Goal: Information Seeking & Learning: Learn about a topic

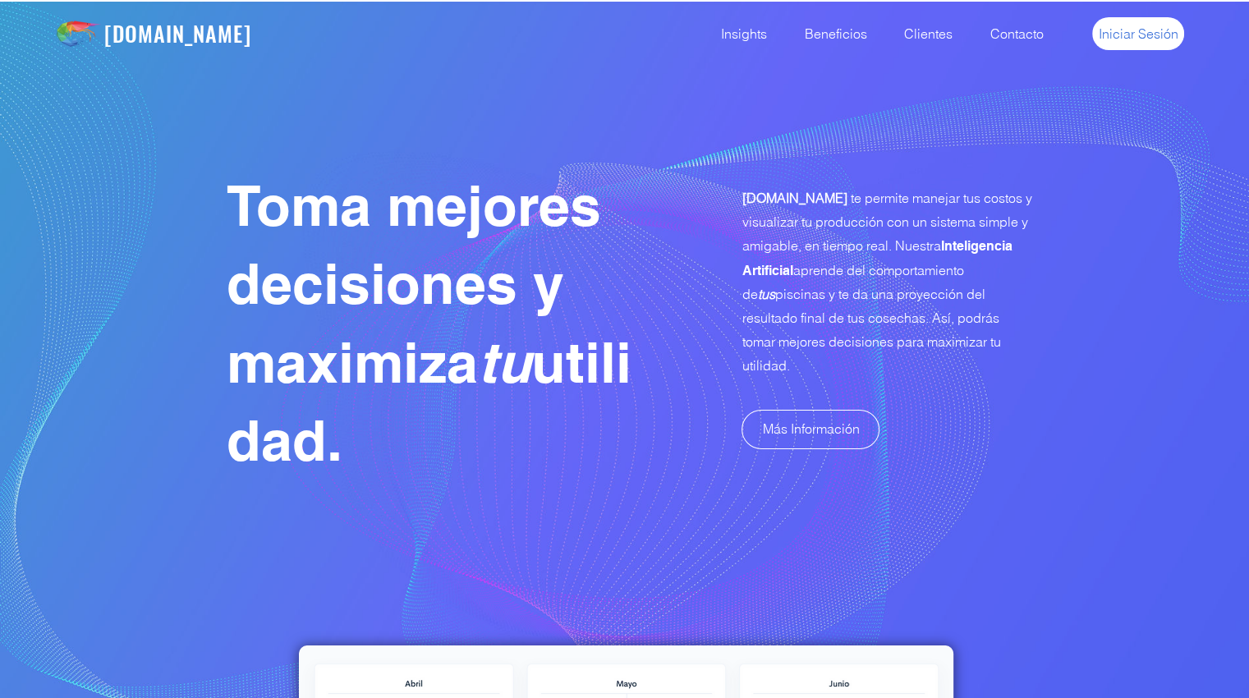
click at [1152, 39] on span "Iniciar Sesión" at bounding box center [1139, 34] width 80 height 18
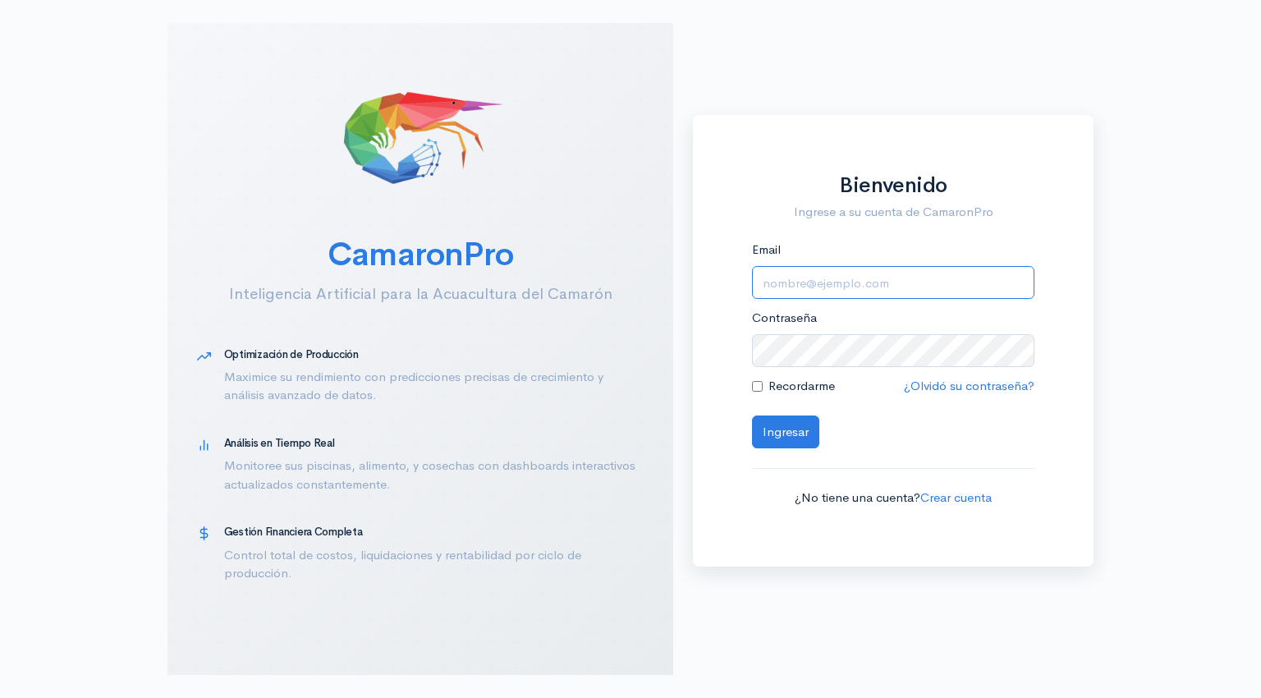
click at [801, 280] on input "Email" at bounding box center [893, 283] width 282 height 34
type input "alfonsojalil@hotmail.com"
click at [779, 431] on button "Ingresar" at bounding box center [785, 432] width 67 height 34
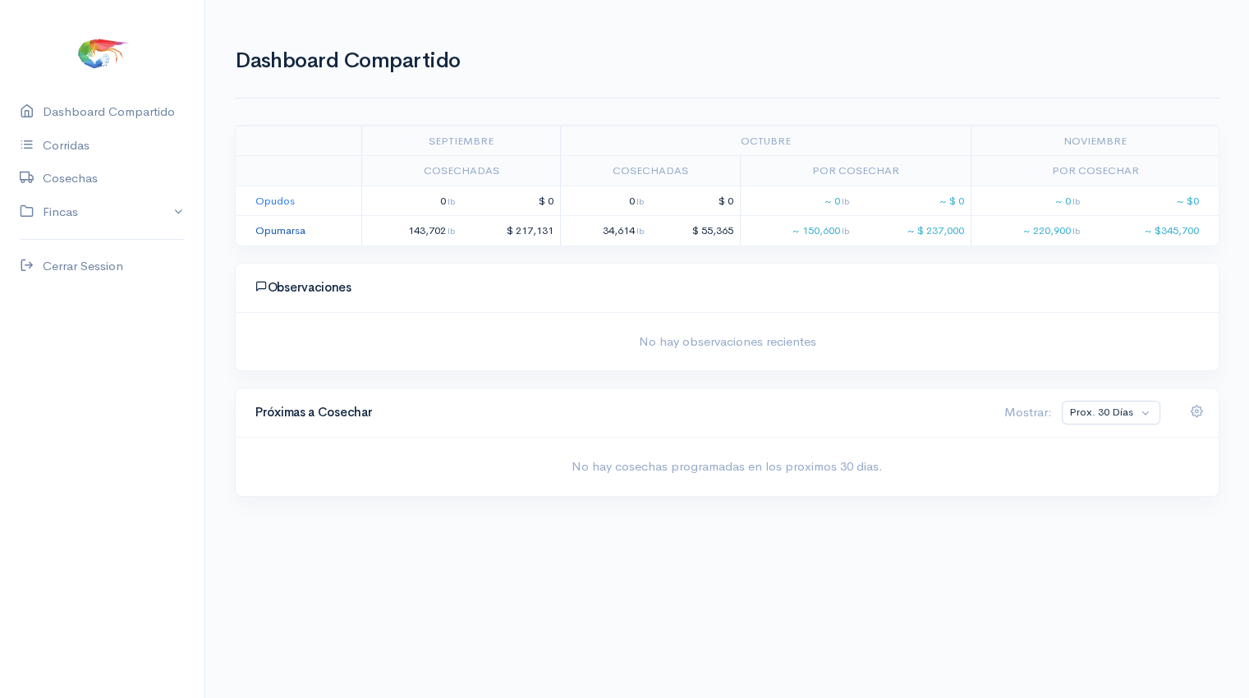
click at [286, 231] on link "Opumarsa" at bounding box center [280, 230] width 50 height 14
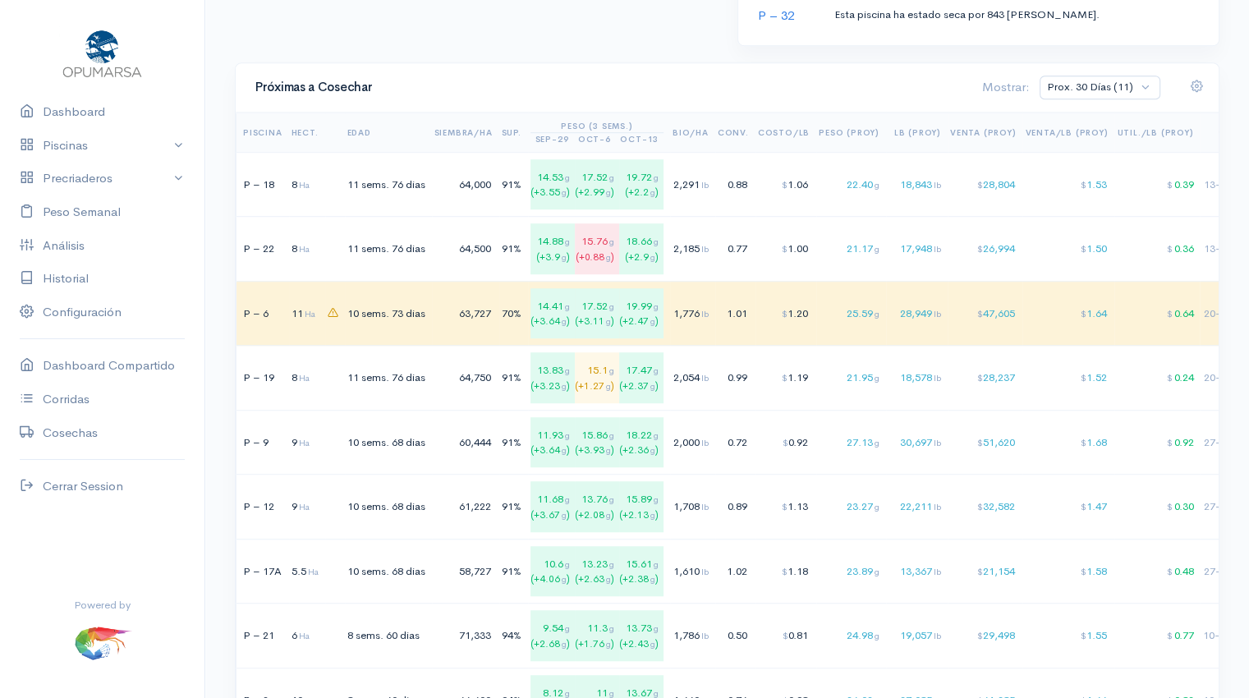
scroll to position [1093, 0]
click at [475, 177] on div "64,000" at bounding box center [463, 182] width 58 height 16
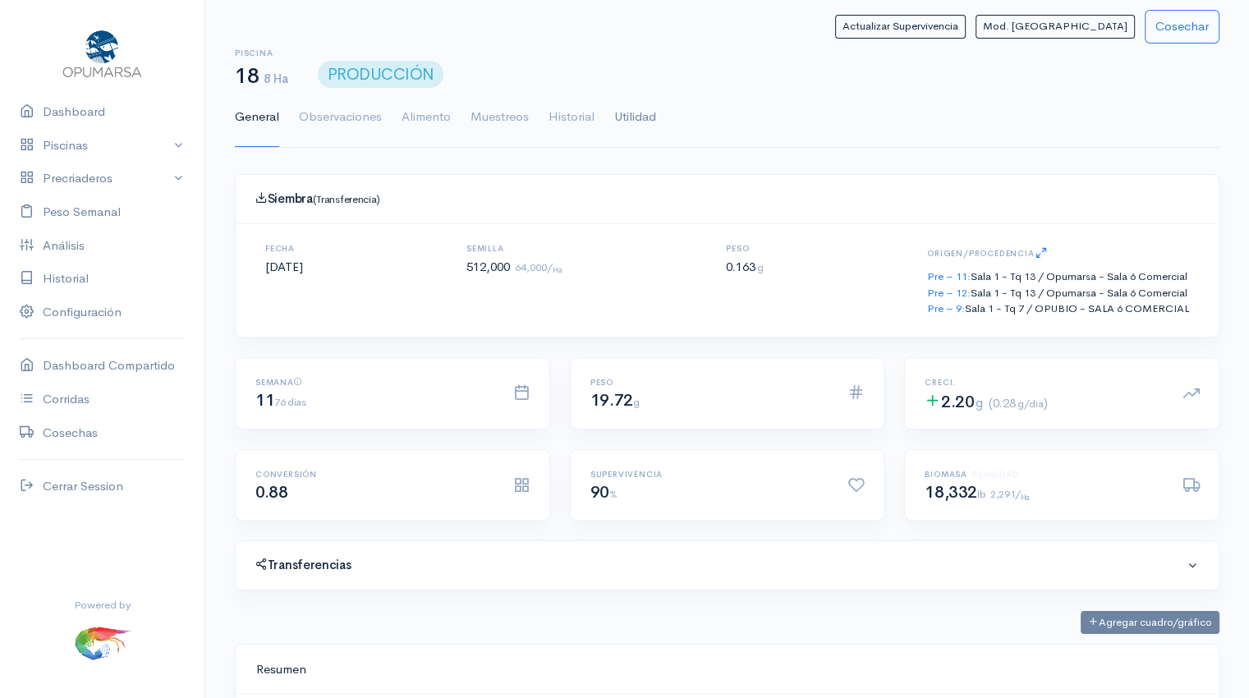
click at [640, 117] on link "Utilidad" at bounding box center [635, 117] width 42 height 59
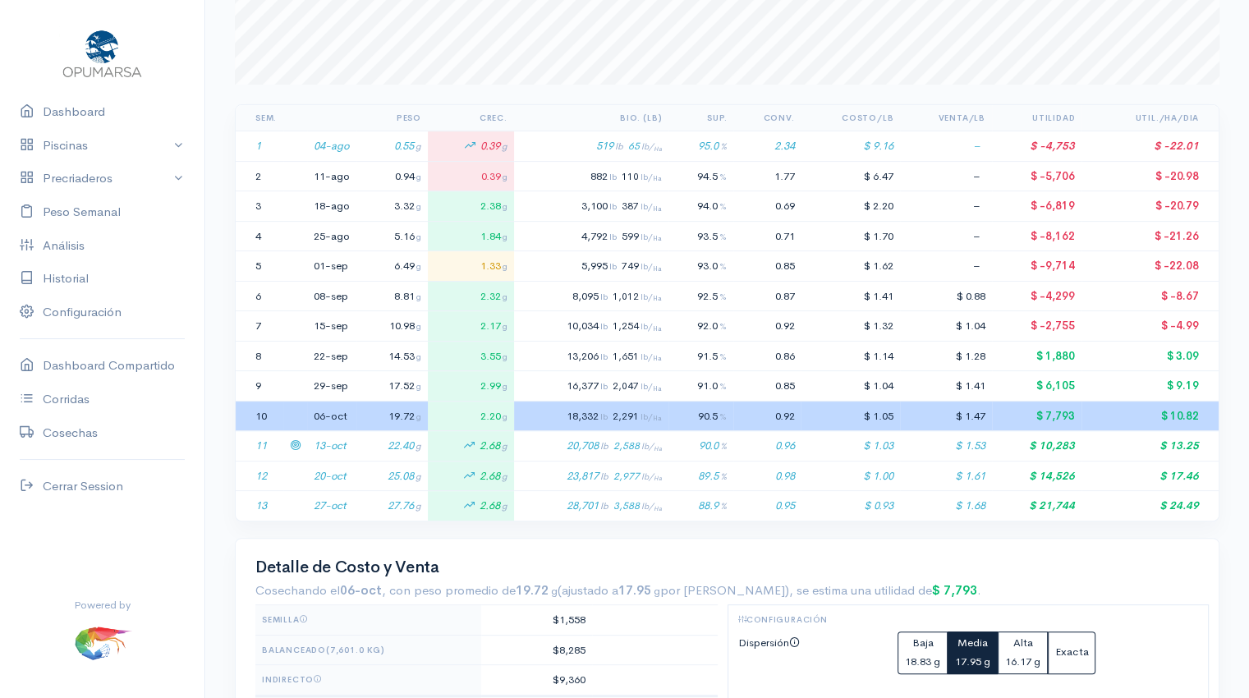
scroll to position [272, 0]
click at [365, 440] on td "22.40 g" at bounding box center [391, 445] width 71 height 30
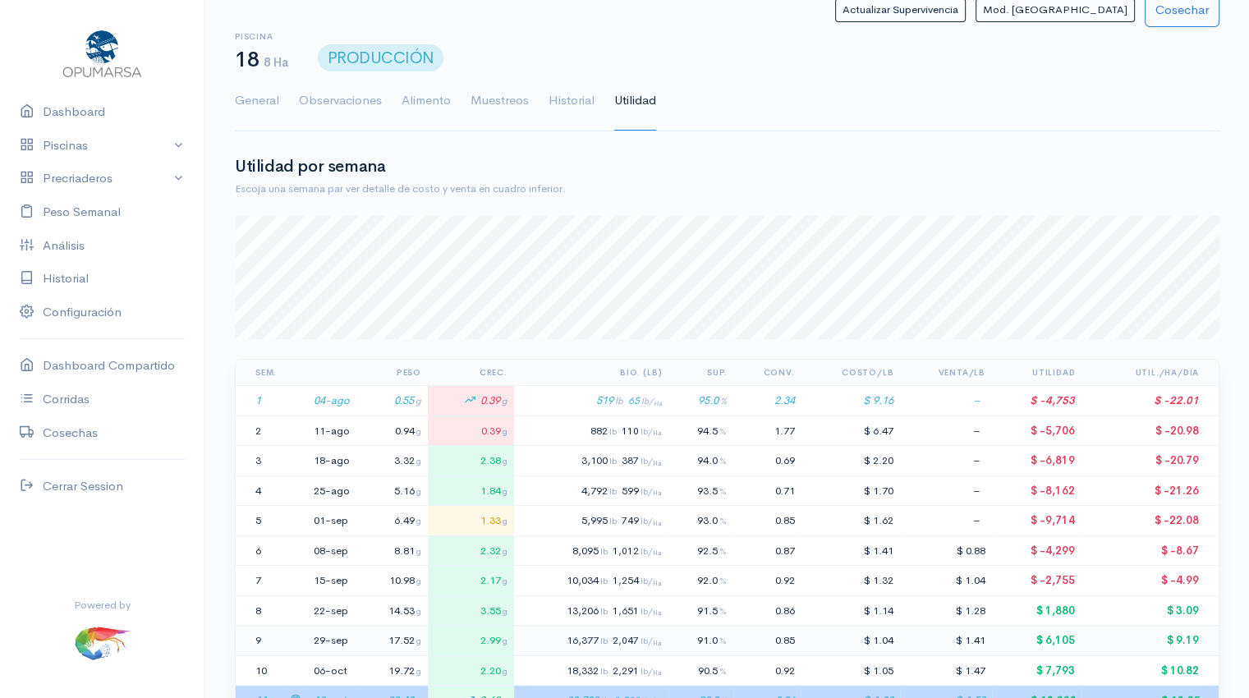
scroll to position [0, 0]
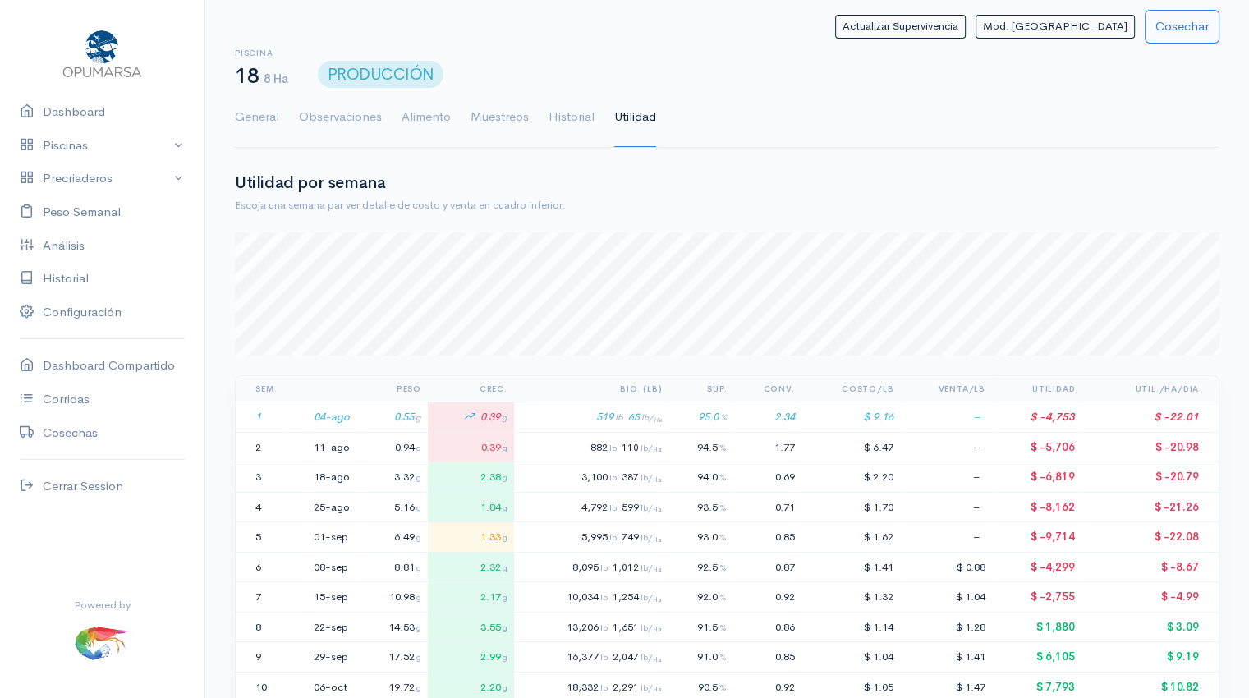
click at [631, 116] on link "Utilidad" at bounding box center [635, 117] width 42 height 59
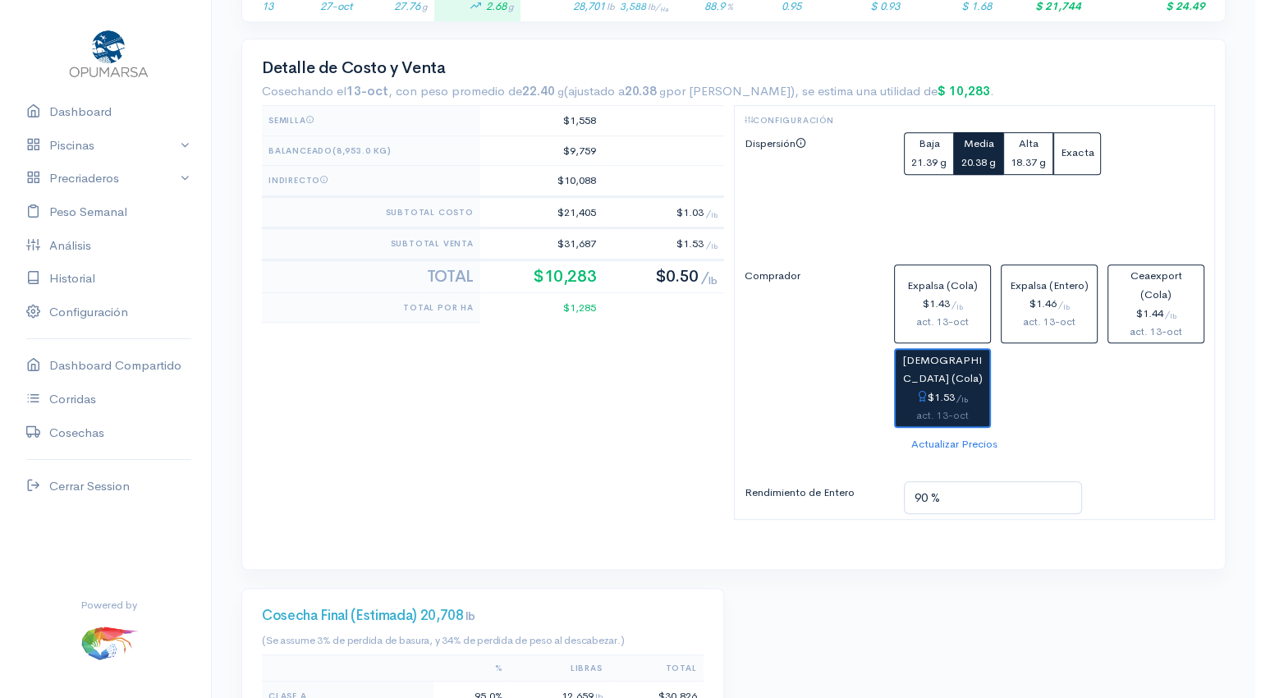
scroll to position [783, 0]
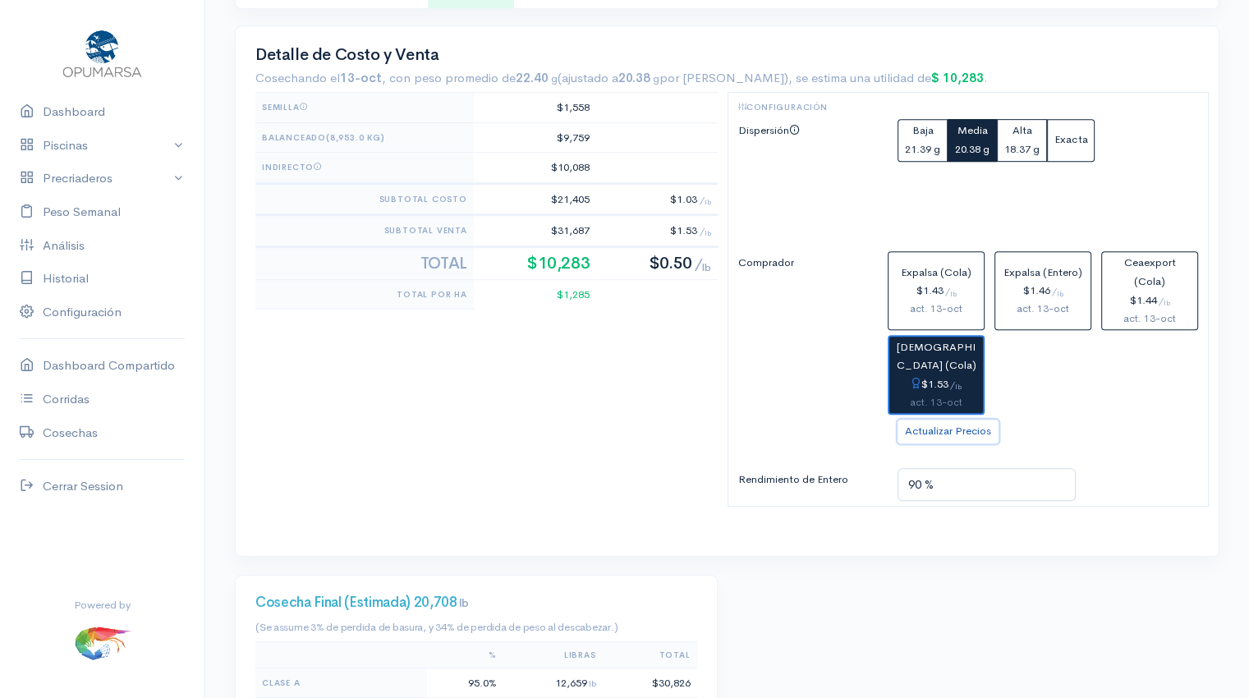
click at [950, 427] on button "Actualizar Precios" at bounding box center [947, 432] width 101 height 24
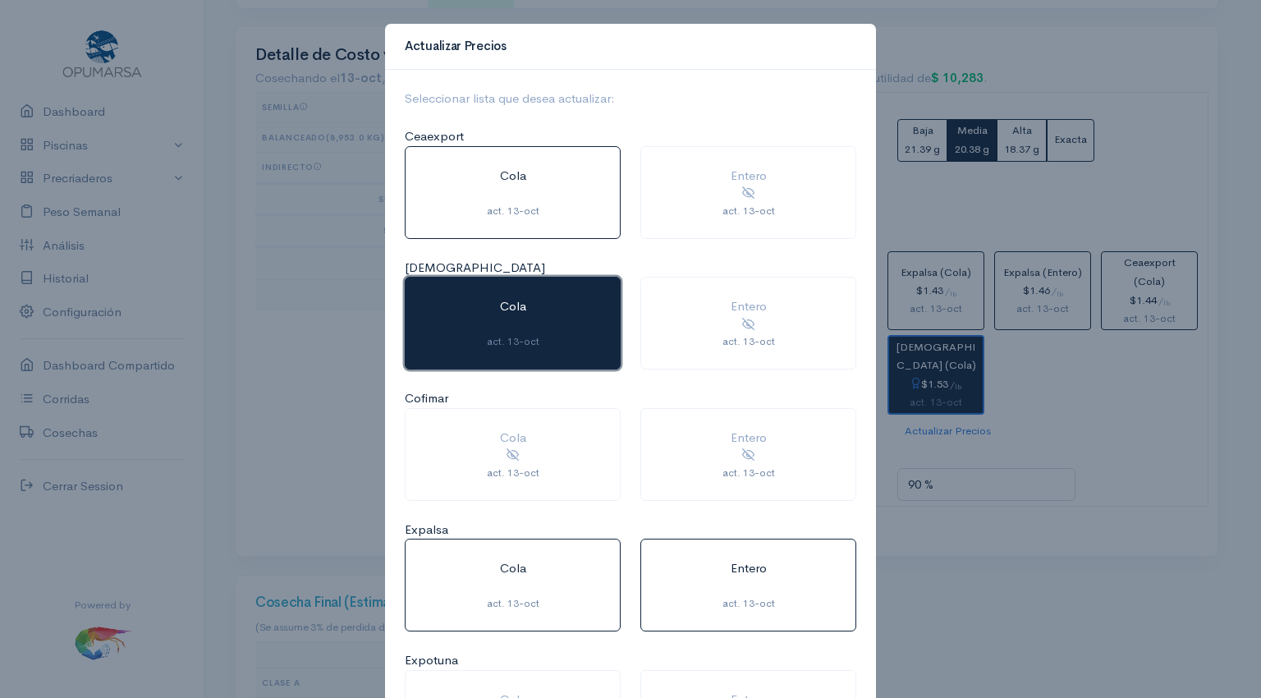
click at [532, 325] on div at bounding box center [512, 325] width 175 height 19
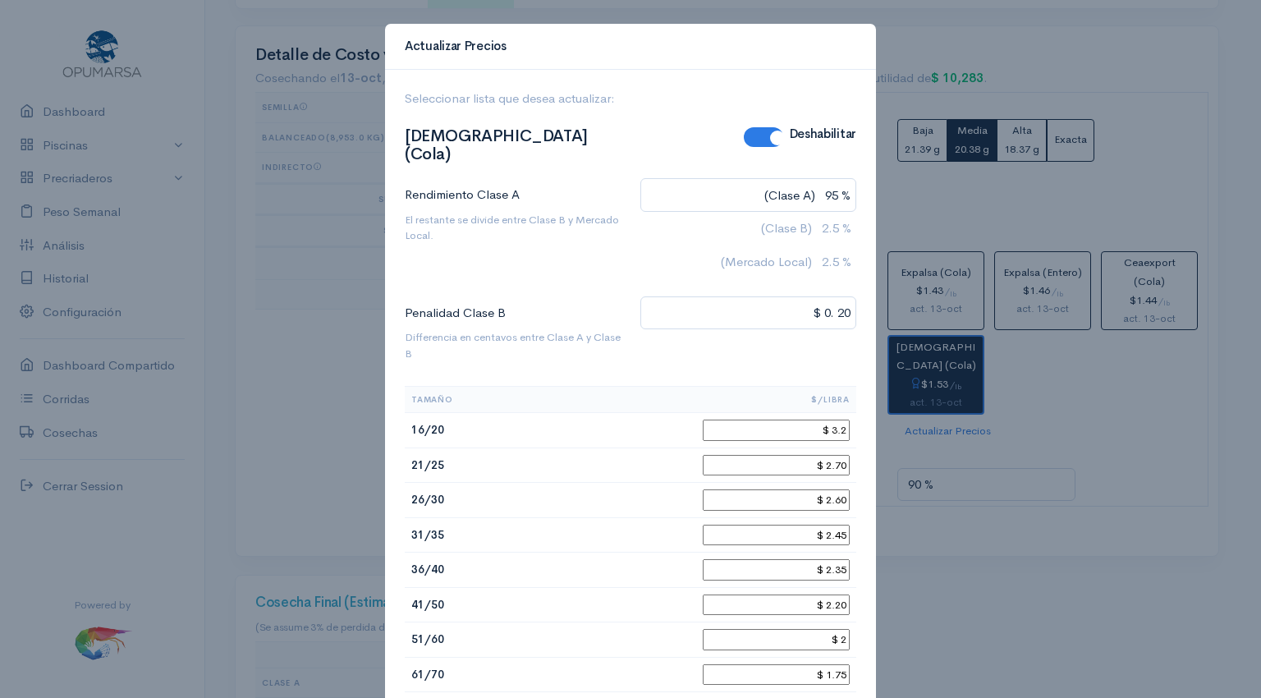
click at [837, 455] on input "$ 2.70" at bounding box center [776, 465] width 147 height 21
type input "$ 2.65"
click at [841, 489] on input "$ 2.60" at bounding box center [776, 499] width 147 height 21
type input "$ 2.55"
click at [835, 525] on input "$ 2.45" at bounding box center [776, 535] width 147 height 21
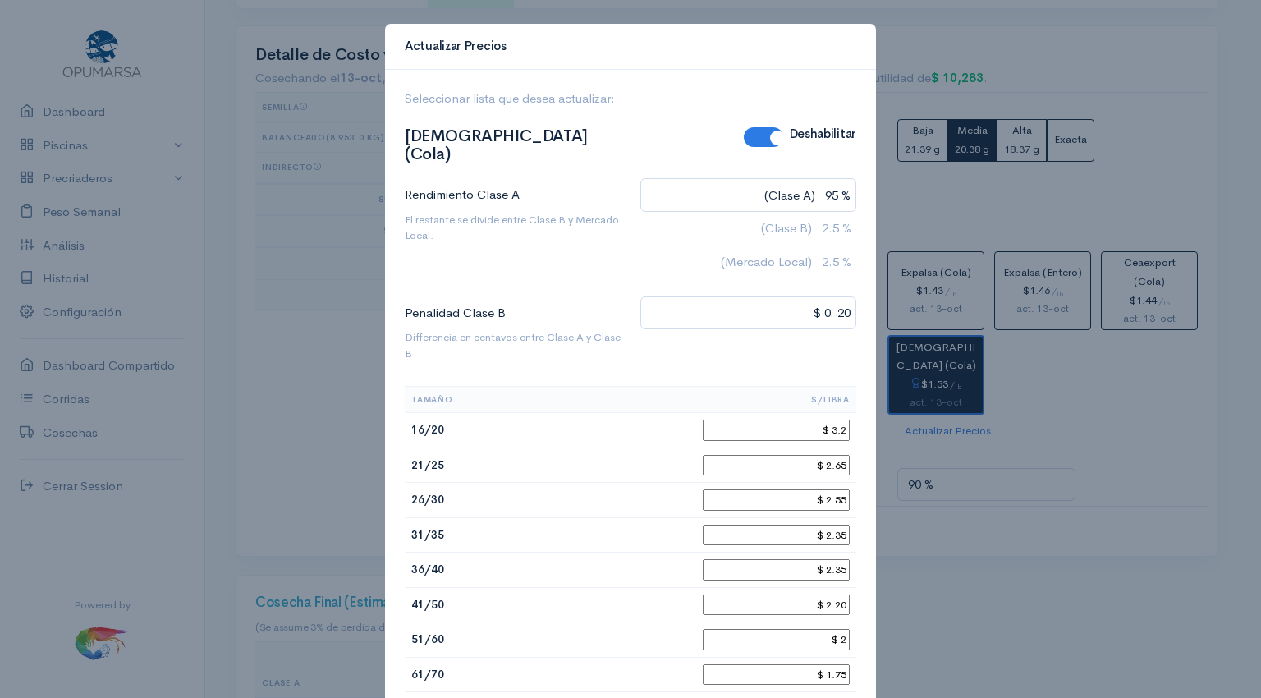
type input "$ 2.35"
click at [841, 559] on input "$ 2.35" at bounding box center [776, 569] width 147 height 21
type input "$ 2.3"
click at [842, 594] on input "$ 2.20" at bounding box center [776, 604] width 147 height 21
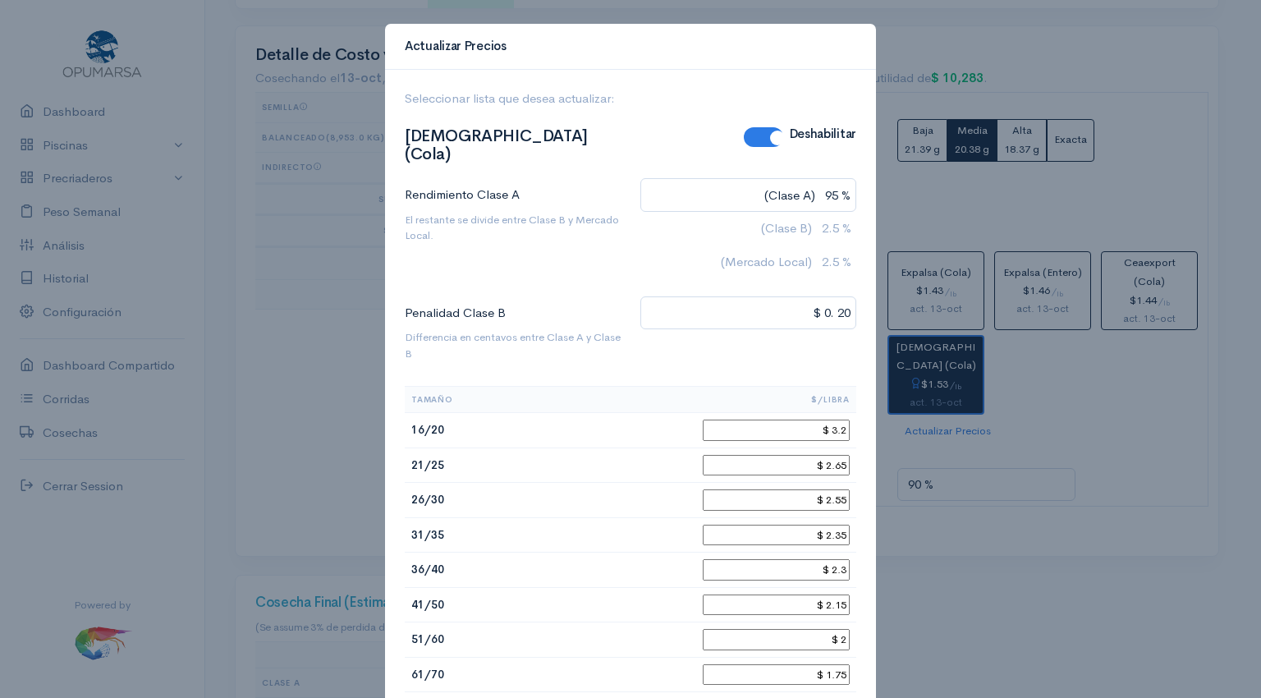
type input "$ 2.15"
drag, startPoint x: 841, startPoint y: 616, endPoint x: 782, endPoint y: 633, distance: 61.6
click at [782, 633] on tbody "16/20 $ 3.2 21/25 $ 2.65 26/30 $ 2.55 31/35 $ 2.35 36/40 $ 2.3 41/50 $ 2.15 51/…" at bounding box center [631, 604] width 452 height 383
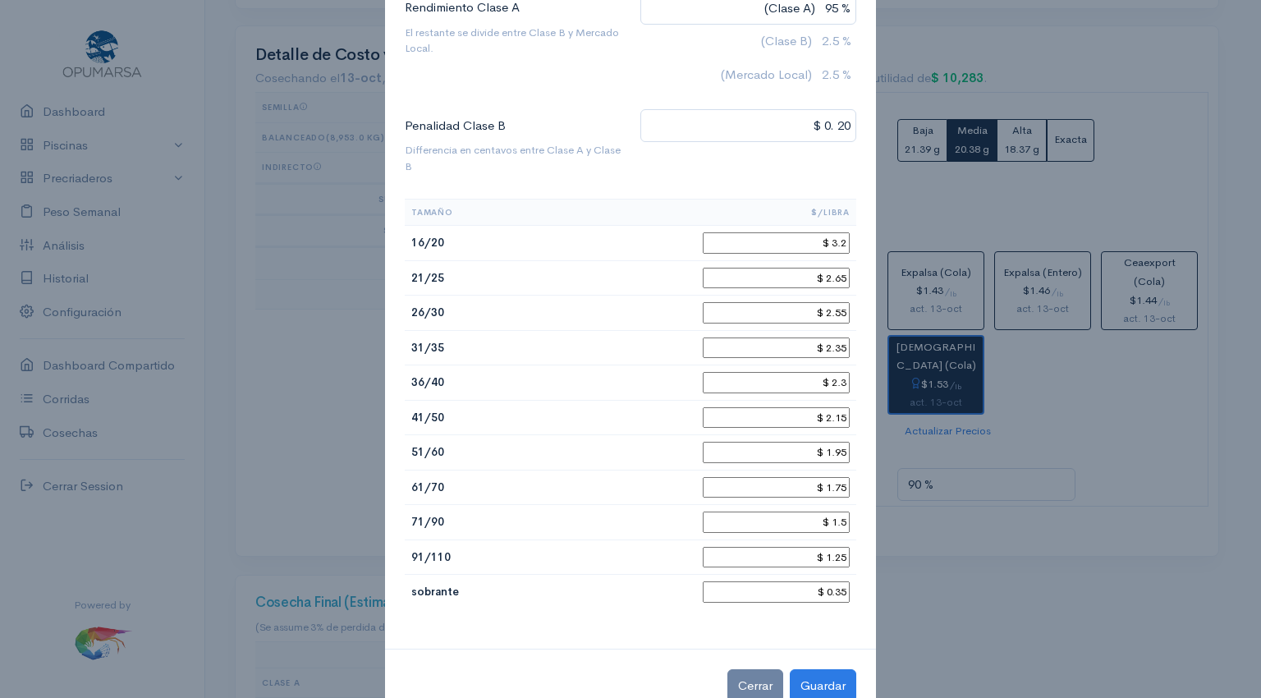
scroll to position [189, 0]
type input "$ 1.95"
click at [839, 545] on input "$ 1.25" at bounding box center [776, 555] width 147 height 21
type input "$ 1.3"
click at [817, 667] on button "Guardar" at bounding box center [823, 684] width 67 height 34
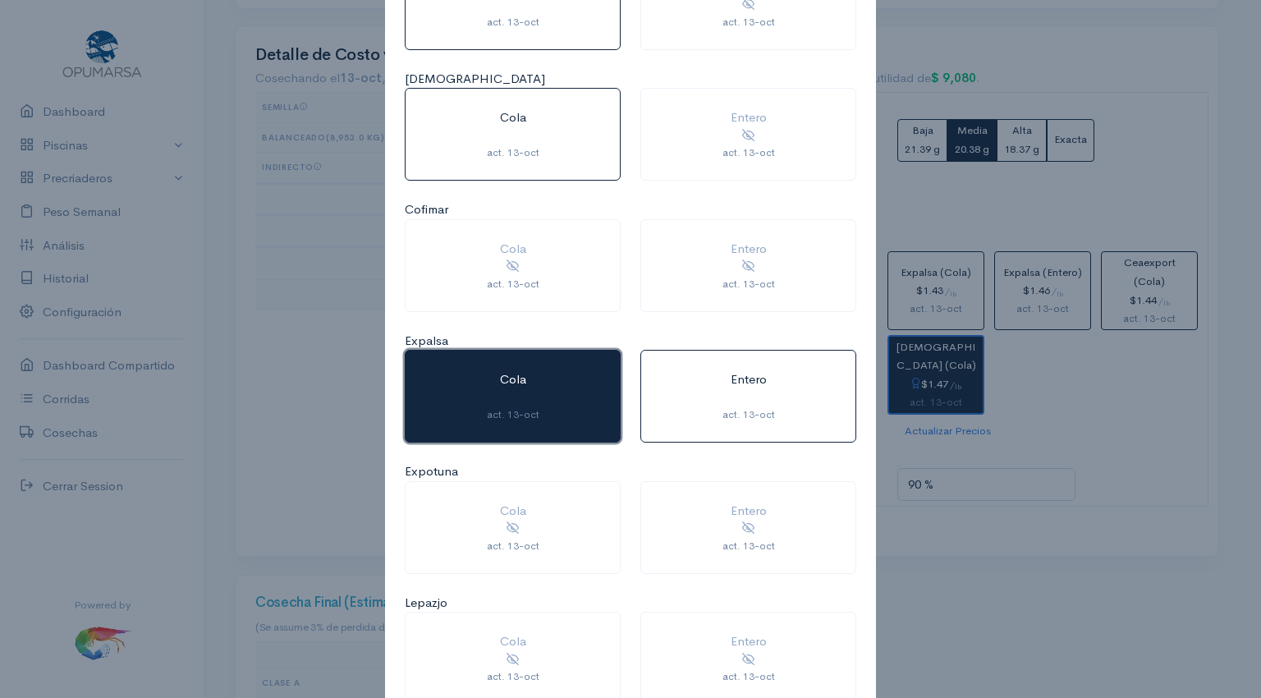
click at [547, 393] on div at bounding box center [512, 398] width 175 height 19
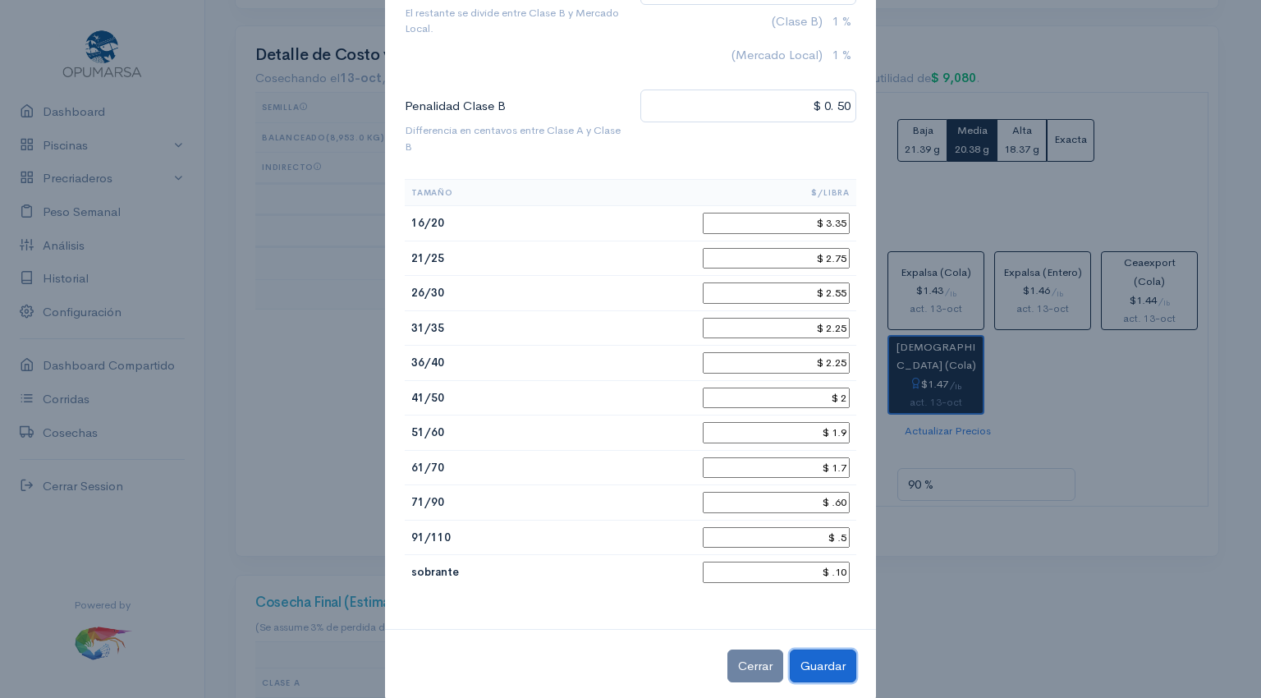
click at [811, 654] on button "Guardar" at bounding box center [823, 666] width 67 height 34
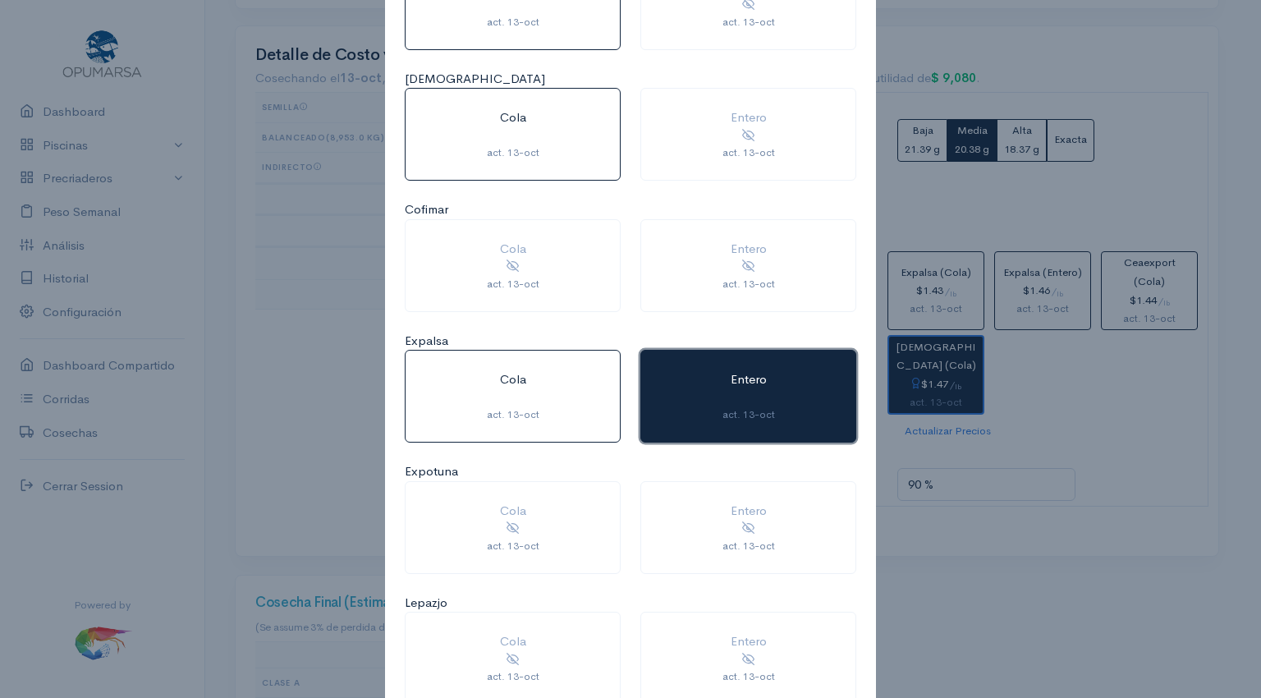
click at [778, 392] on div at bounding box center [748, 398] width 175 height 19
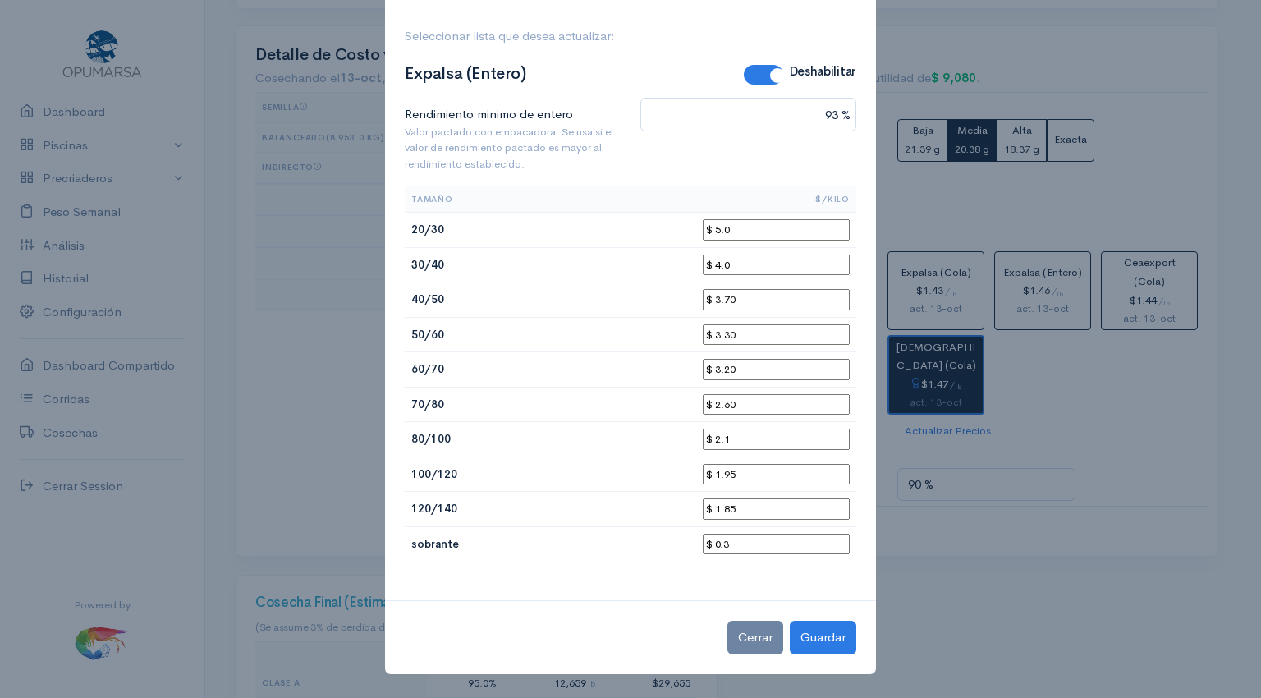
scroll to position [53, 0]
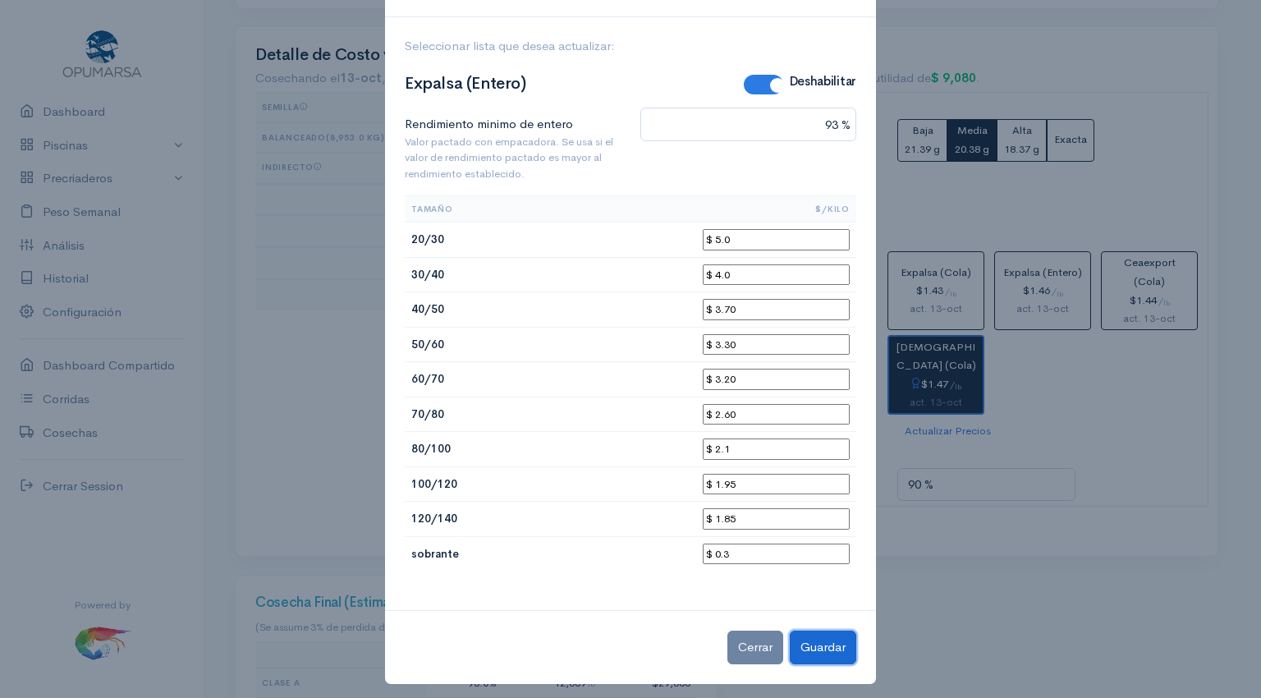
click at [808, 644] on button "Guardar" at bounding box center [823, 648] width 67 height 34
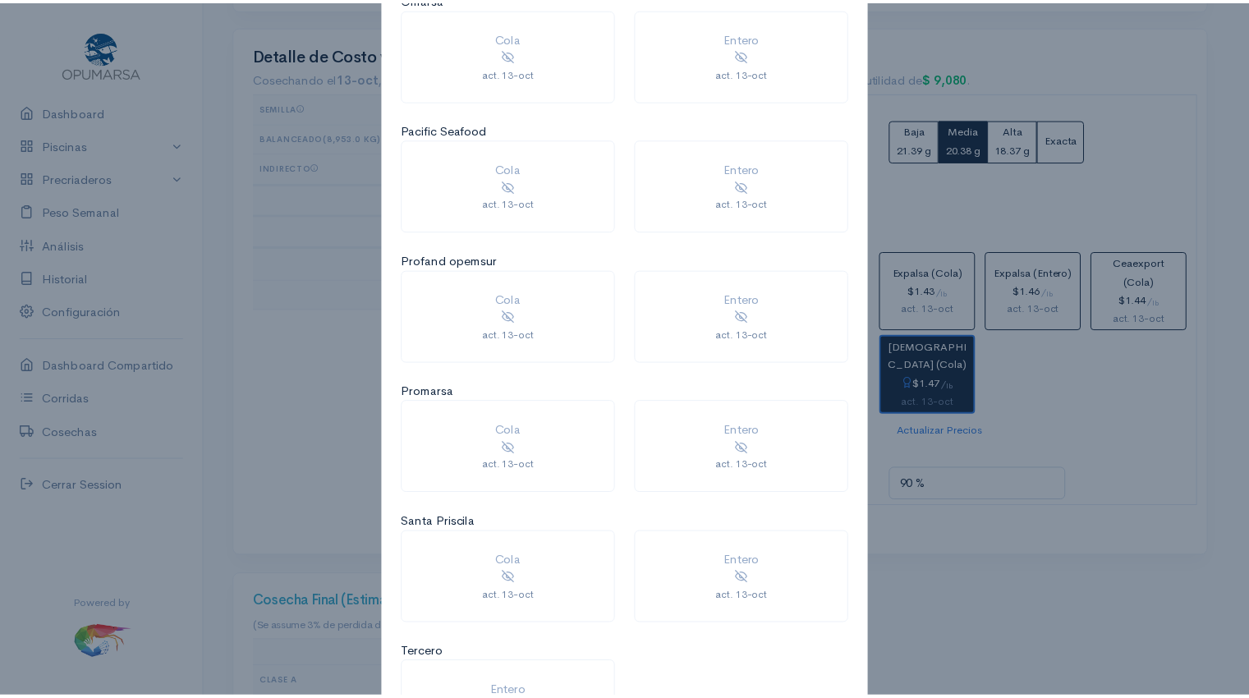
scroll to position [1505, 0]
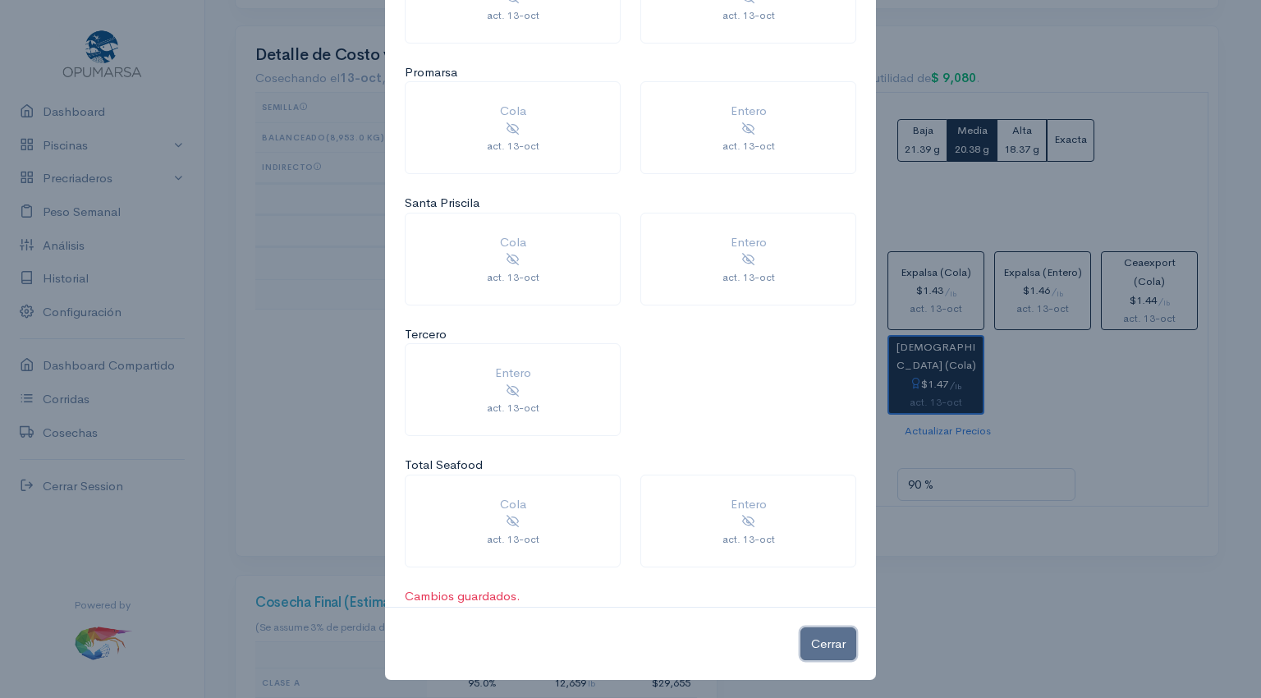
click at [808, 644] on button "Cerrar" at bounding box center [828, 644] width 56 height 34
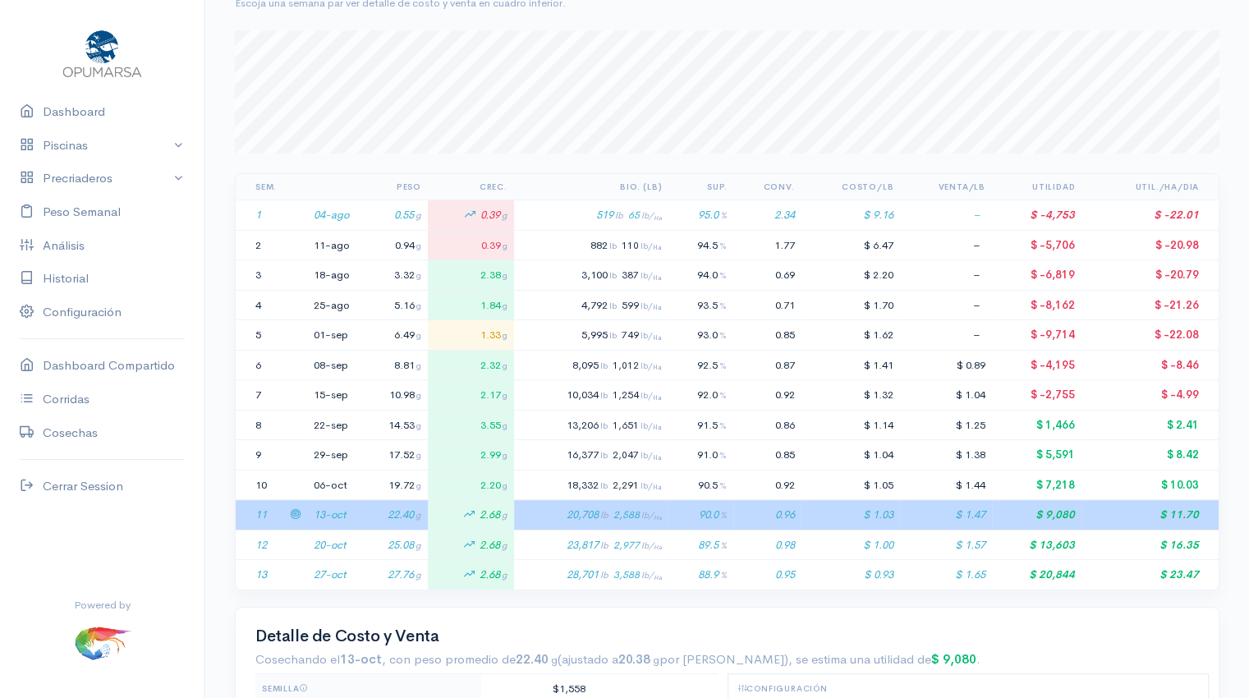
scroll to position [0, 0]
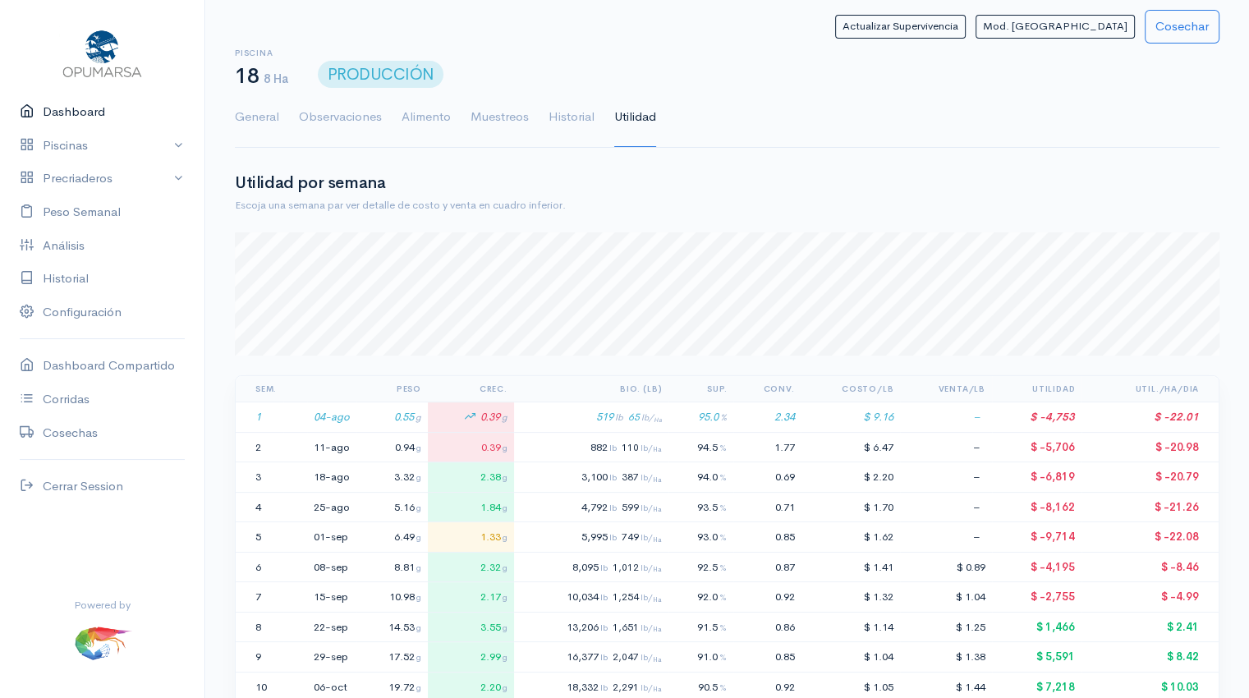
click at [63, 117] on link "Dashboard" at bounding box center [102, 112] width 204 height 34
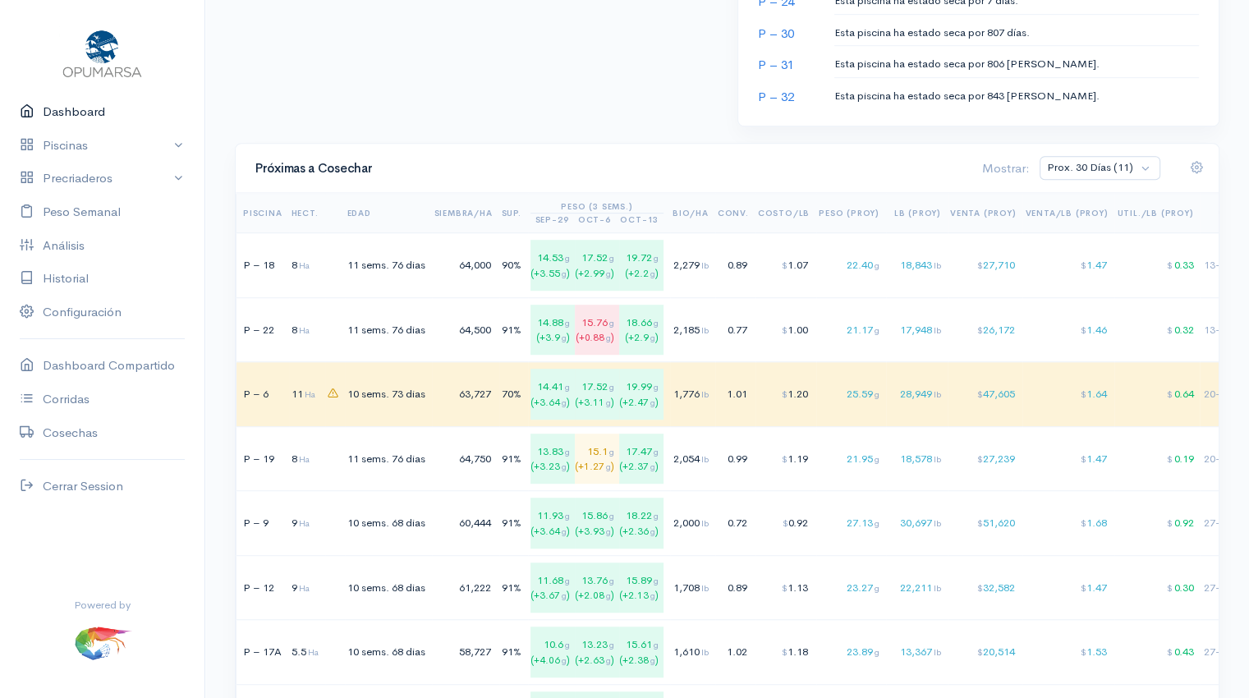
scroll to position [1044, 0]
click at [726, 262] on div "0.89" at bounding box center [733, 263] width 31 height 16
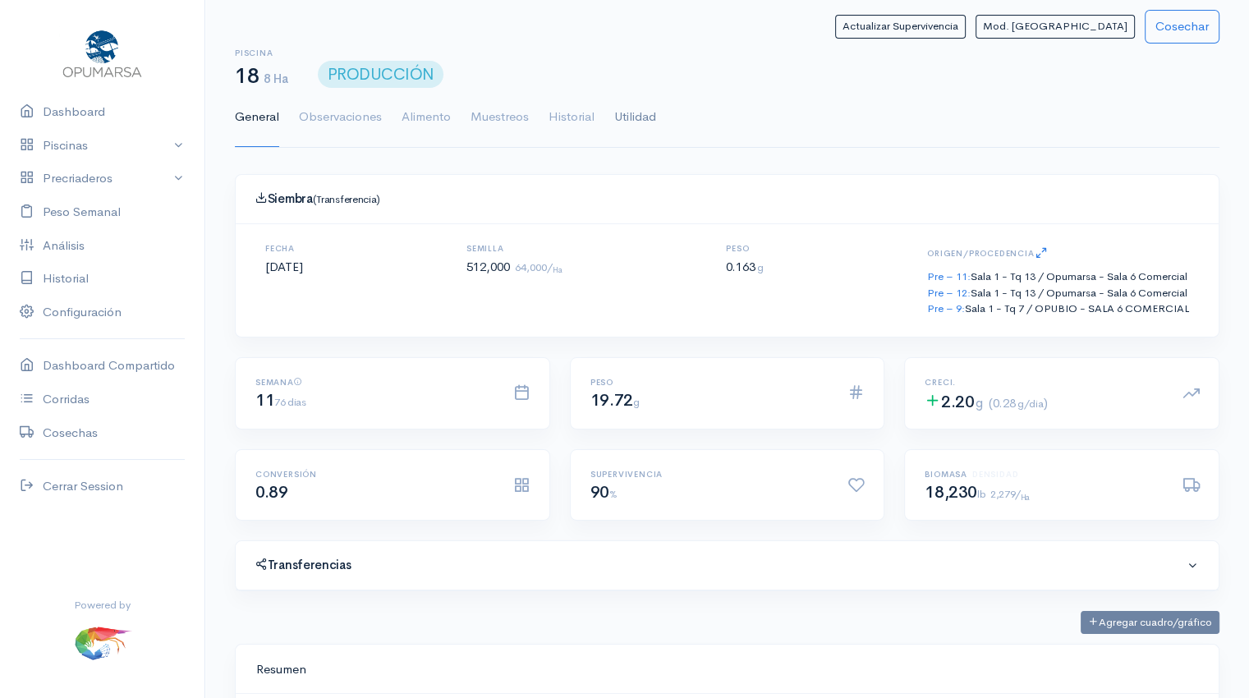
click at [640, 121] on link "Utilidad" at bounding box center [635, 117] width 42 height 59
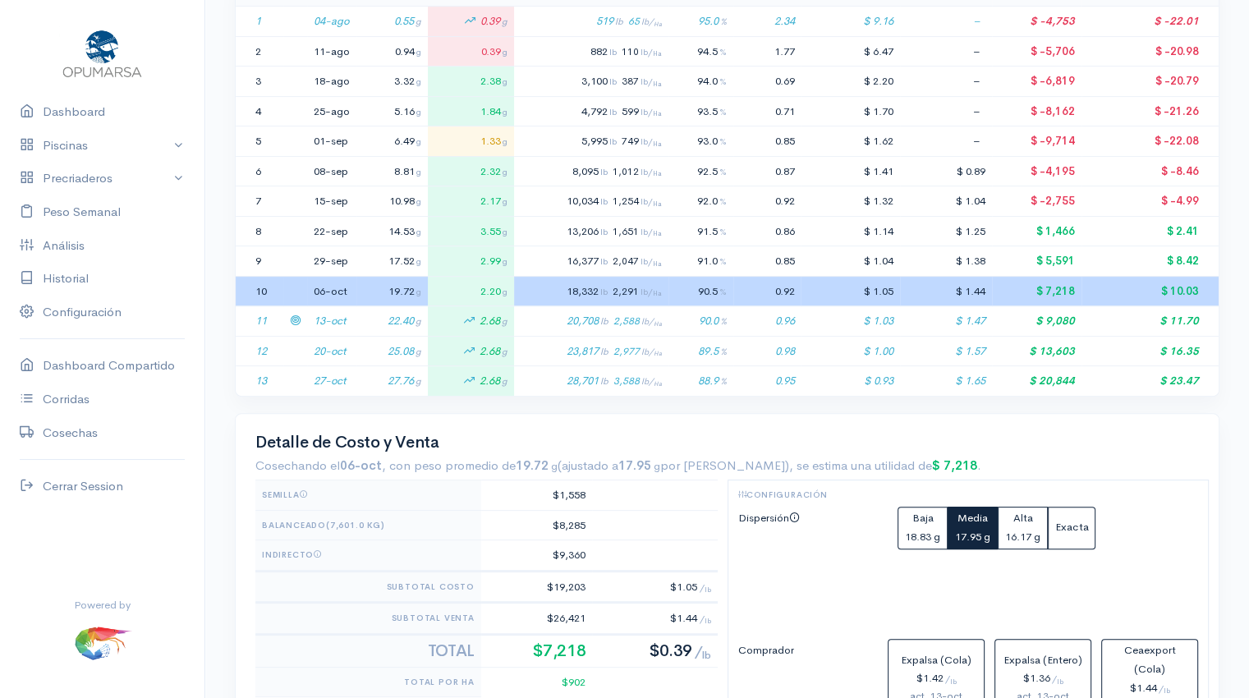
scroll to position [397, 0]
click at [368, 316] on td "22.40 g" at bounding box center [391, 320] width 71 height 30
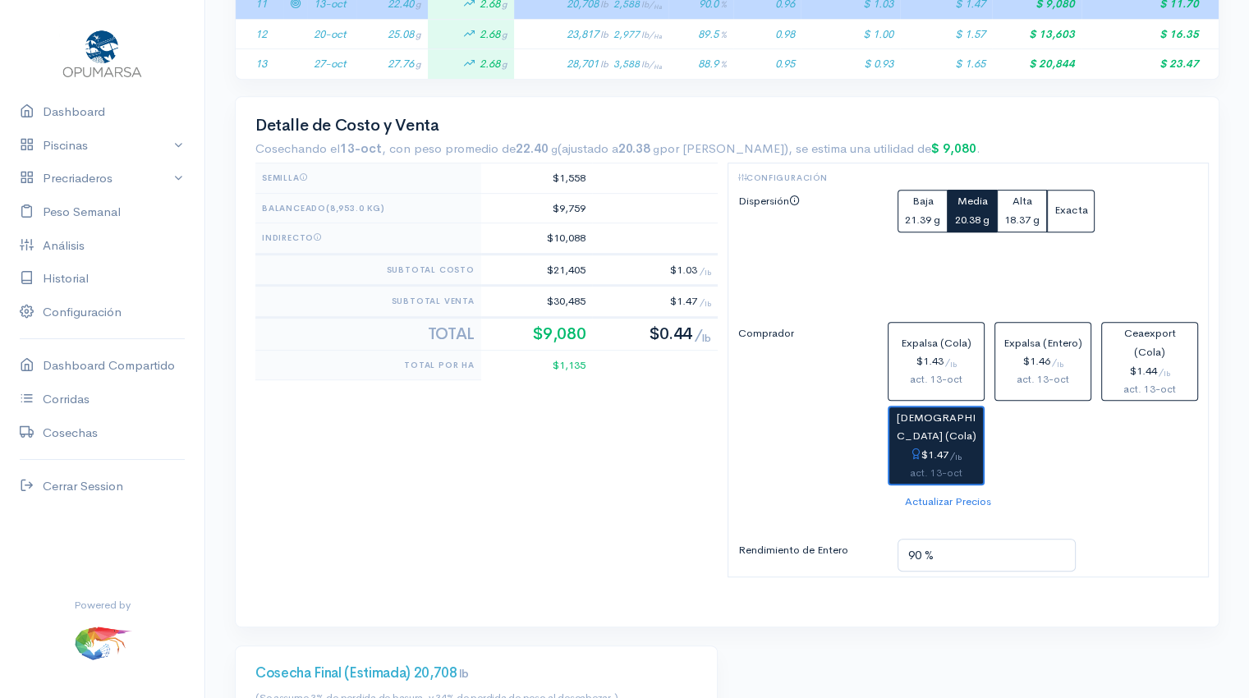
scroll to position [716, 0]
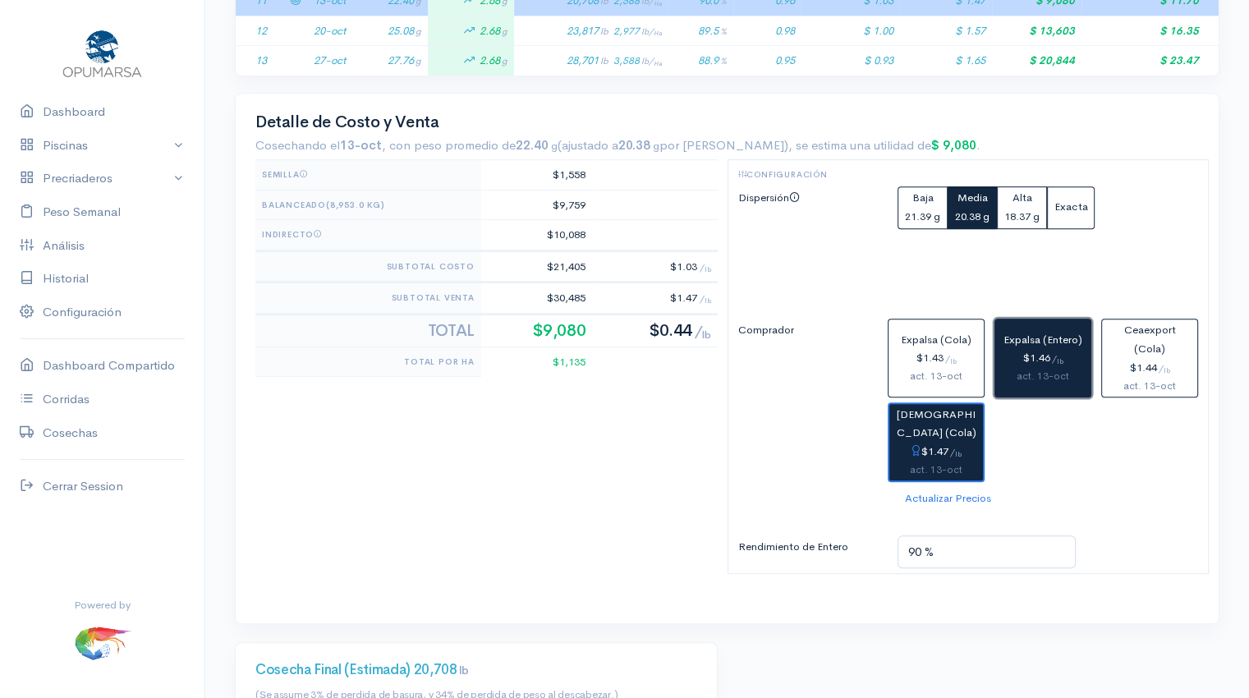
click at [1042, 349] on div "$1.46 / lb" at bounding box center [1043, 358] width 82 height 19
click at [941, 447] on div "$1.47 / lb" at bounding box center [936, 452] width 80 height 19
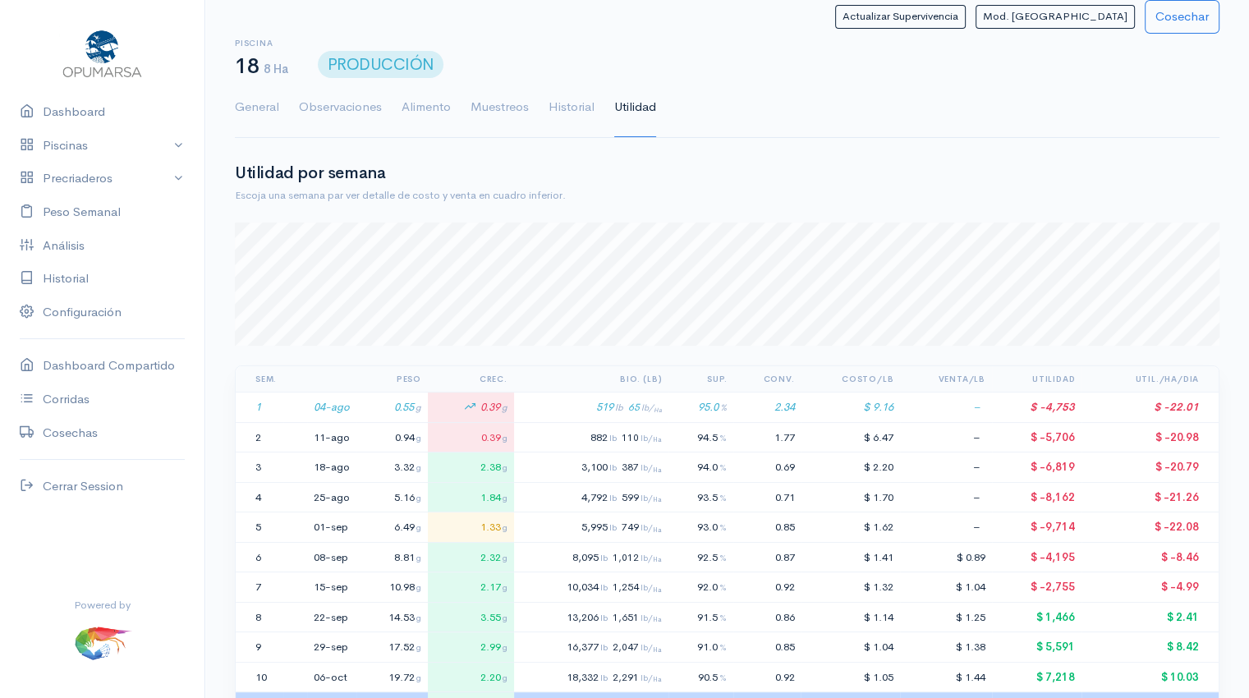
scroll to position [0, 0]
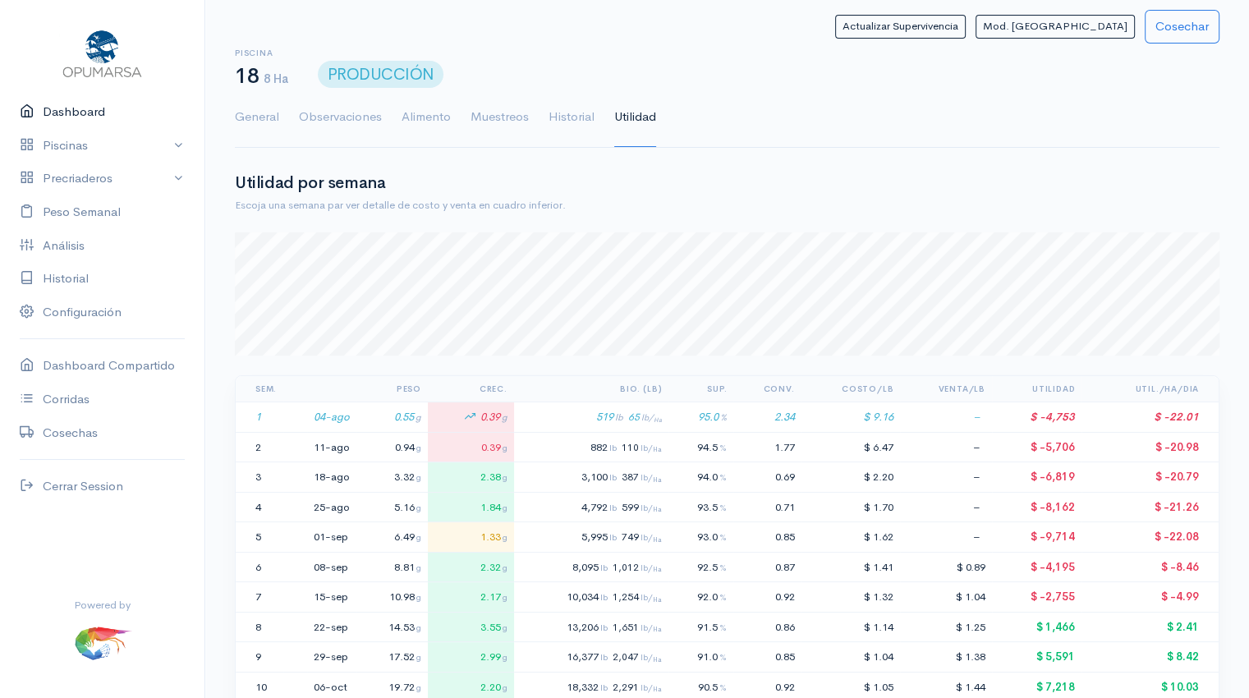
click at [64, 112] on link "Dashboard" at bounding box center [102, 112] width 204 height 34
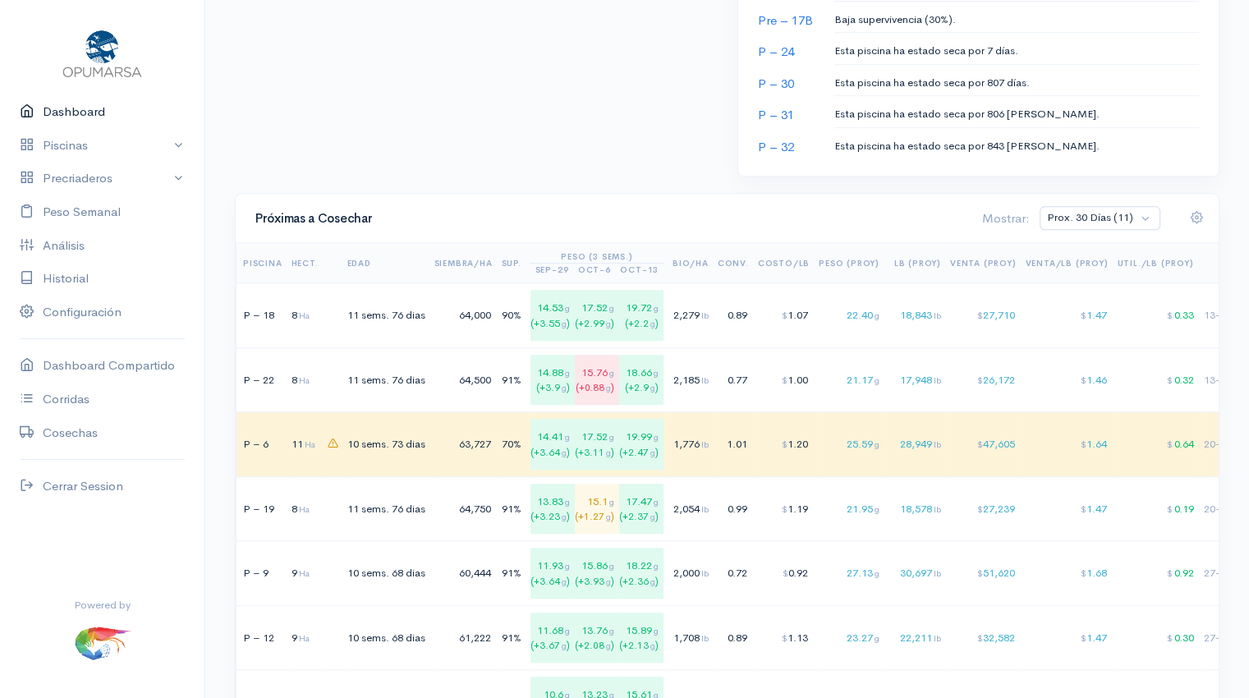
scroll to position [992, 0]
click at [785, 374] on span "$" at bounding box center [785, 379] width 6 height 11
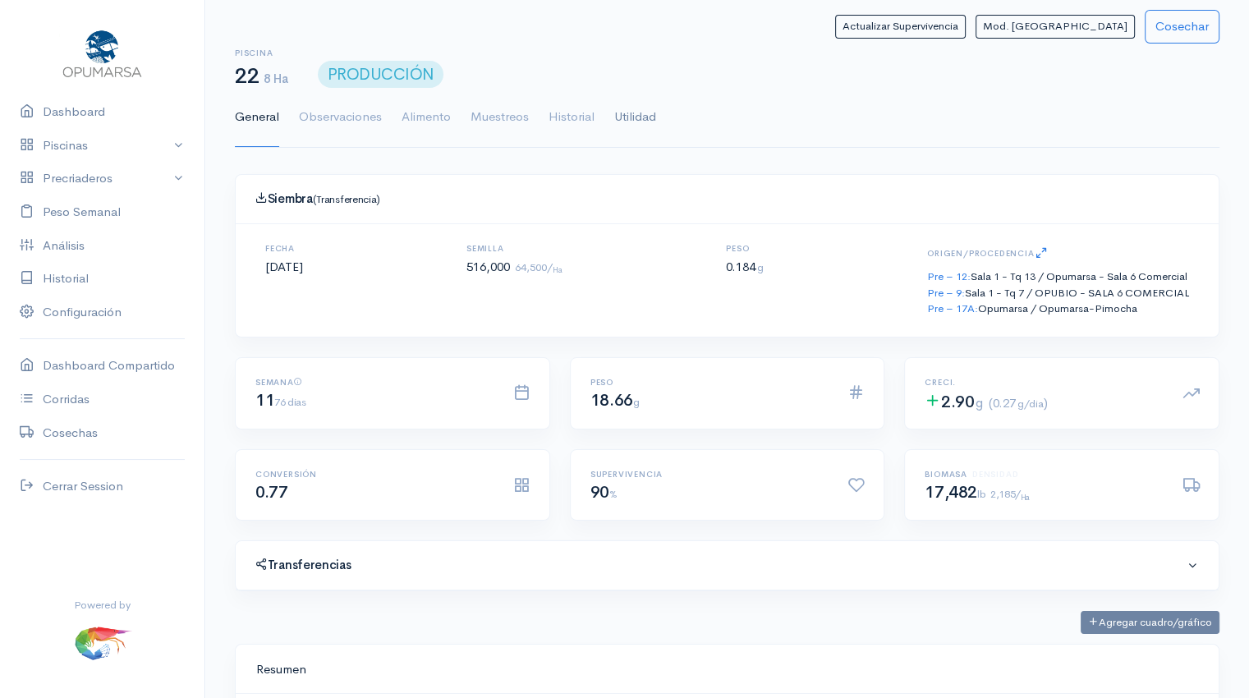
click at [640, 114] on link "Utilidad" at bounding box center [635, 117] width 42 height 59
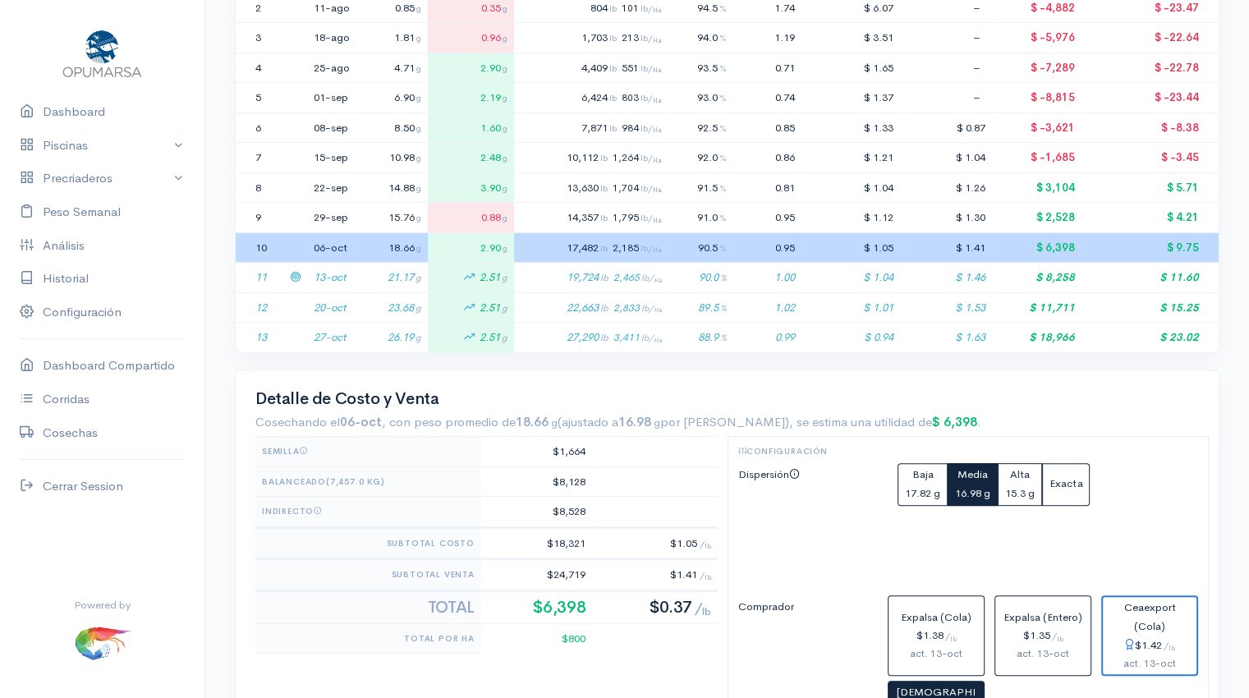
scroll to position [440, 0]
click at [399, 273] on td "21.17 g" at bounding box center [391, 277] width 71 height 30
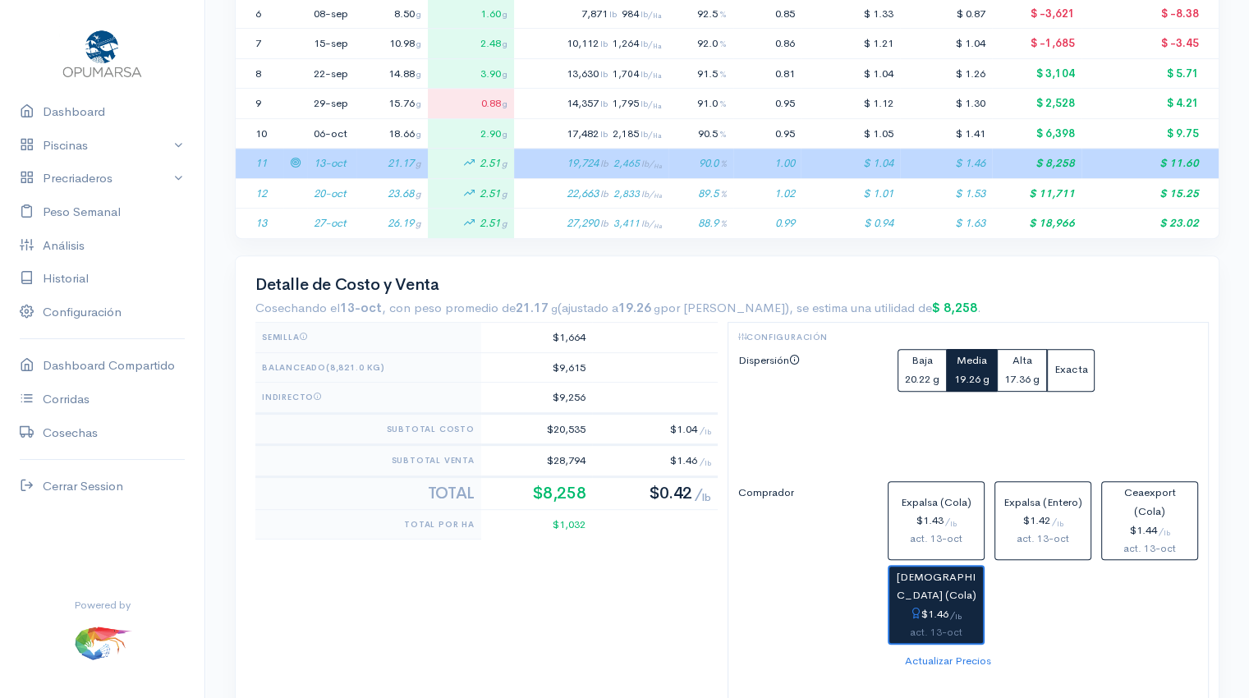
scroll to position [555, 0]
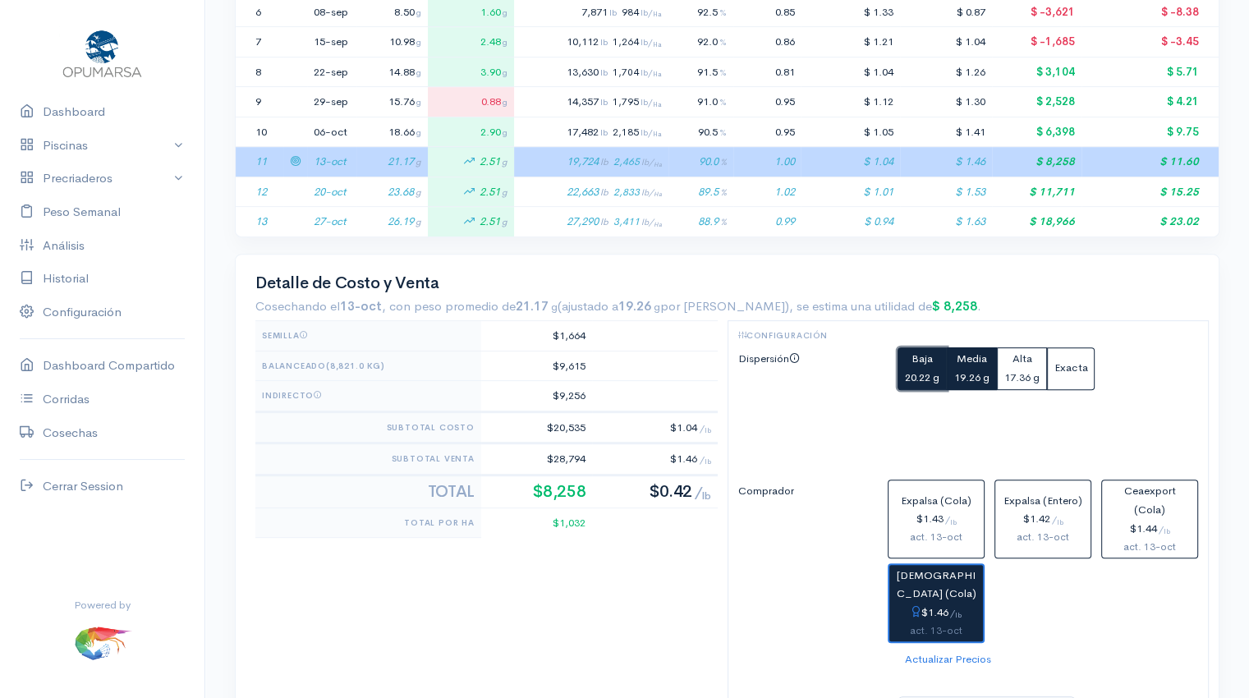
click at [910, 365] on button "Baja 20.22 g" at bounding box center [921, 368] width 49 height 43
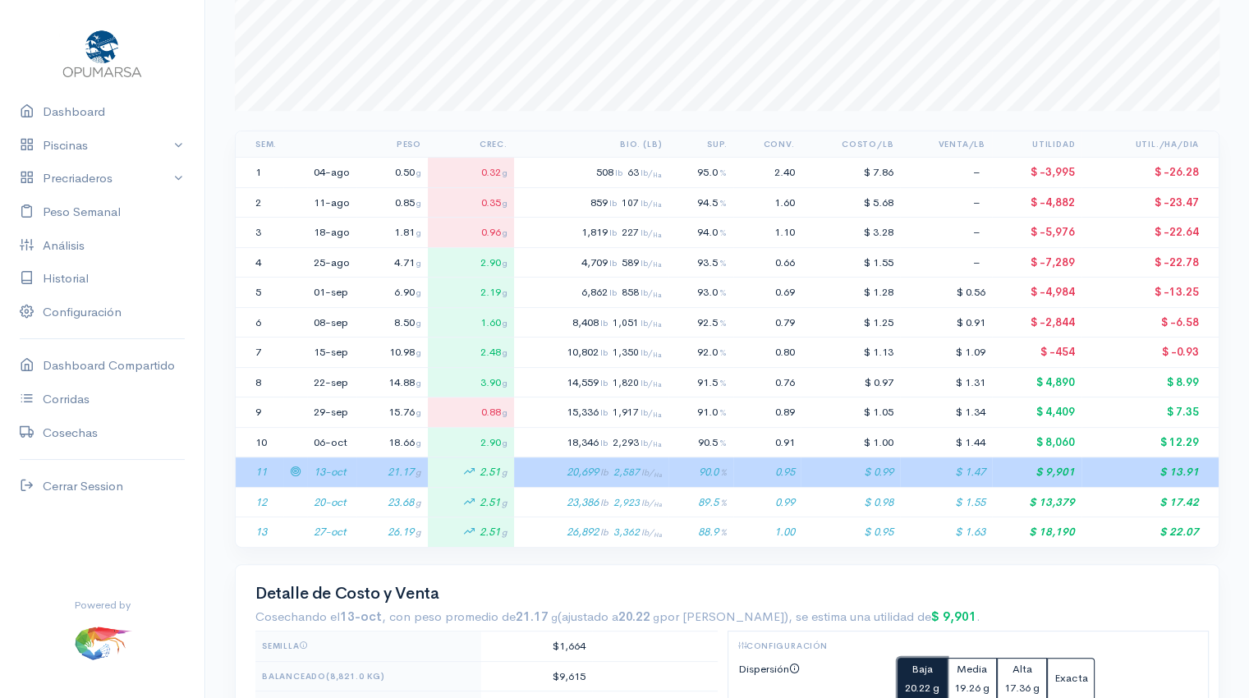
scroll to position [0, 0]
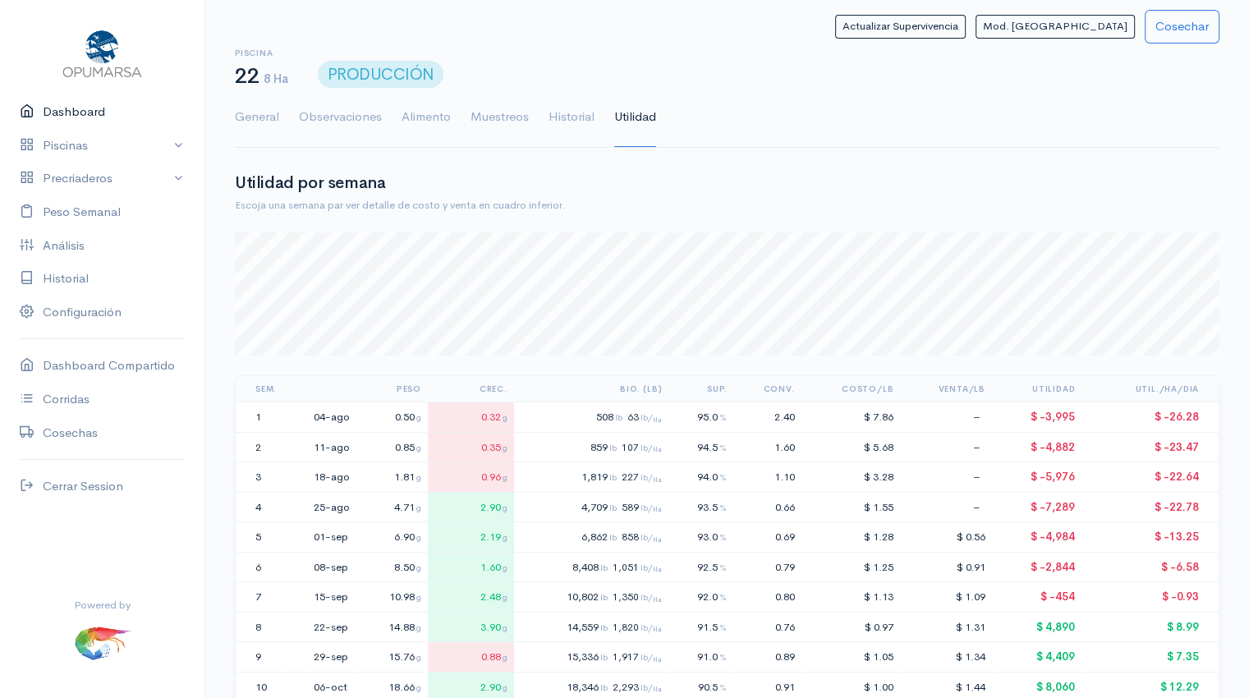
click at [86, 109] on link "Dashboard" at bounding box center [102, 112] width 204 height 34
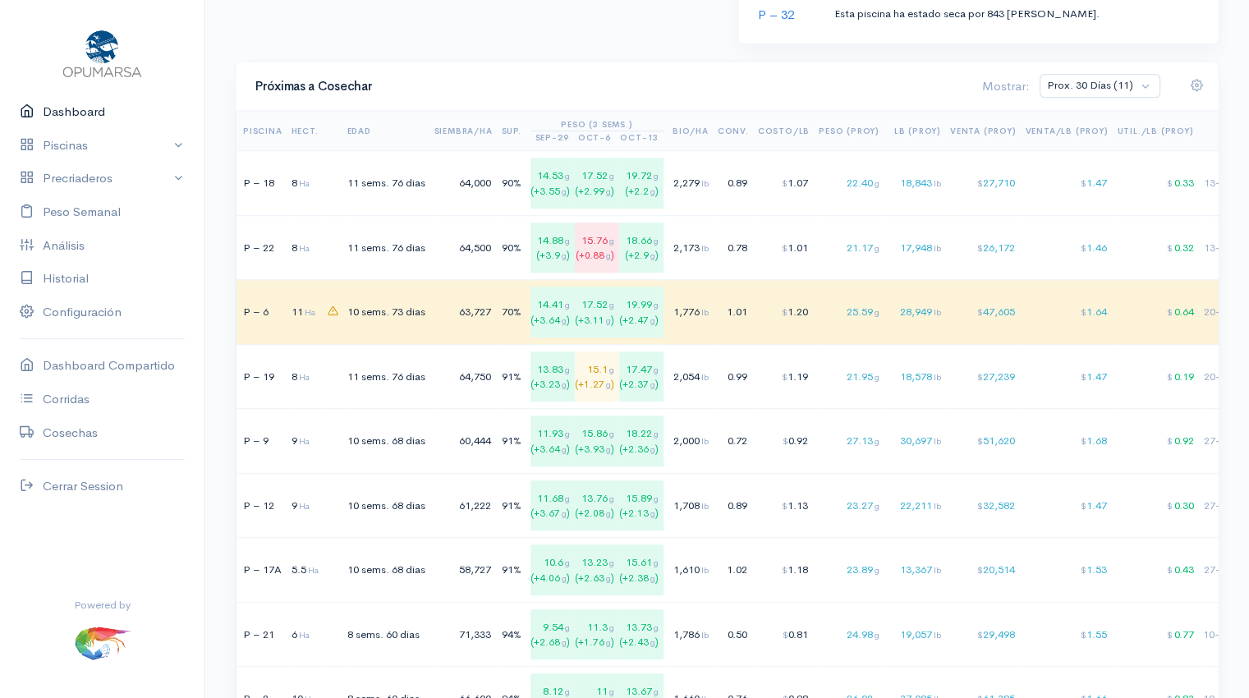
scroll to position [1126, 0]
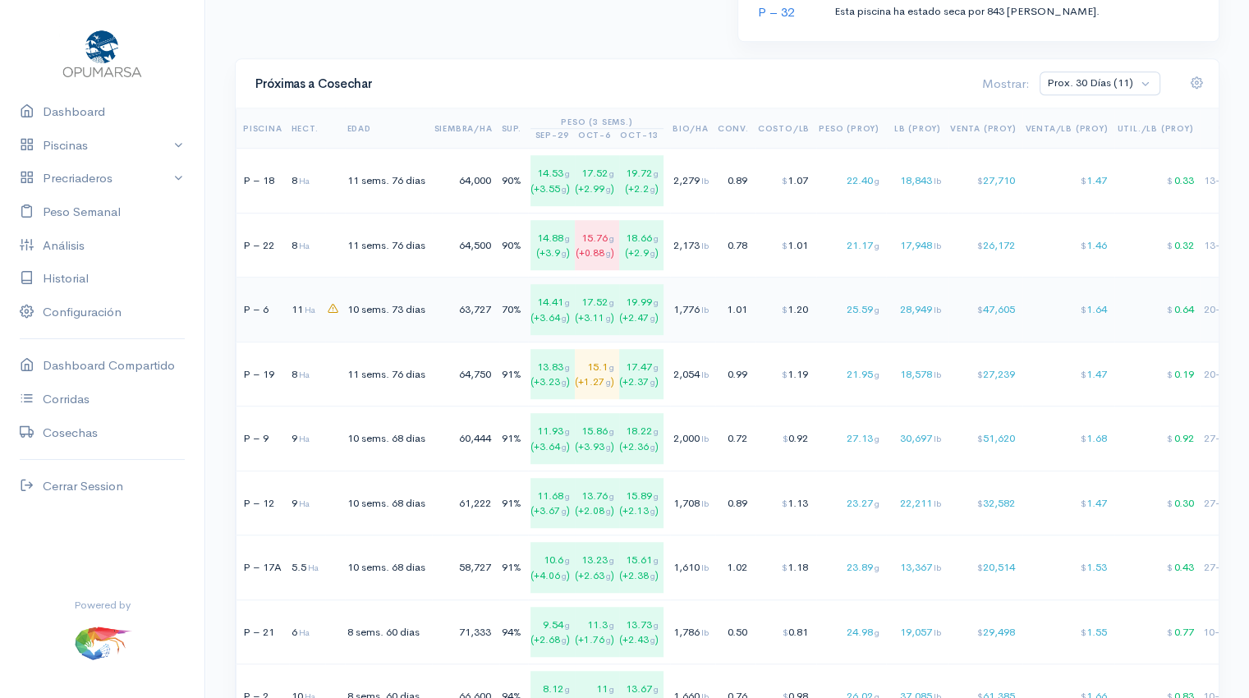
click at [521, 305] on div "70%" at bounding box center [512, 309] width 20 height 16
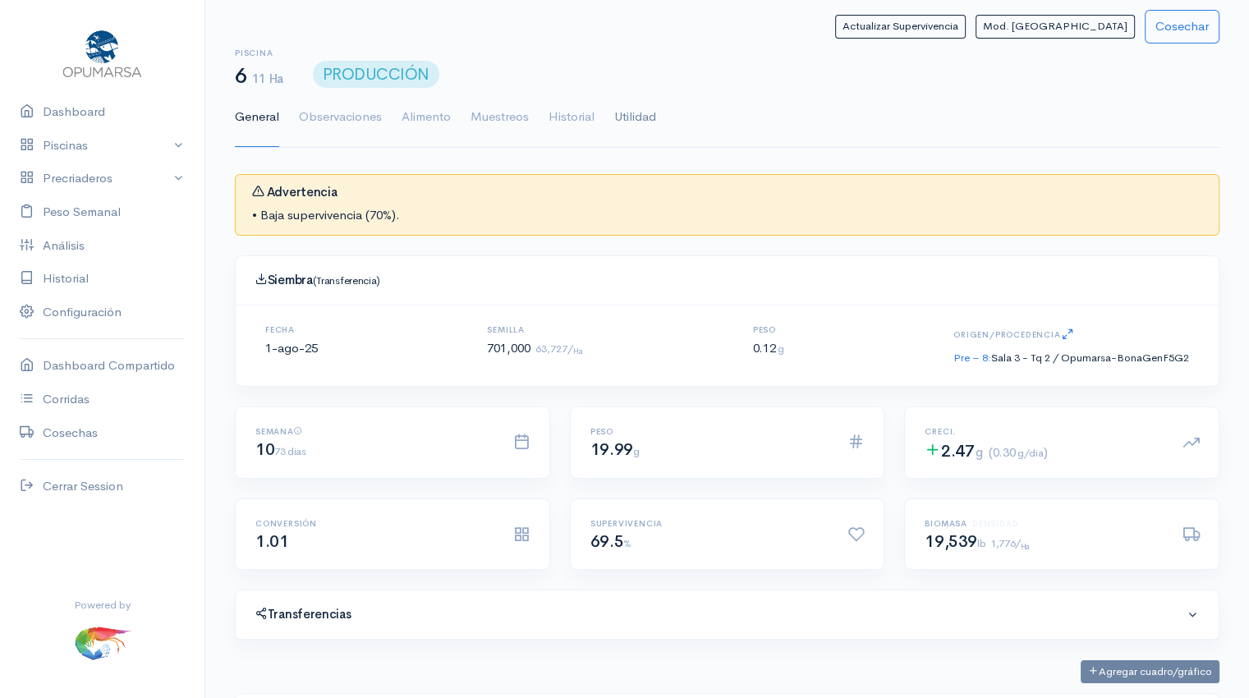
click at [622, 112] on link "Utilidad" at bounding box center [635, 117] width 42 height 59
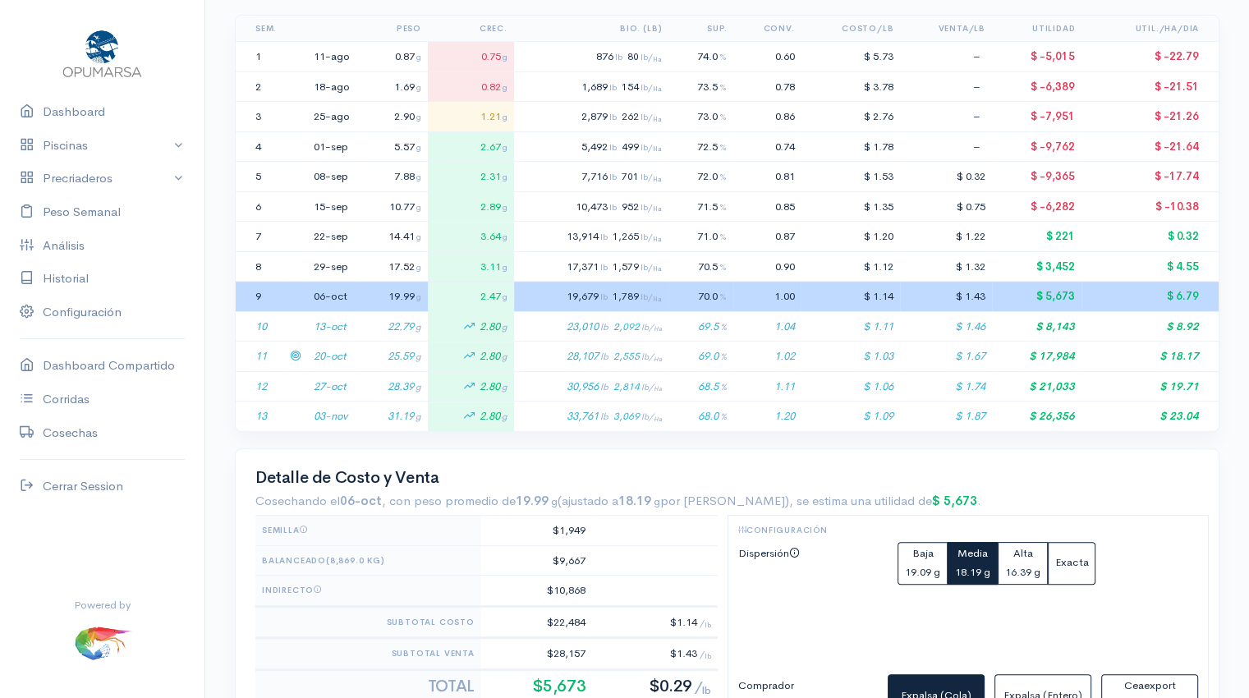
scroll to position [361, 0]
click at [330, 355] on td "20-oct" at bounding box center [331, 356] width 49 height 30
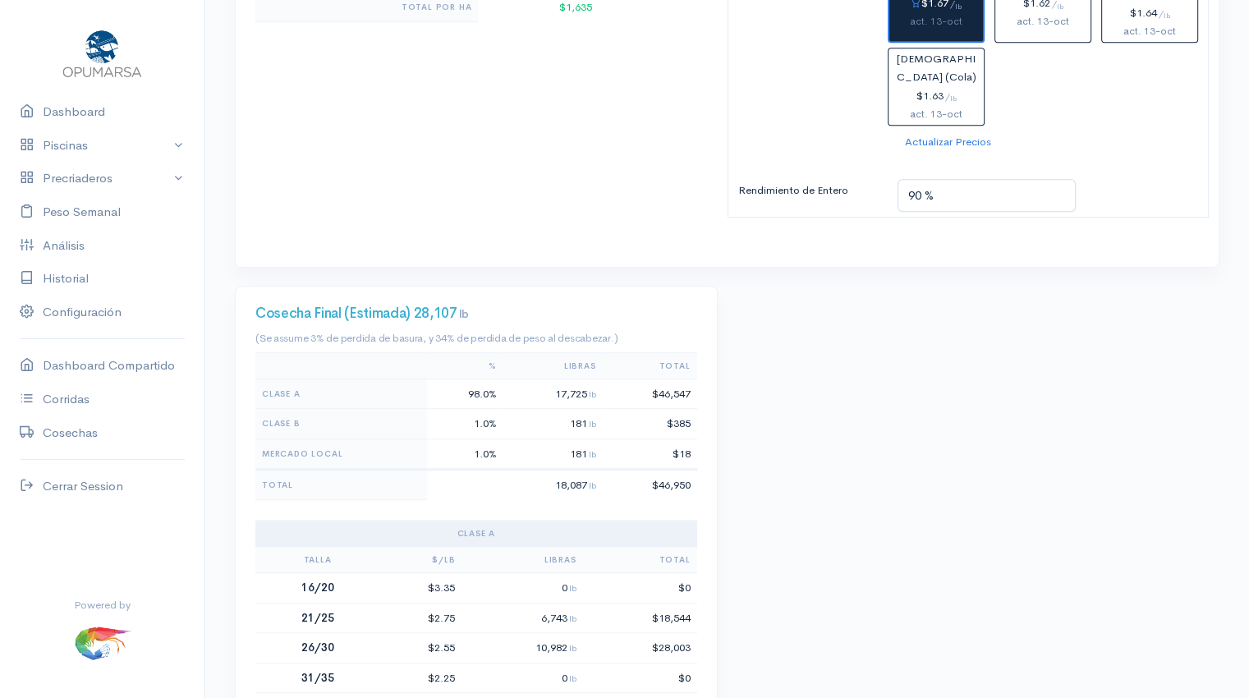
scroll to position [1064, 0]
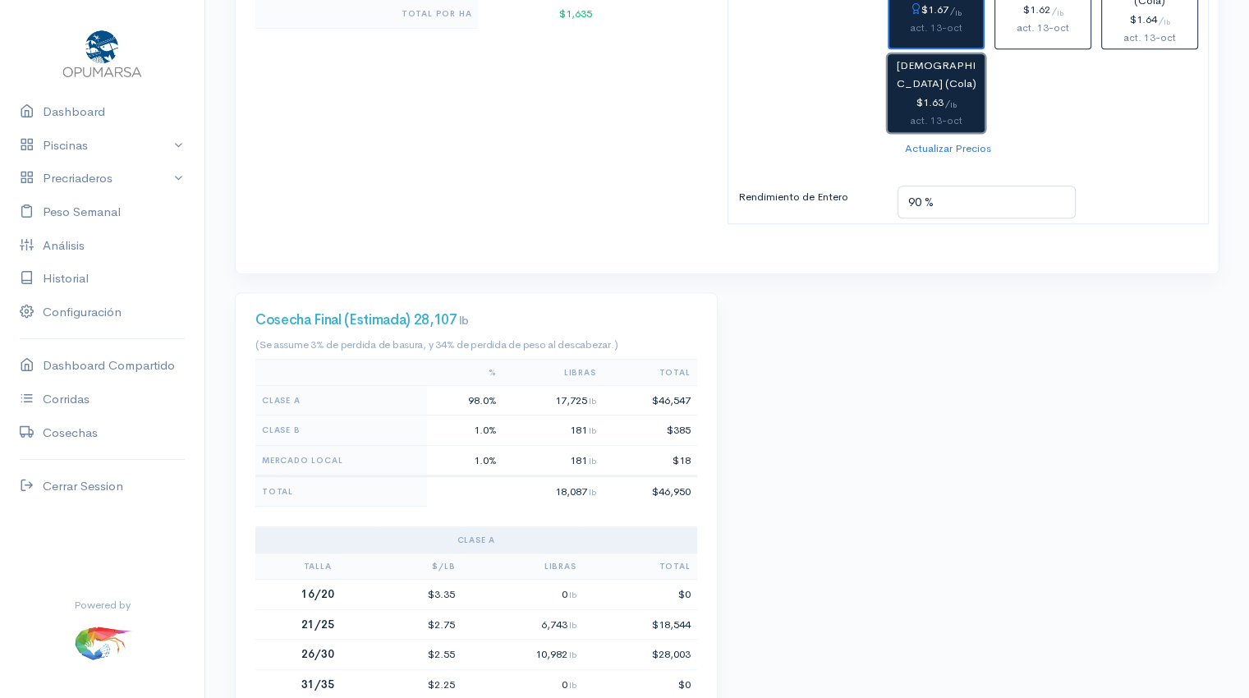
click at [929, 105] on div "$1.63 / lb" at bounding box center [936, 103] width 82 height 19
click at [941, 37] on button "Expalsa (Cola) $1.67 / lb act. 13-oct" at bounding box center [936, 9] width 97 height 78
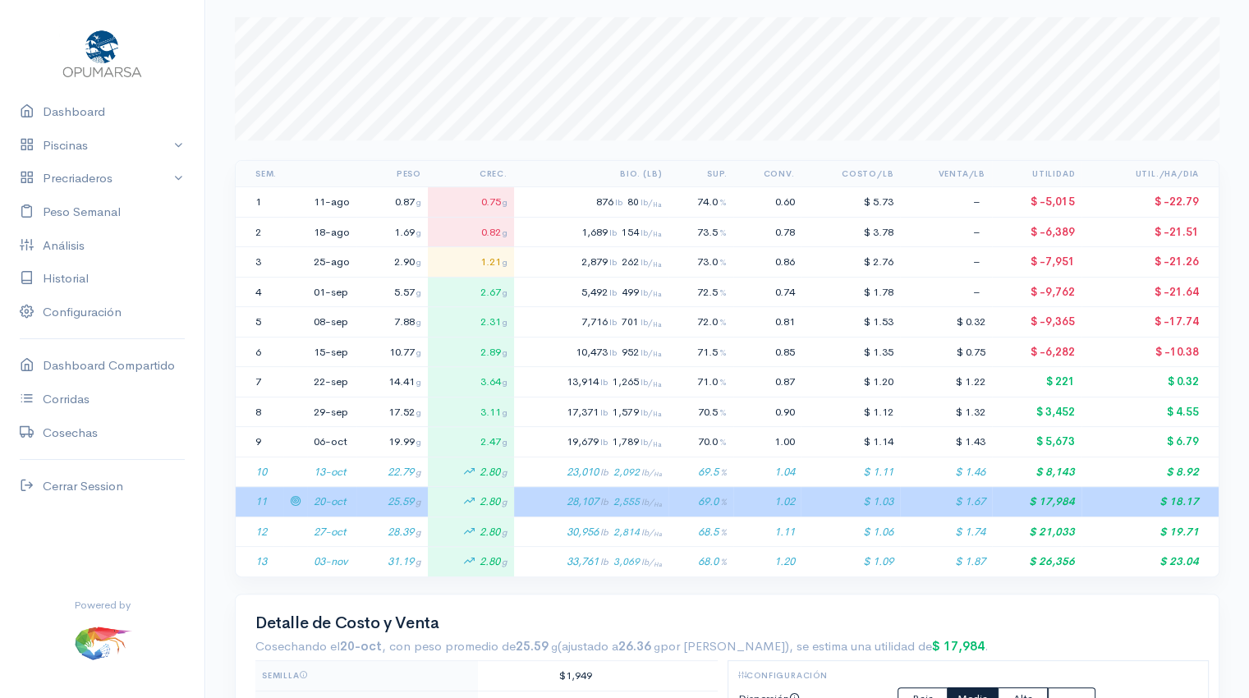
scroll to position [0, 0]
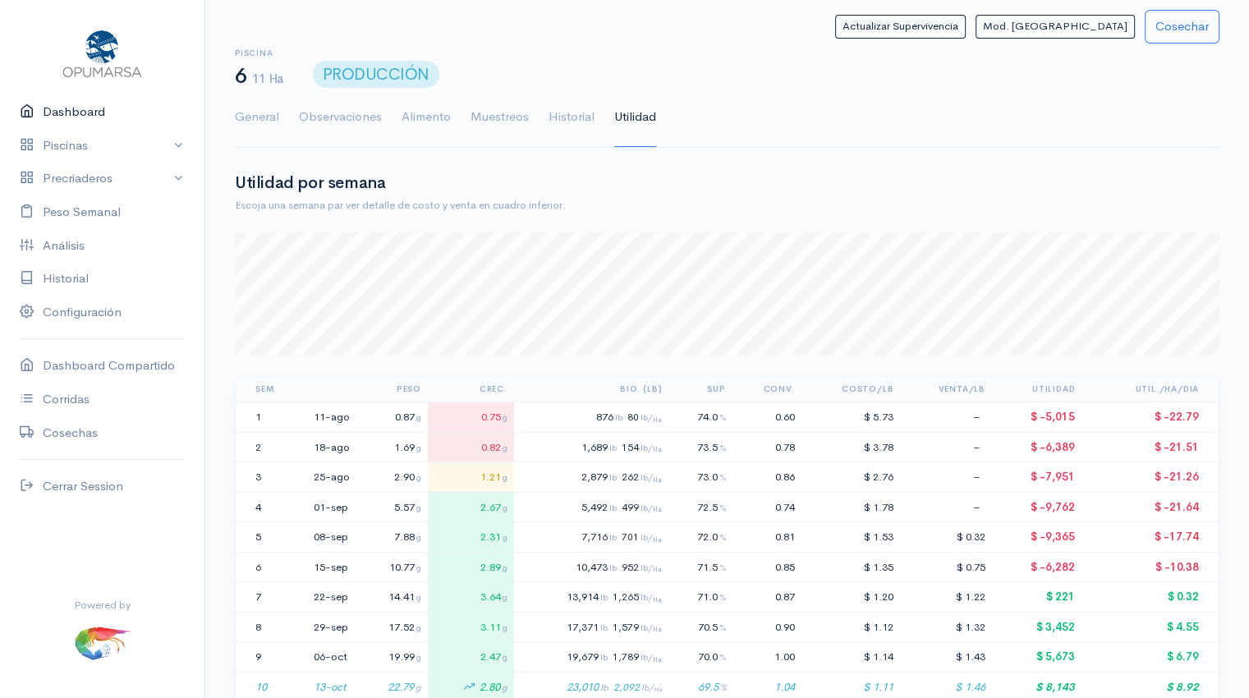
click at [89, 122] on link "Dashboard" at bounding box center [102, 112] width 204 height 34
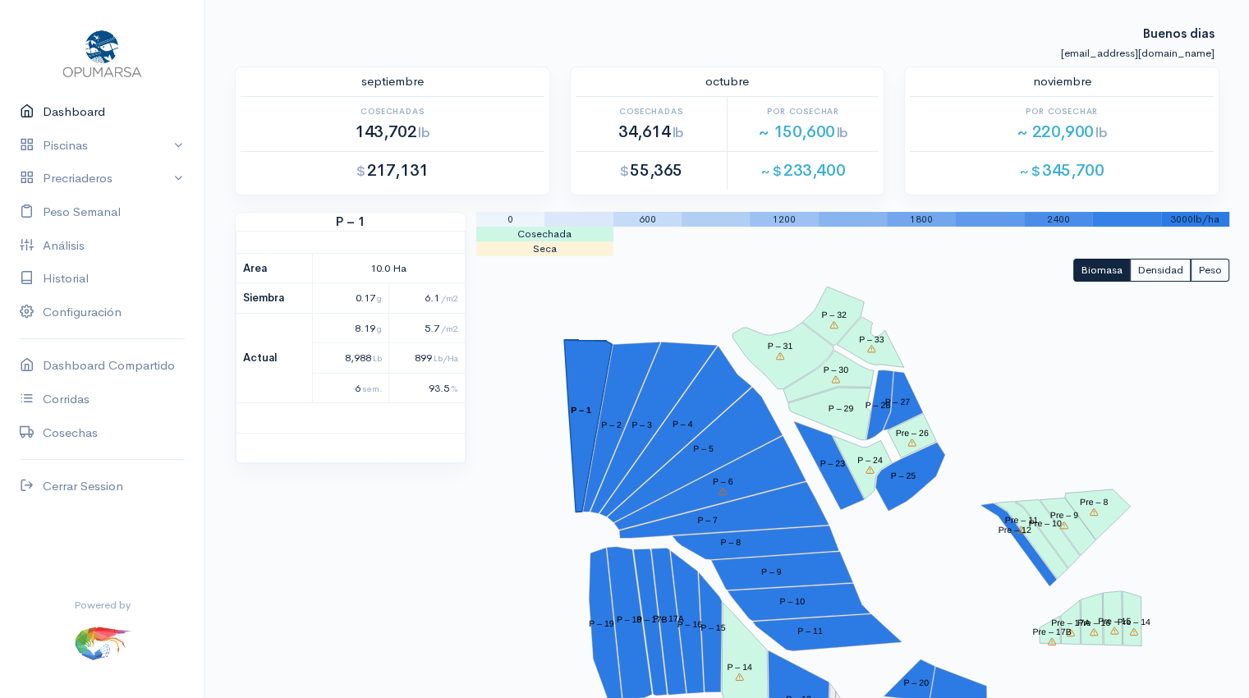
click at [85, 109] on link "Dashboard" at bounding box center [102, 112] width 204 height 34
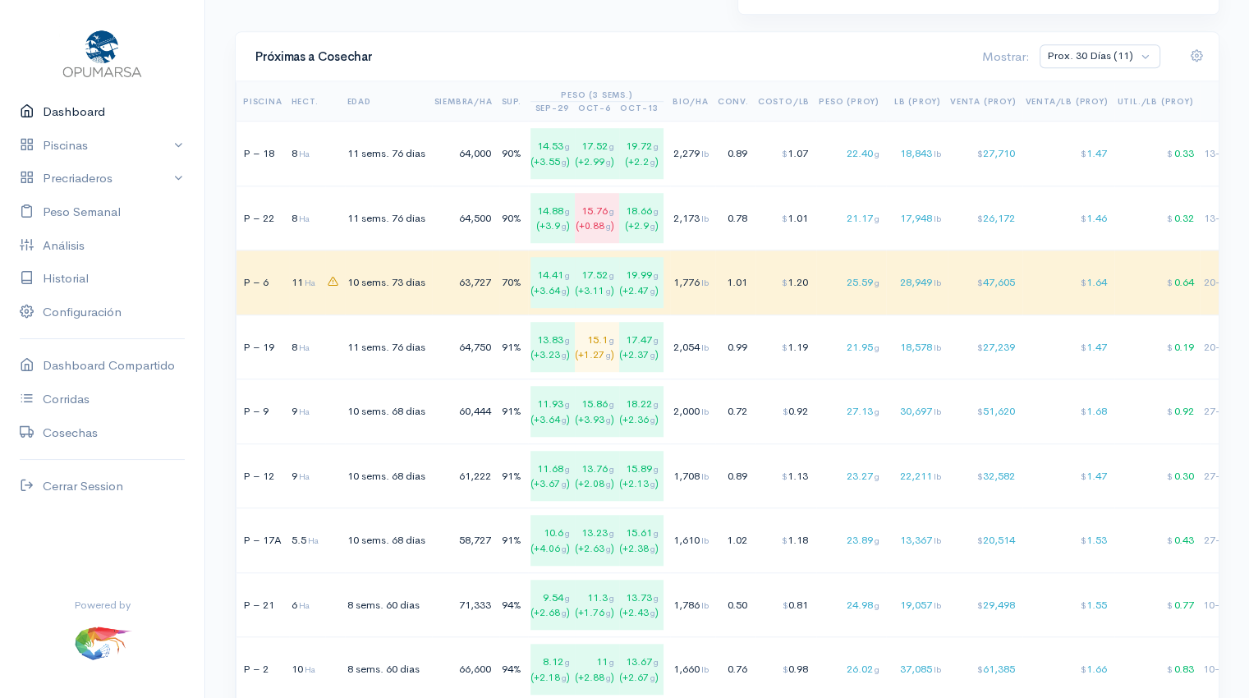
scroll to position [1163, 0]
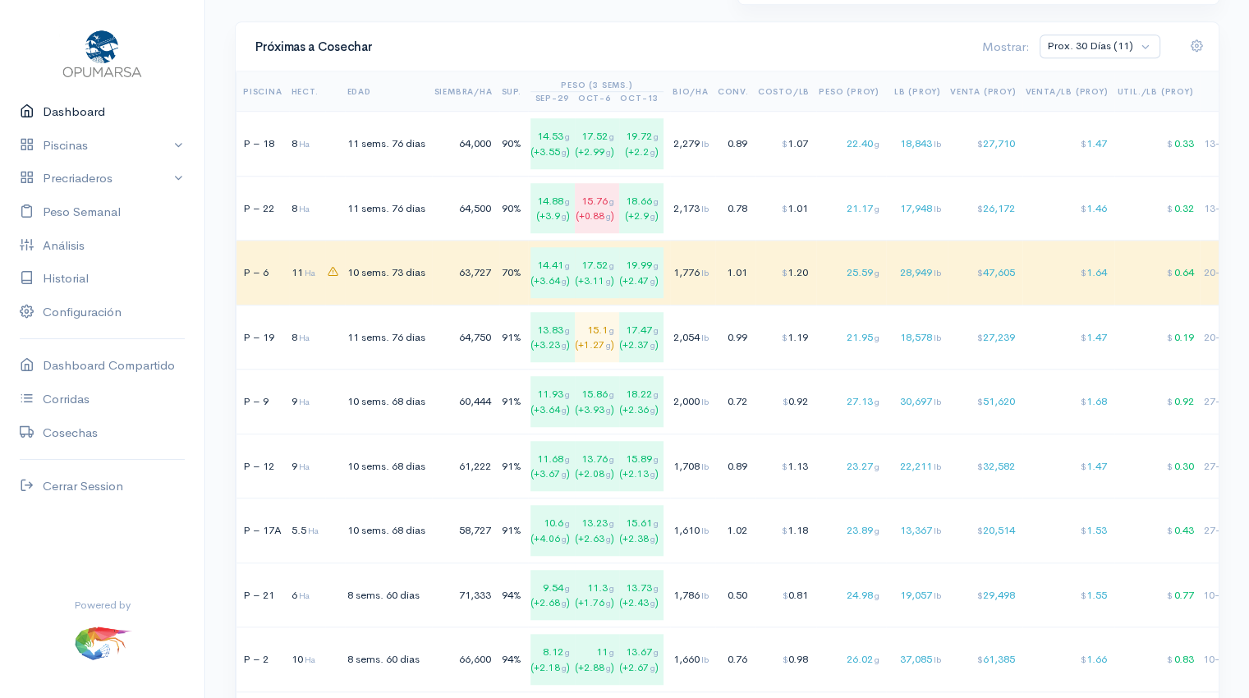
click at [68, 113] on link "Dashboard" at bounding box center [102, 112] width 204 height 34
click at [509, 144] on div "90%" at bounding box center [512, 143] width 20 height 16
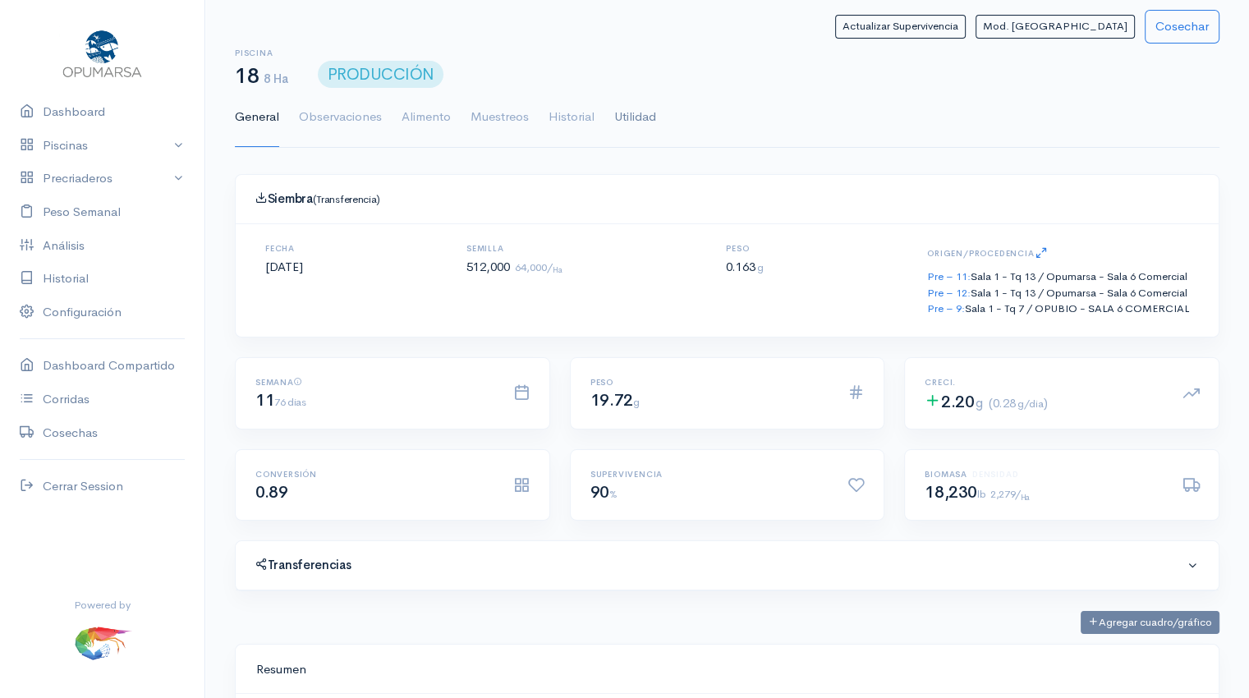
click at [640, 118] on link "Utilidad" at bounding box center [635, 117] width 42 height 59
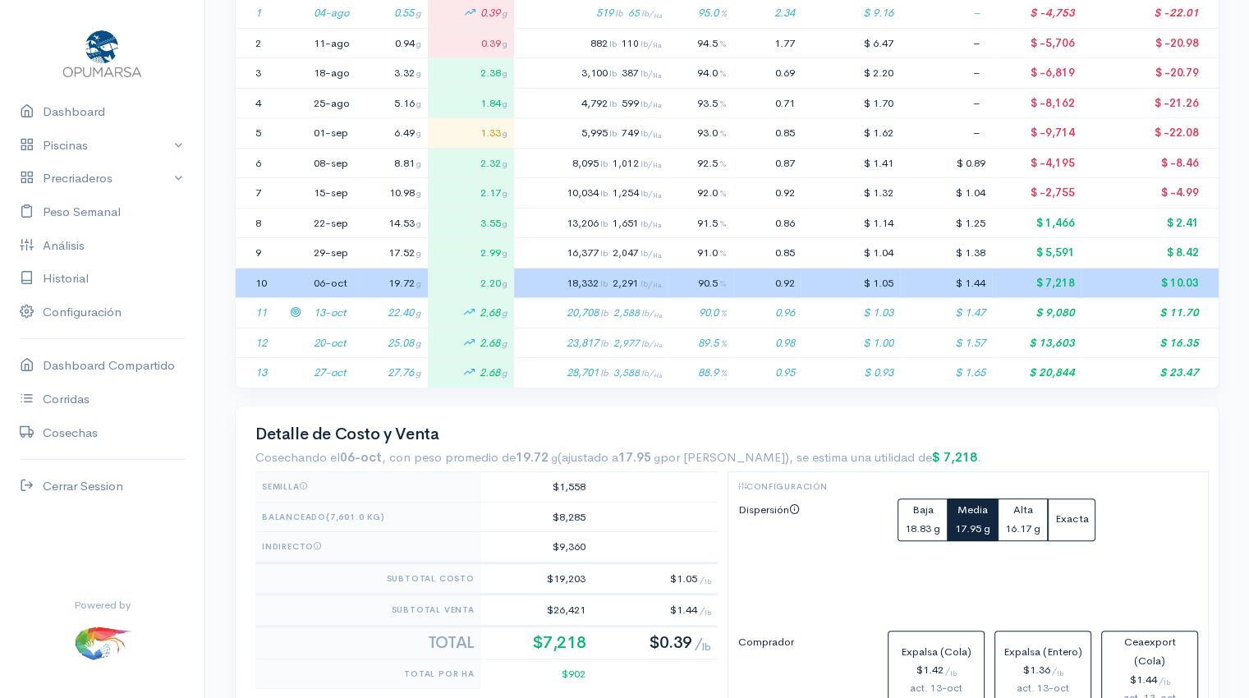
scroll to position [411, 0]
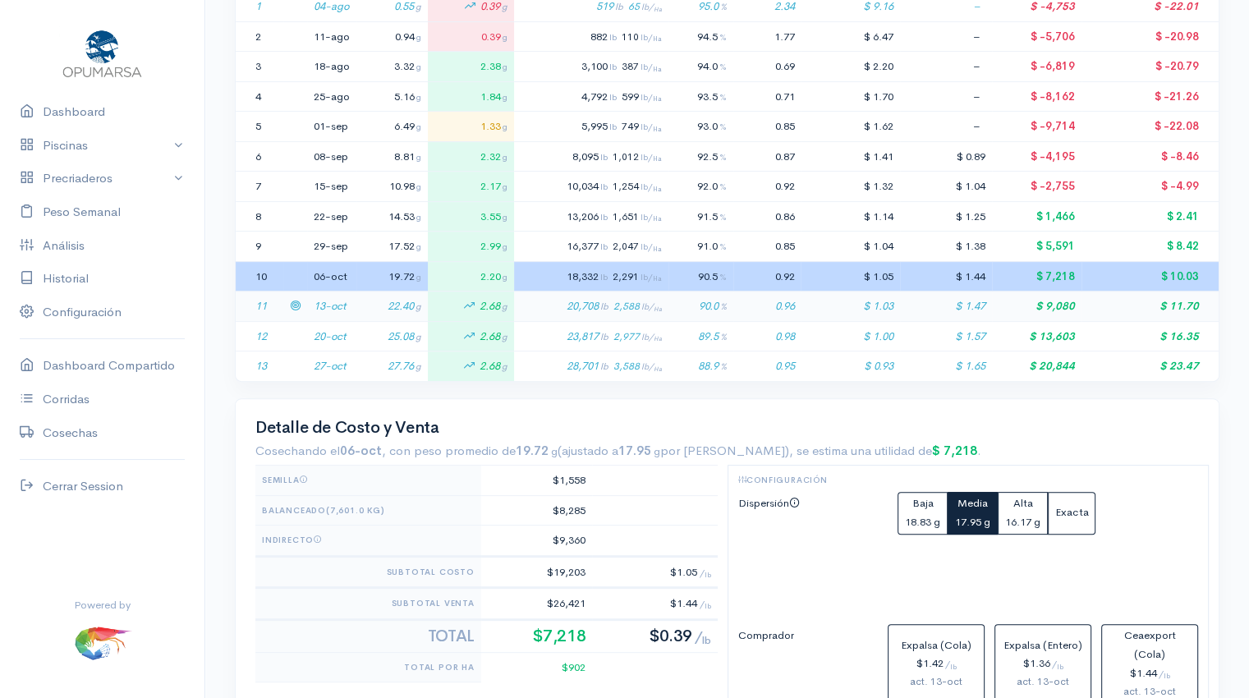
click at [382, 300] on td "22.40 g" at bounding box center [391, 306] width 71 height 30
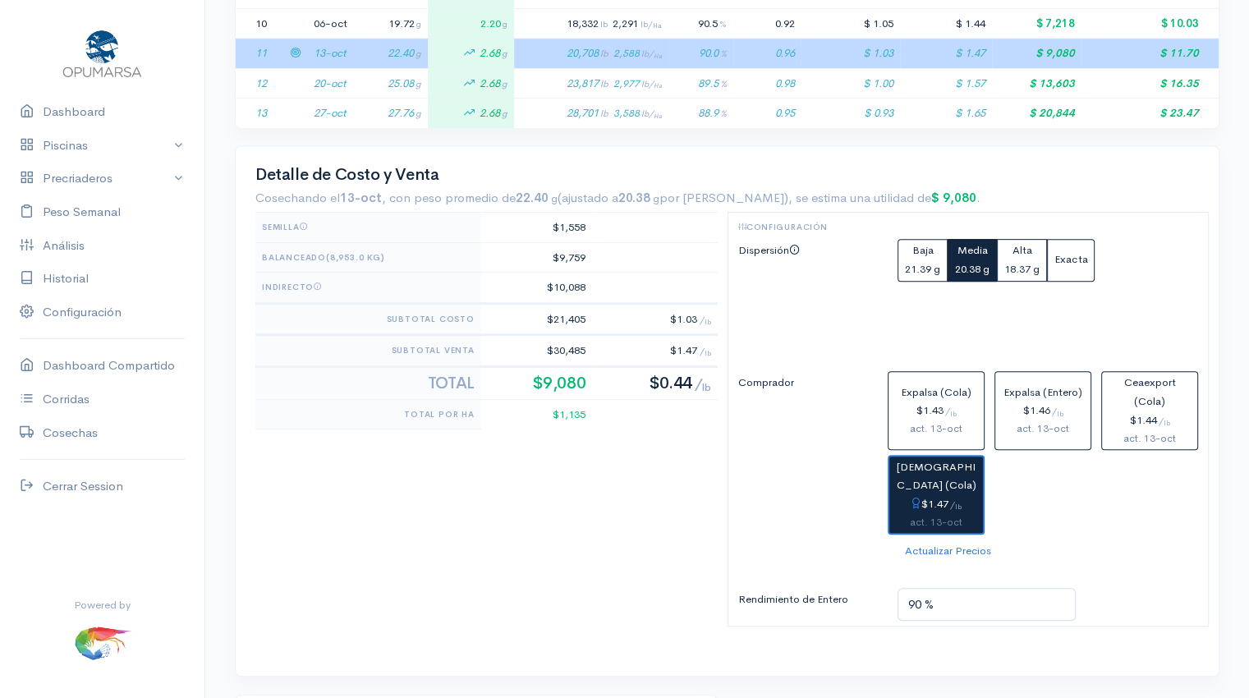
scroll to position [695, 0]
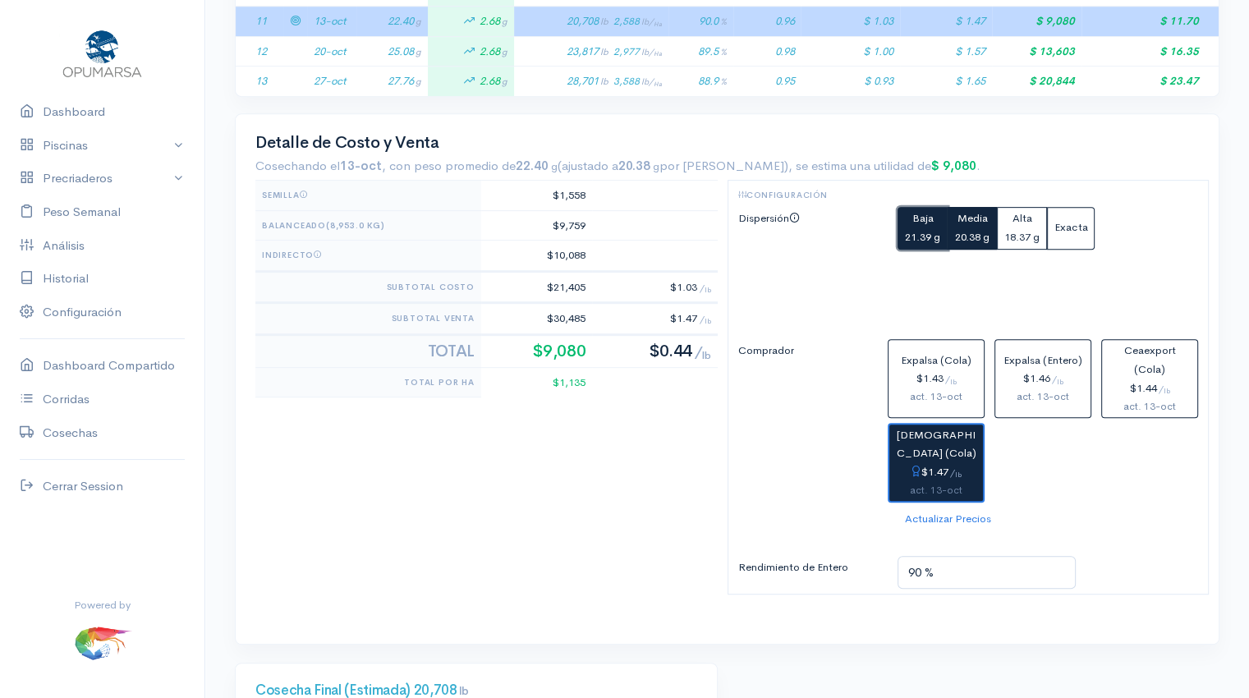
click at [911, 230] on small "21.39 g" at bounding box center [922, 237] width 35 height 14
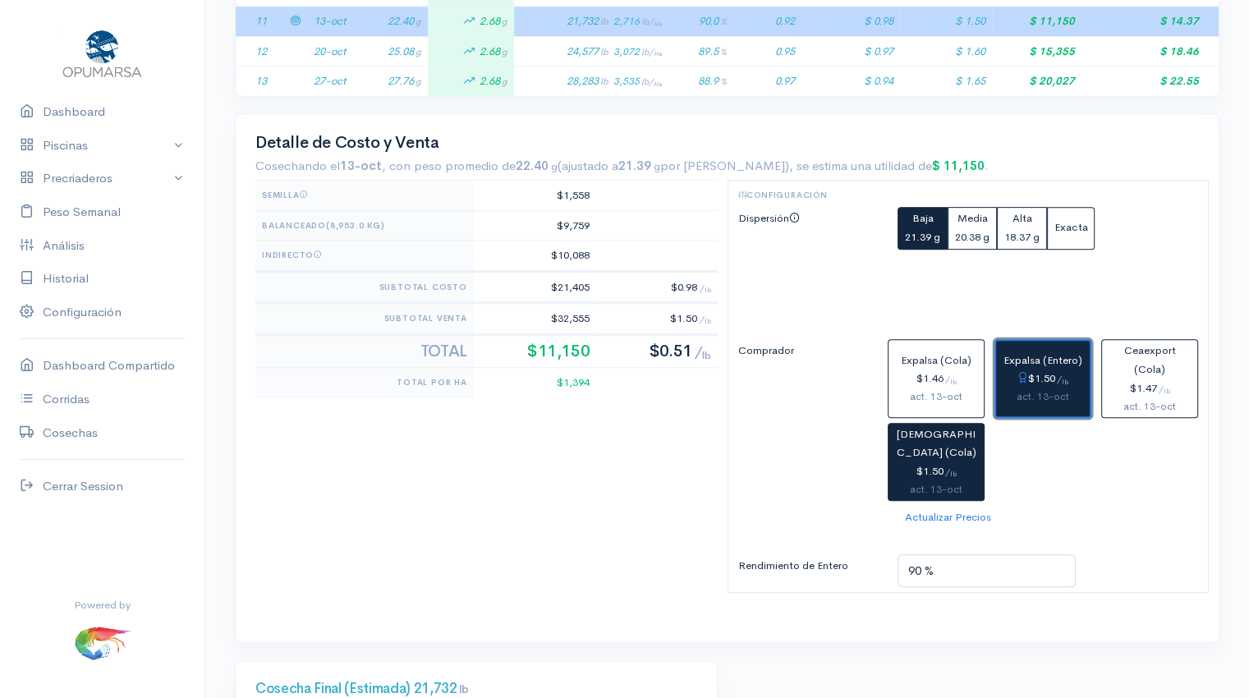
click at [1066, 365] on button "Expalsa (Entero) $1.50 / lb act. 13-oct" at bounding box center [1042, 378] width 97 height 78
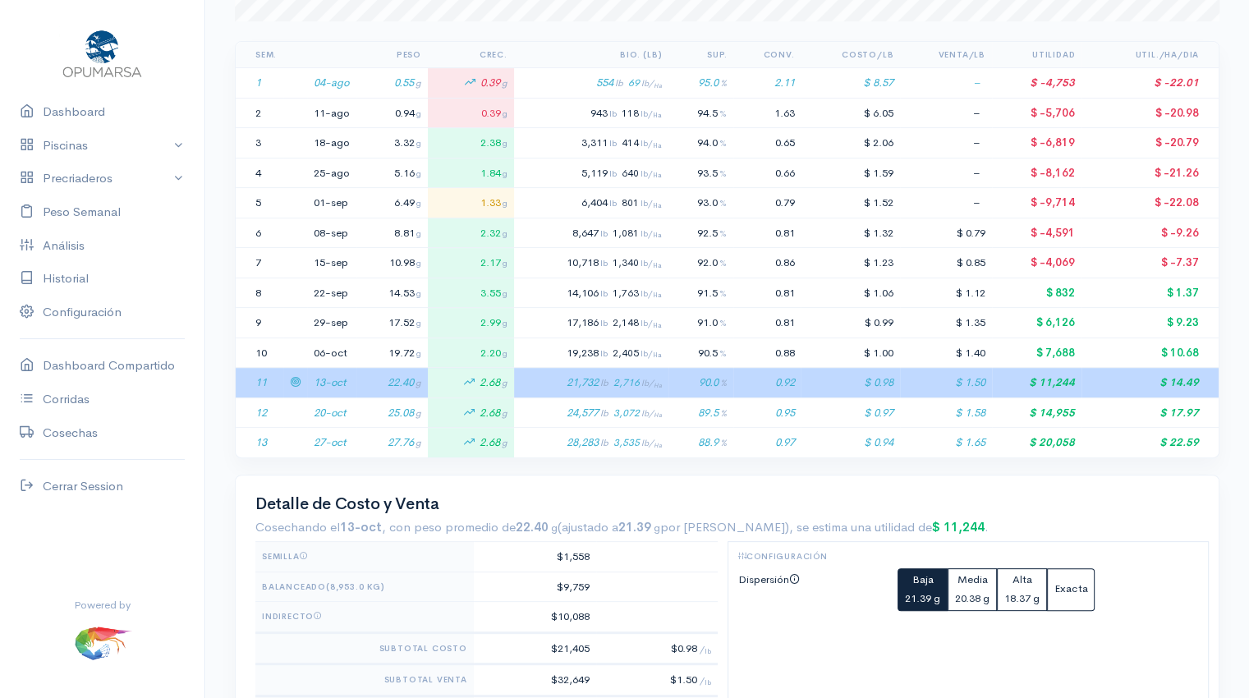
scroll to position [0, 0]
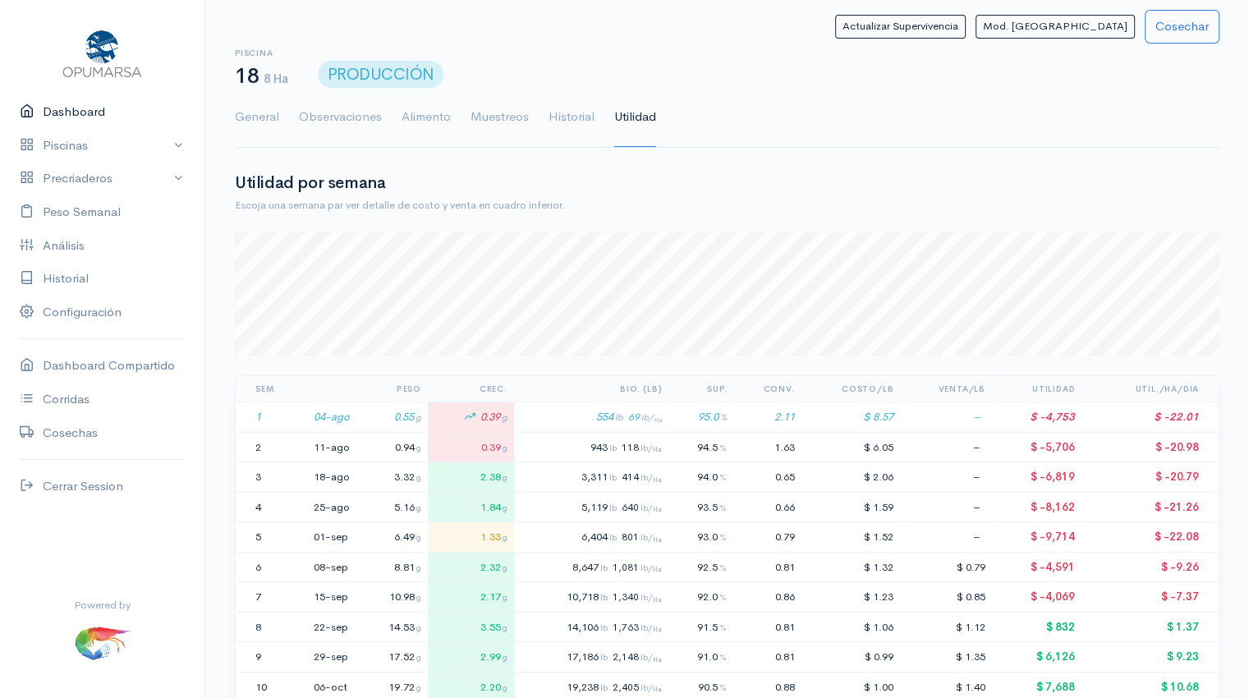
click at [70, 114] on link "Dashboard" at bounding box center [102, 112] width 204 height 34
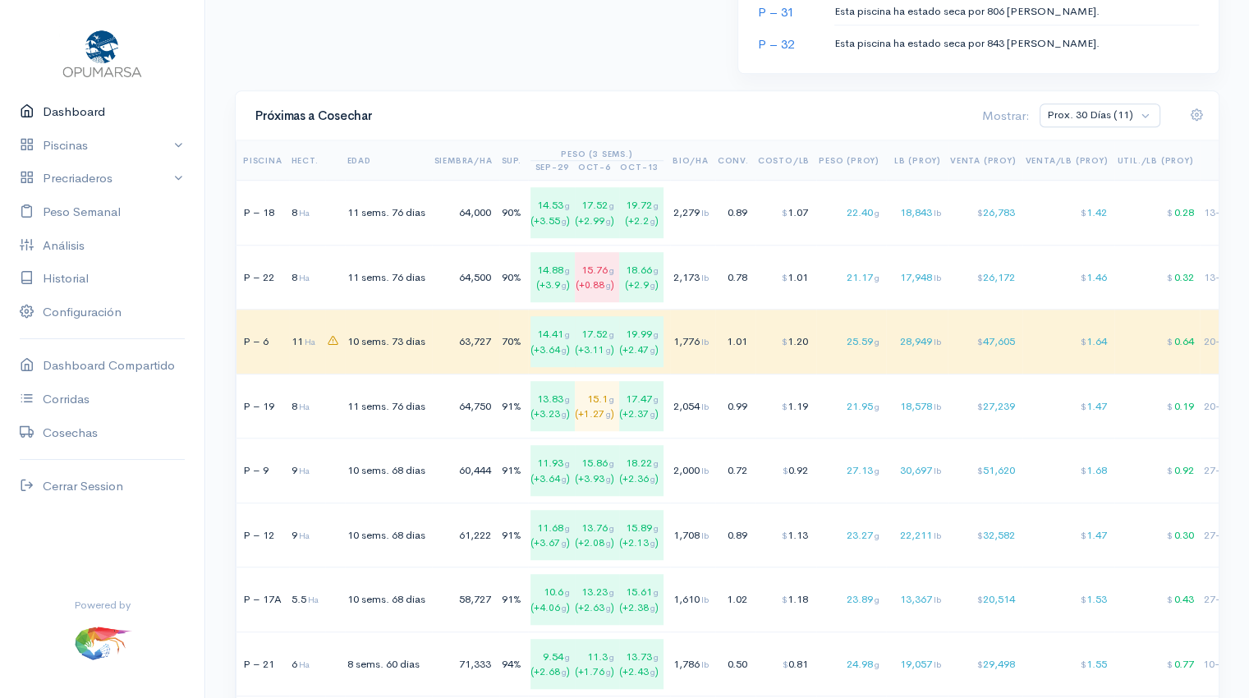
scroll to position [1094, 0]
click at [447, 399] on div "64,750" at bounding box center [463, 406] width 58 height 16
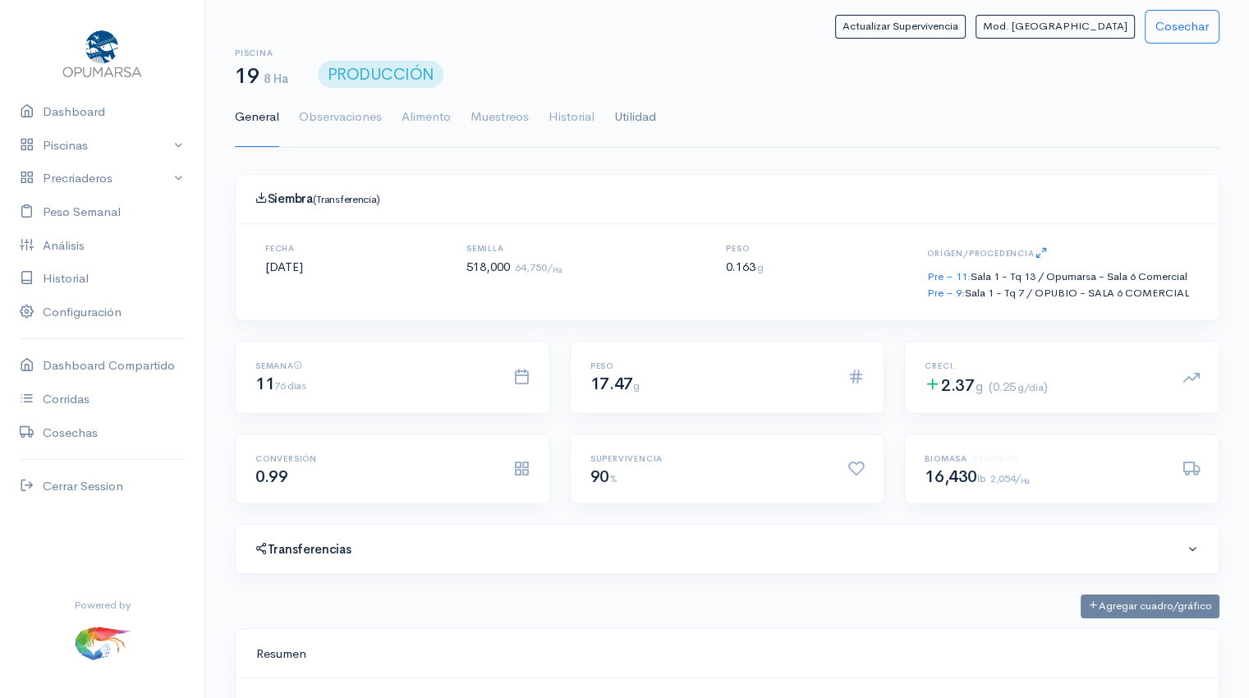
click at [626, 114] on link "Utilidad" at bounding box center [635, 117] width 42 height 59
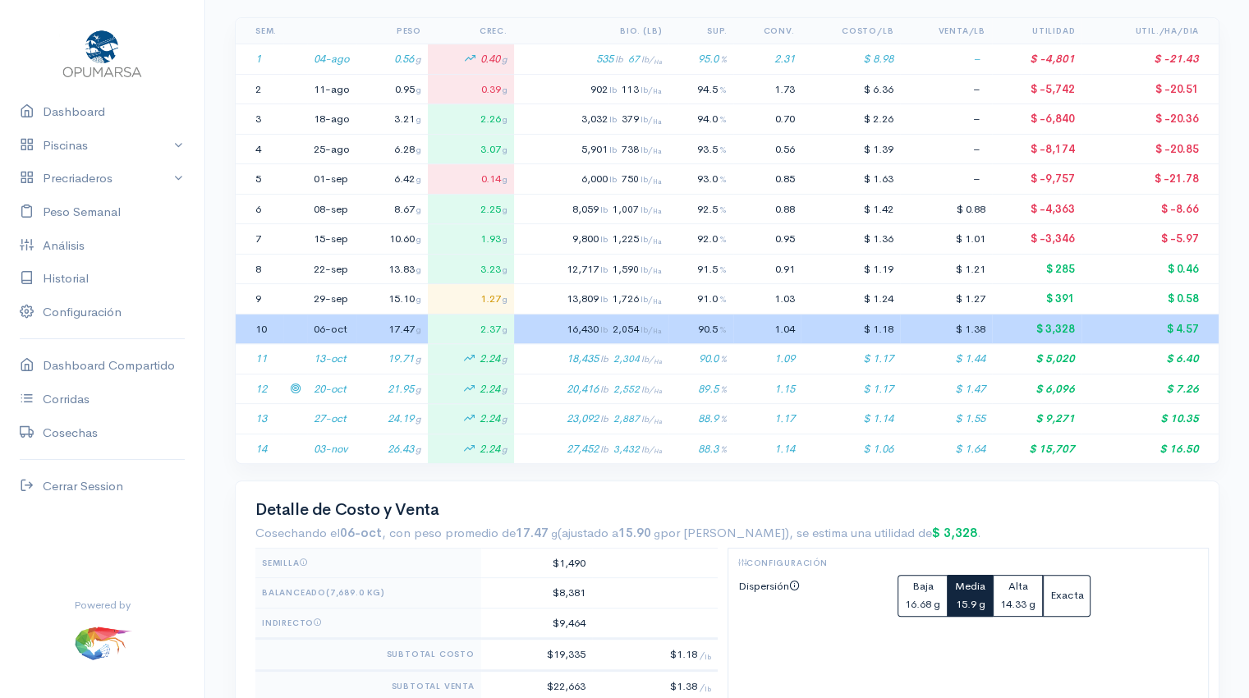
scroll to position [361, 0]
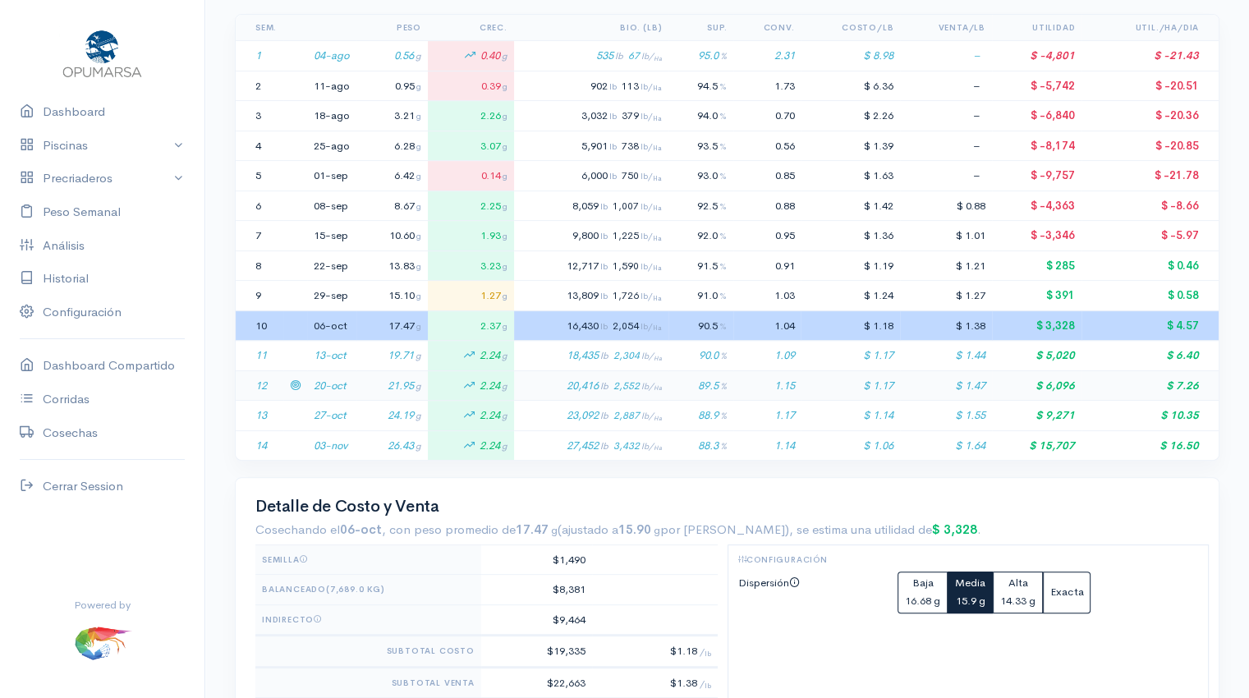
click at [372, 379] on td "21.95 g" at bounding box center [391, 385] width 71 height 30
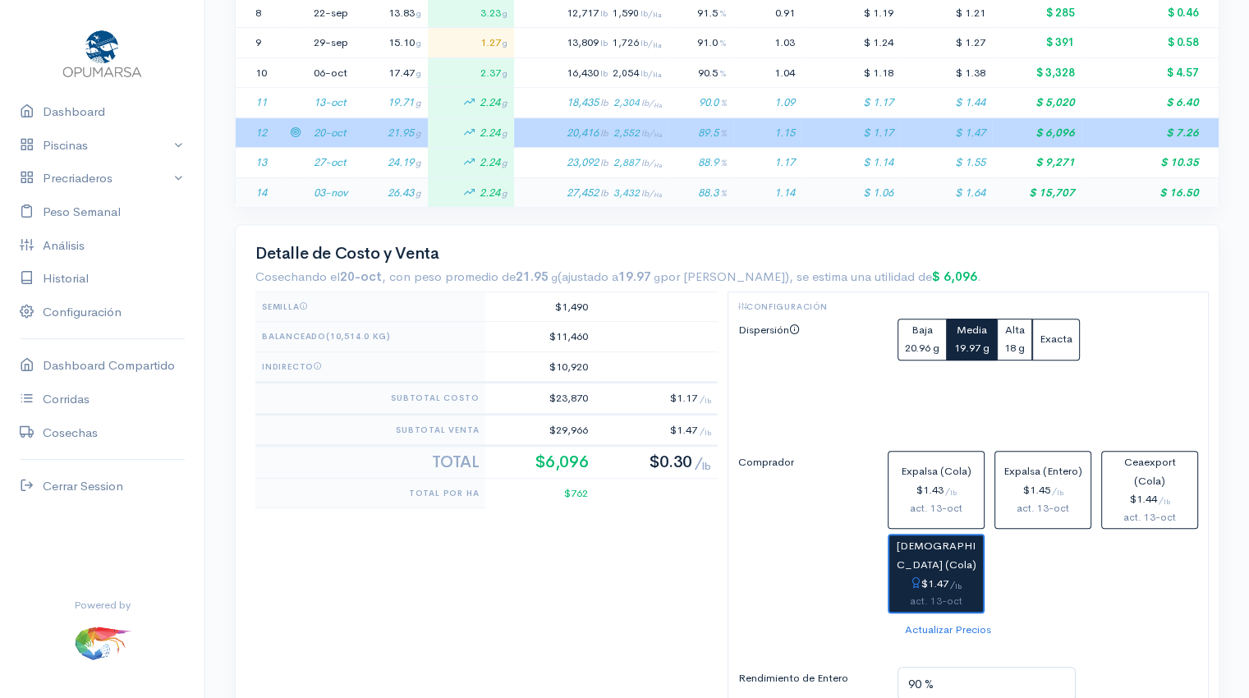
scroll to position [617, 0]
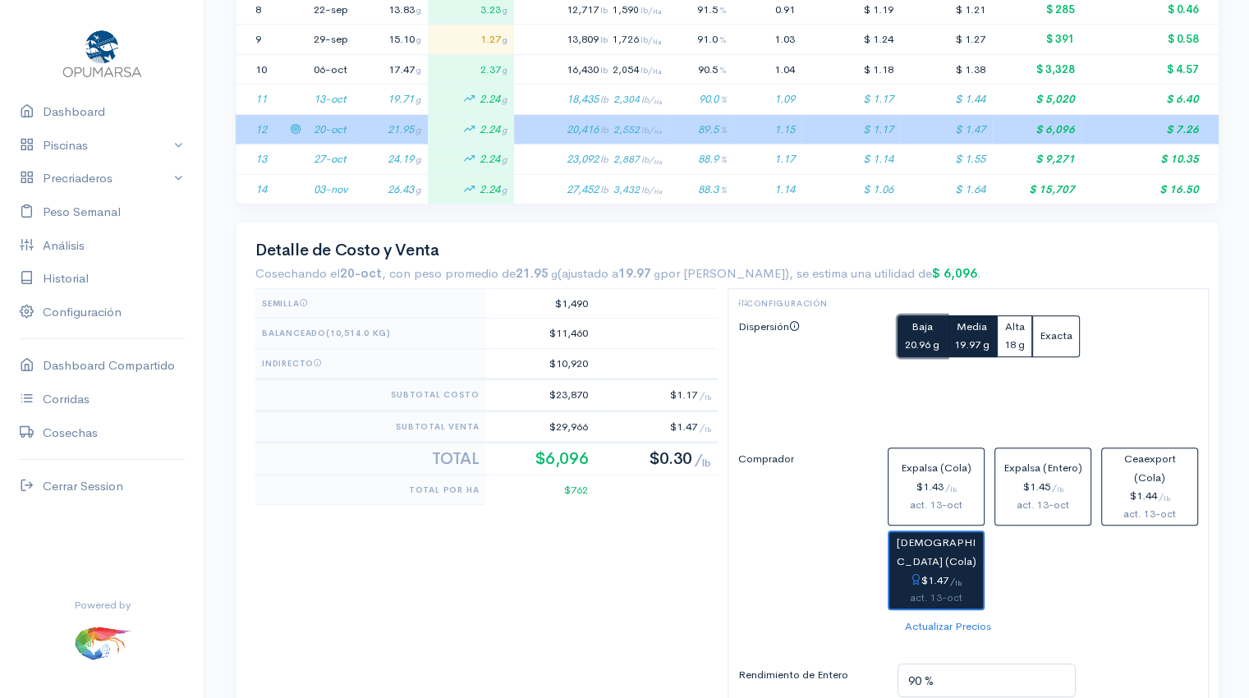
click at [908, 344] on small "20.96 g" at bounding box center [922, 344] width 34 height 14
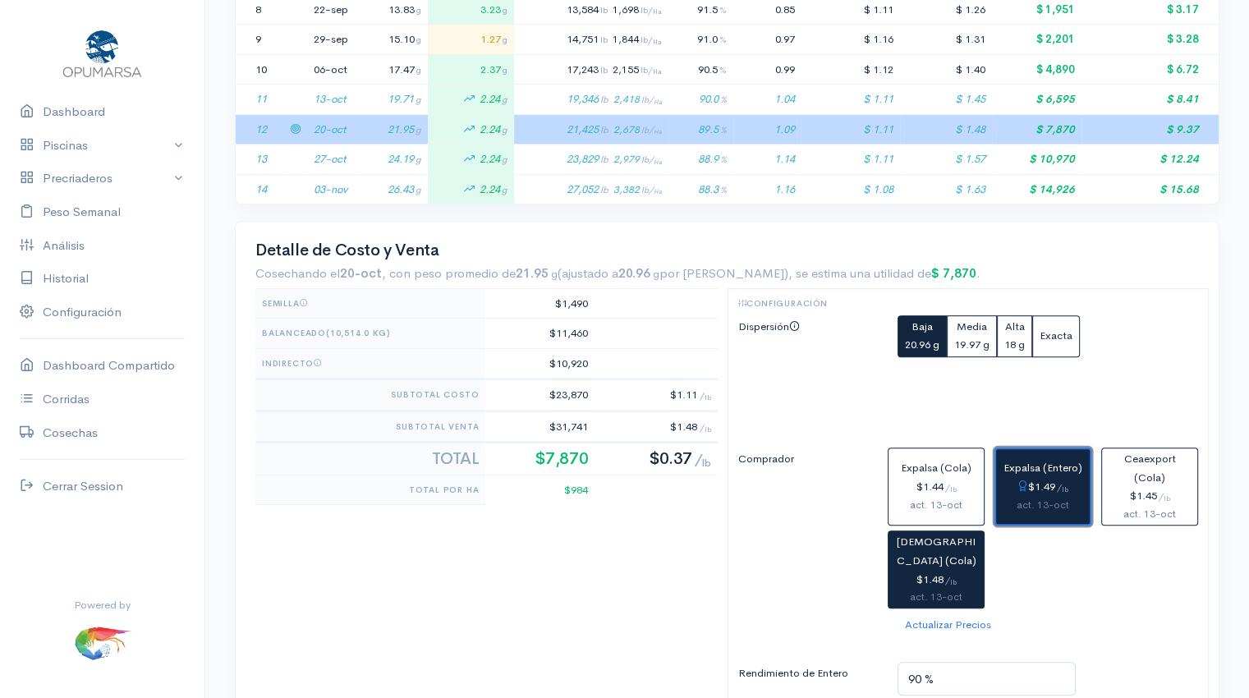
click at [1025, 497] on div "act. 13-oct" at bounding box center [1042, 505] width 80 height 17
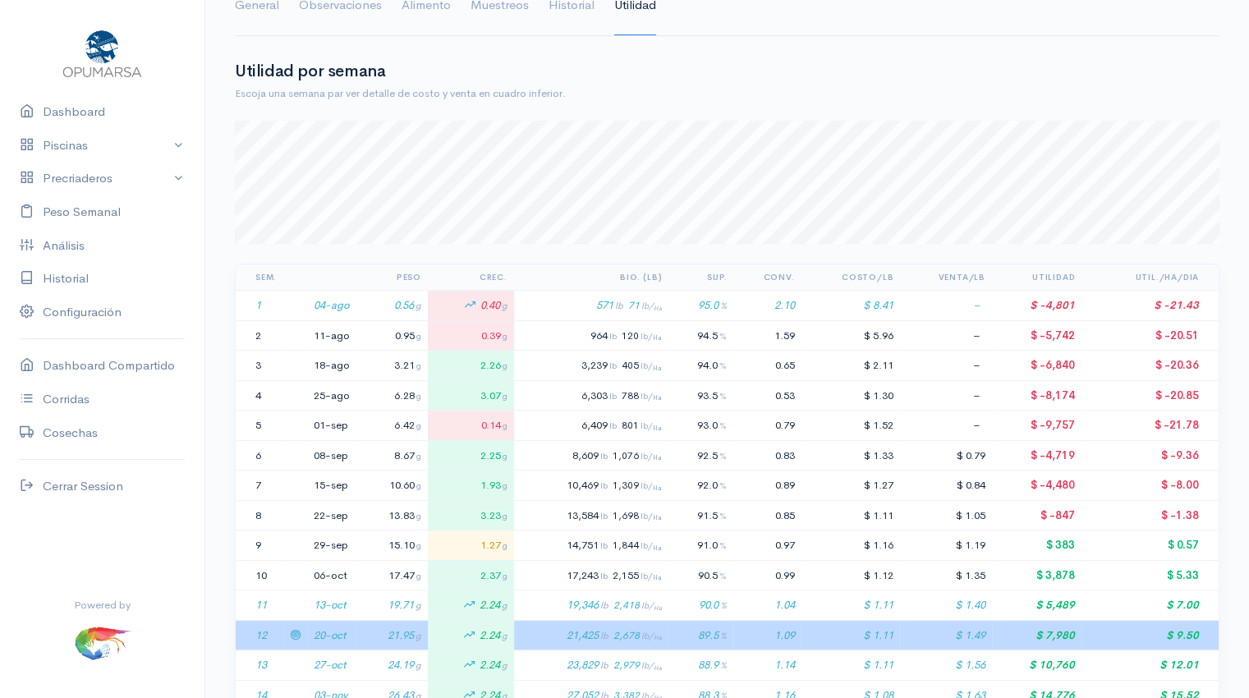
scroll to position [0, 0]
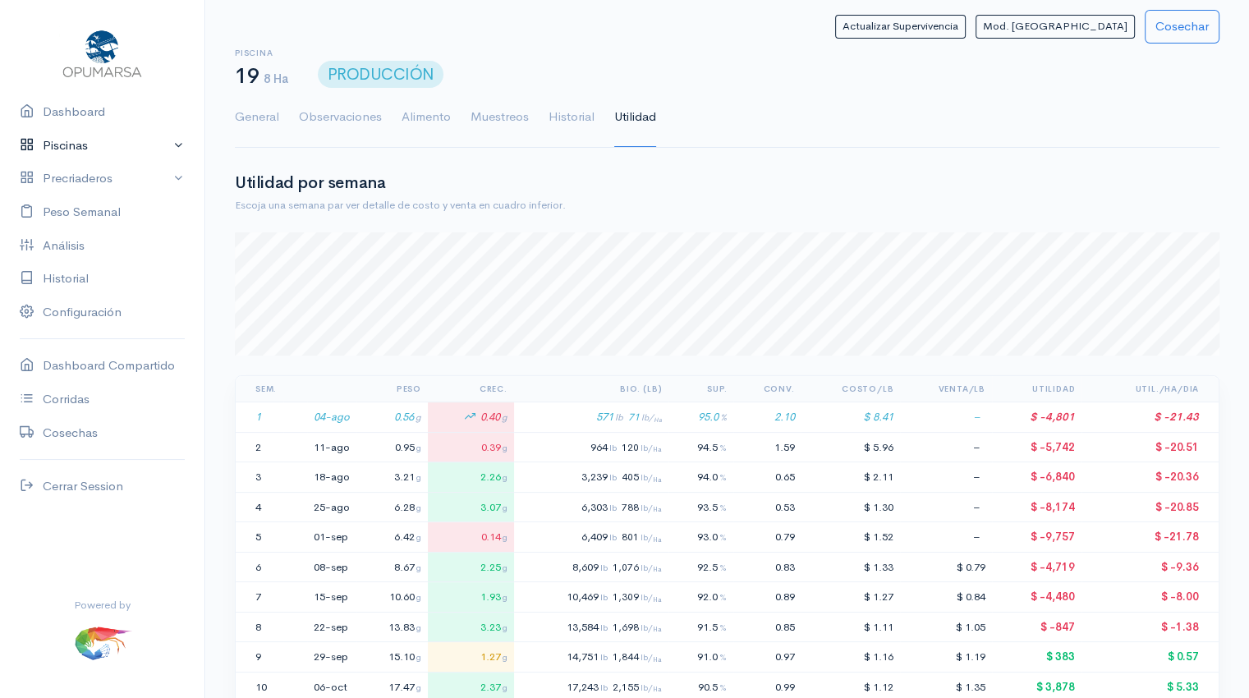
click at [80, 147] on link "Piscinas" at bounding box center [102, 146] width 204 height 34
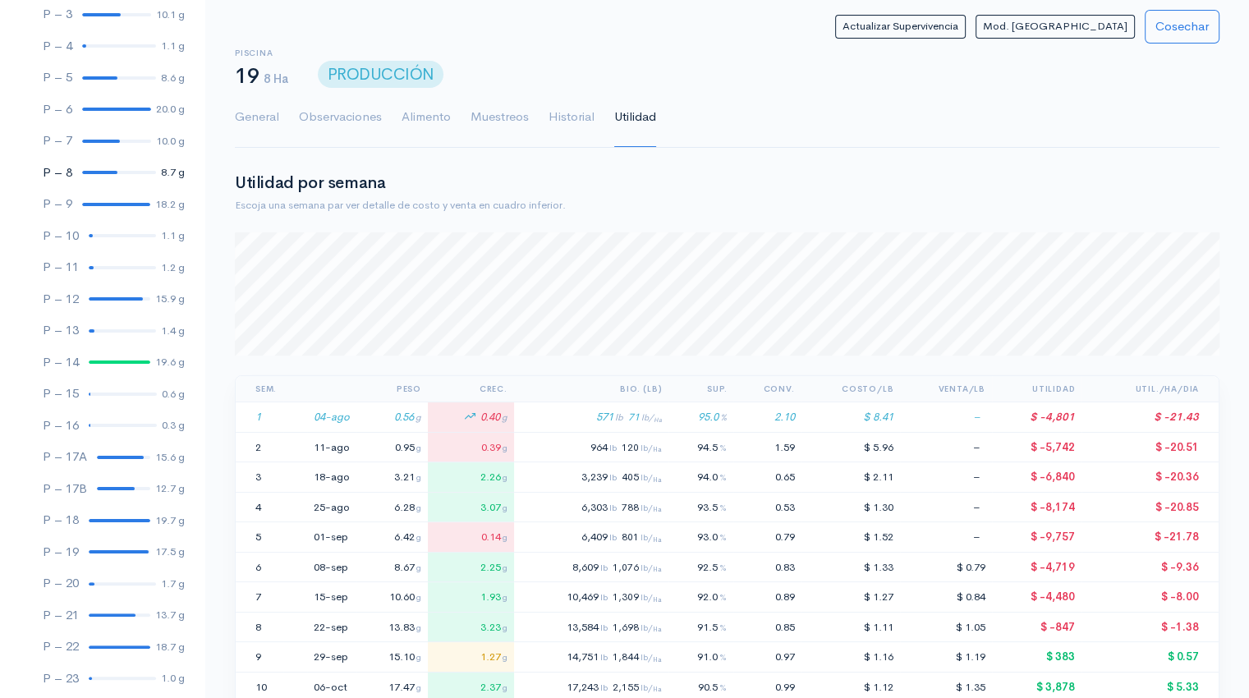
scroll to position [245, 0]
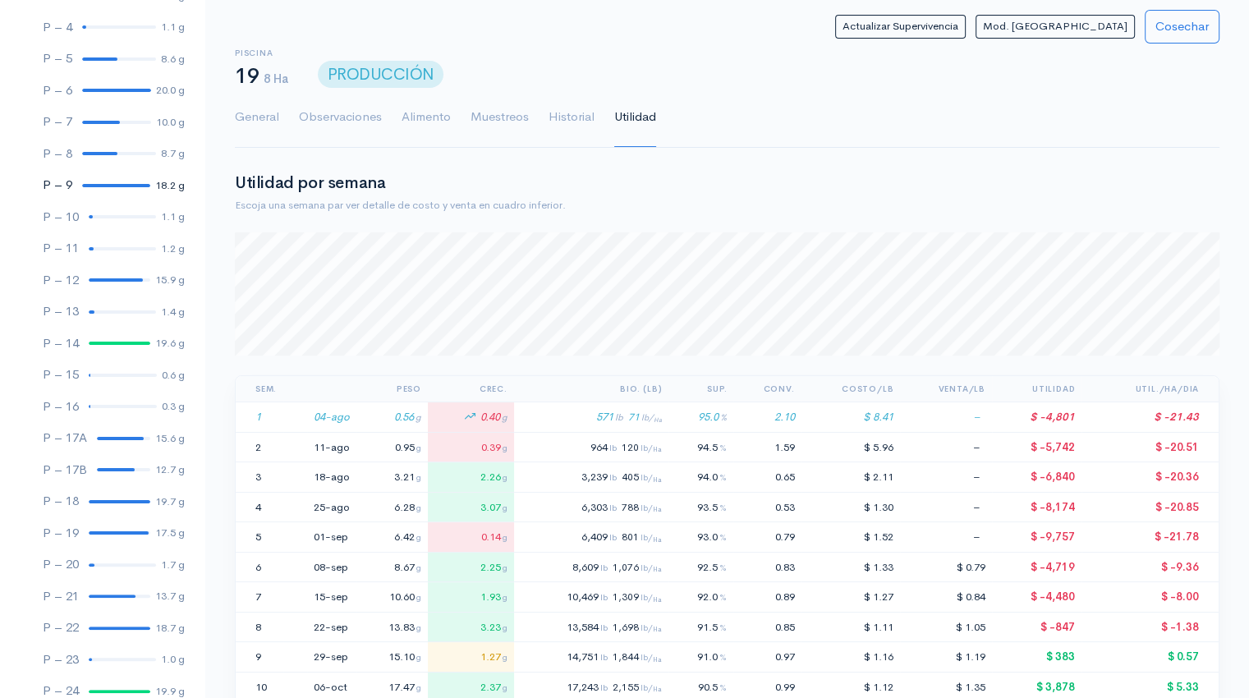
click at [109, 184] on div at bounding box center [116, 185] width 68 height 3
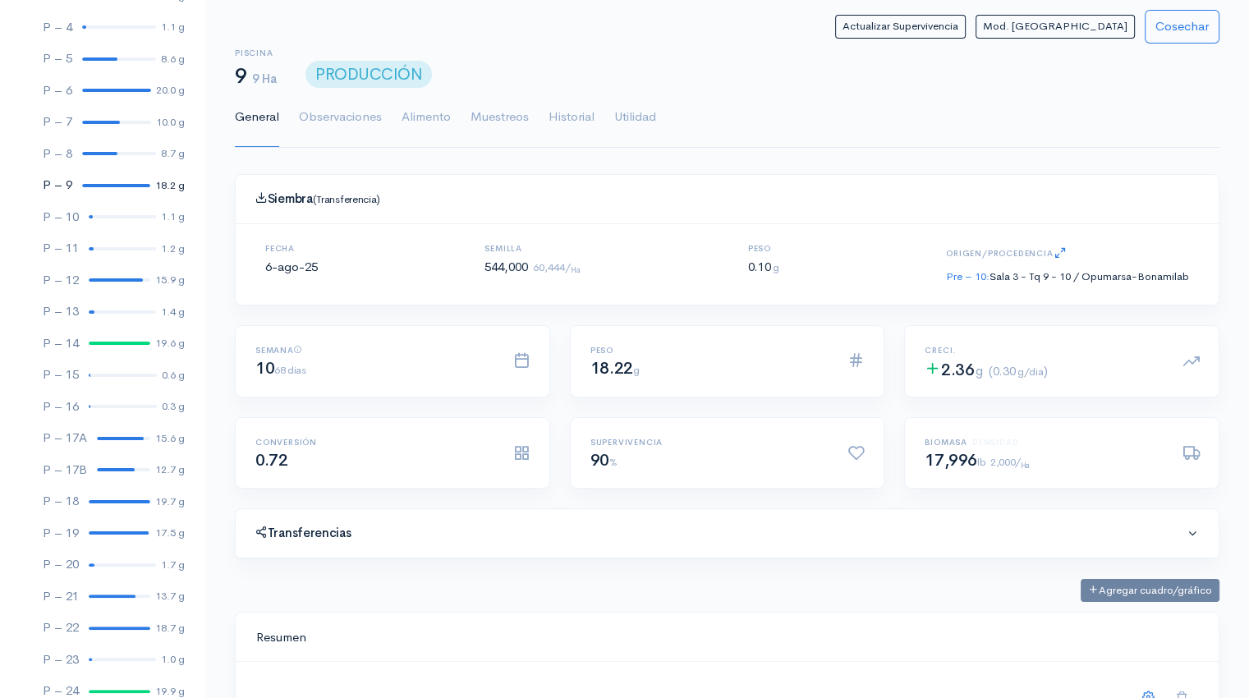
scroll to position [246, 943]
click at [635, 122] on link "Utilidad" at bounding box center [635, 117] width 42 height 59
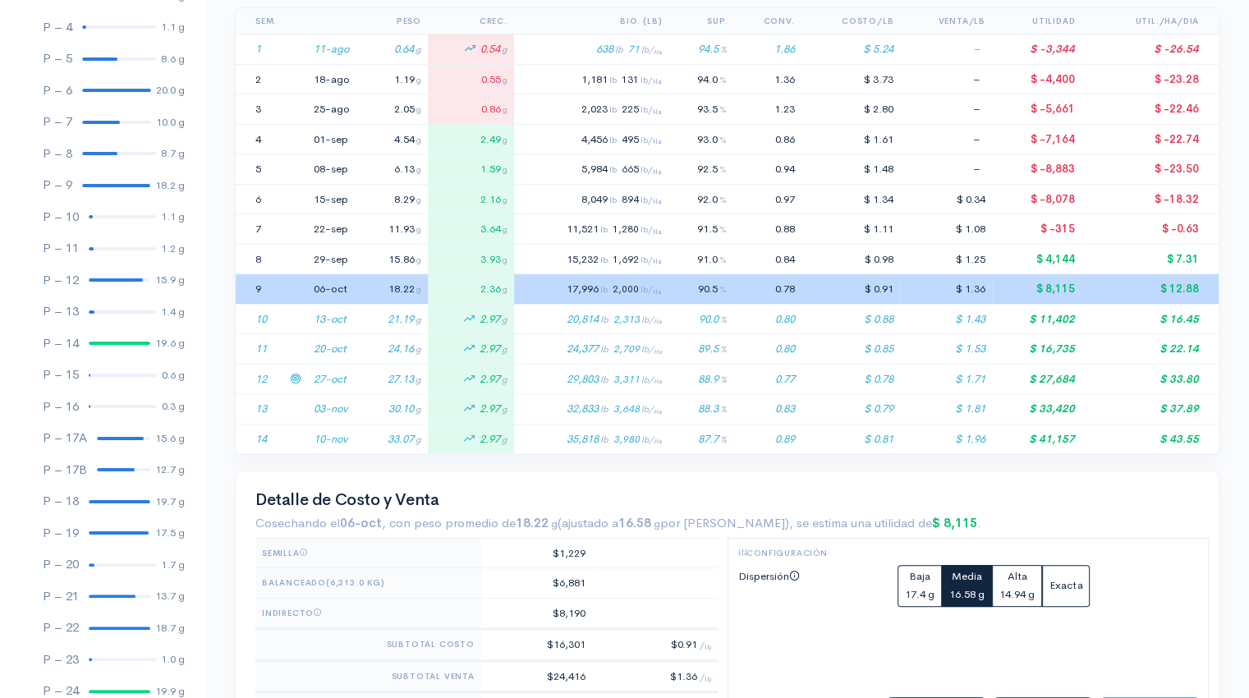
scroll to position [371, 0]
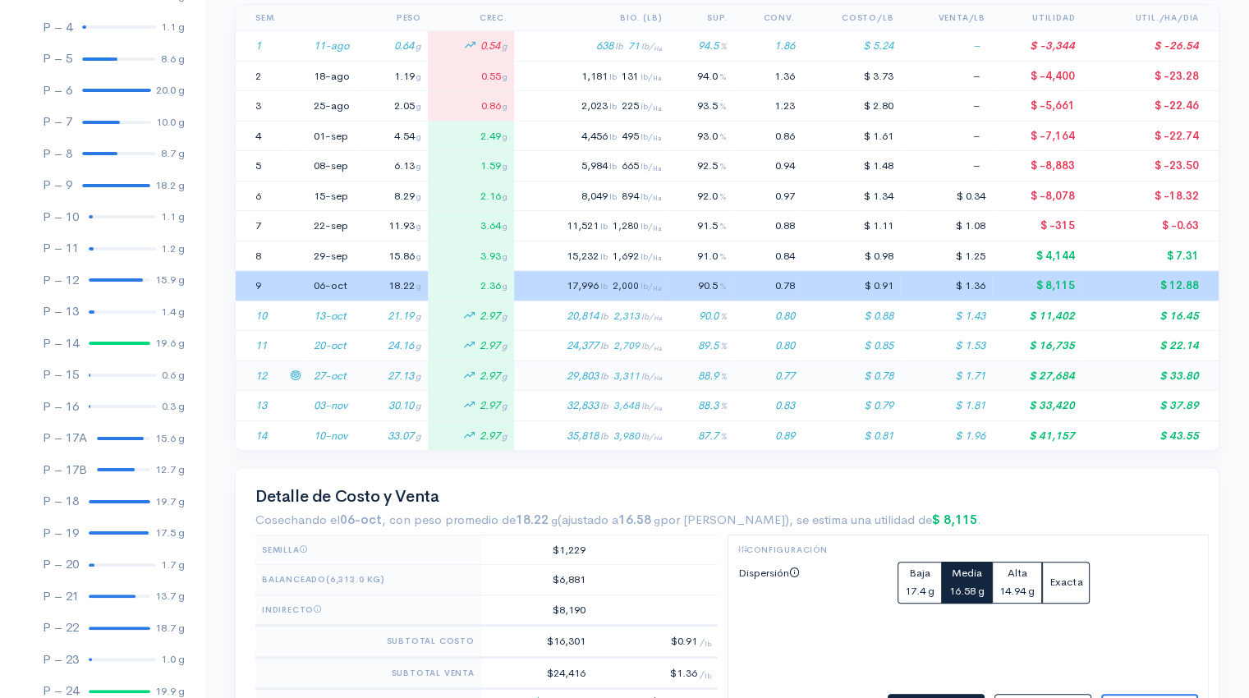
click at [340, 378] on td "27-oct" at bounding box center [331, 375] width 49 height 30
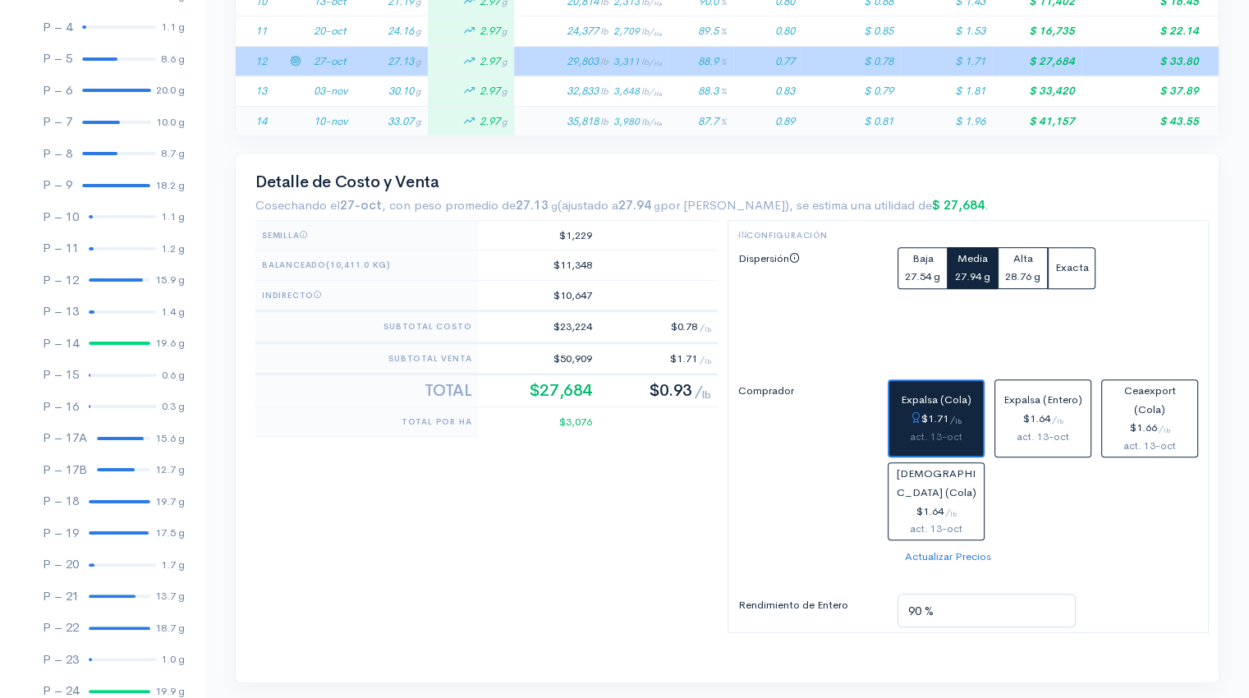
scroll to position [686, 0]
click at [920, 268] on small "27.54 g" at bounding box center [922, 275] width 35 height 14
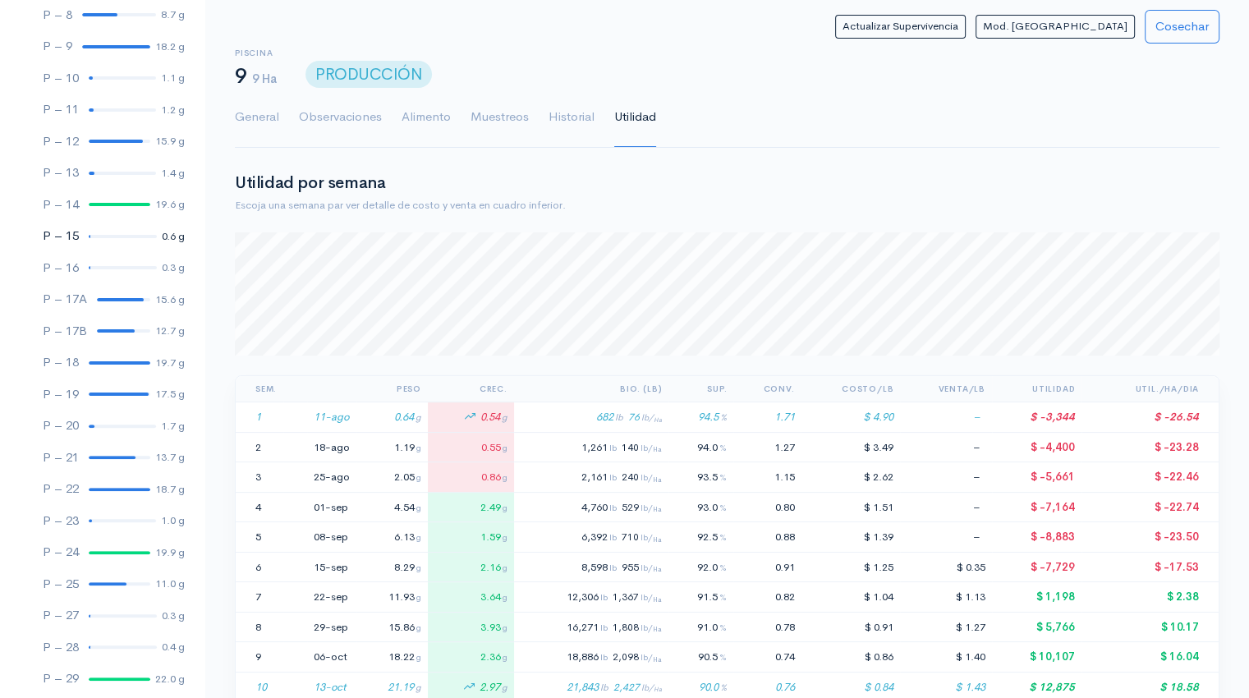
scroll to position [386, 0]
click at [114, 360] on div at bounding box center [120, 361] width 62 height 3
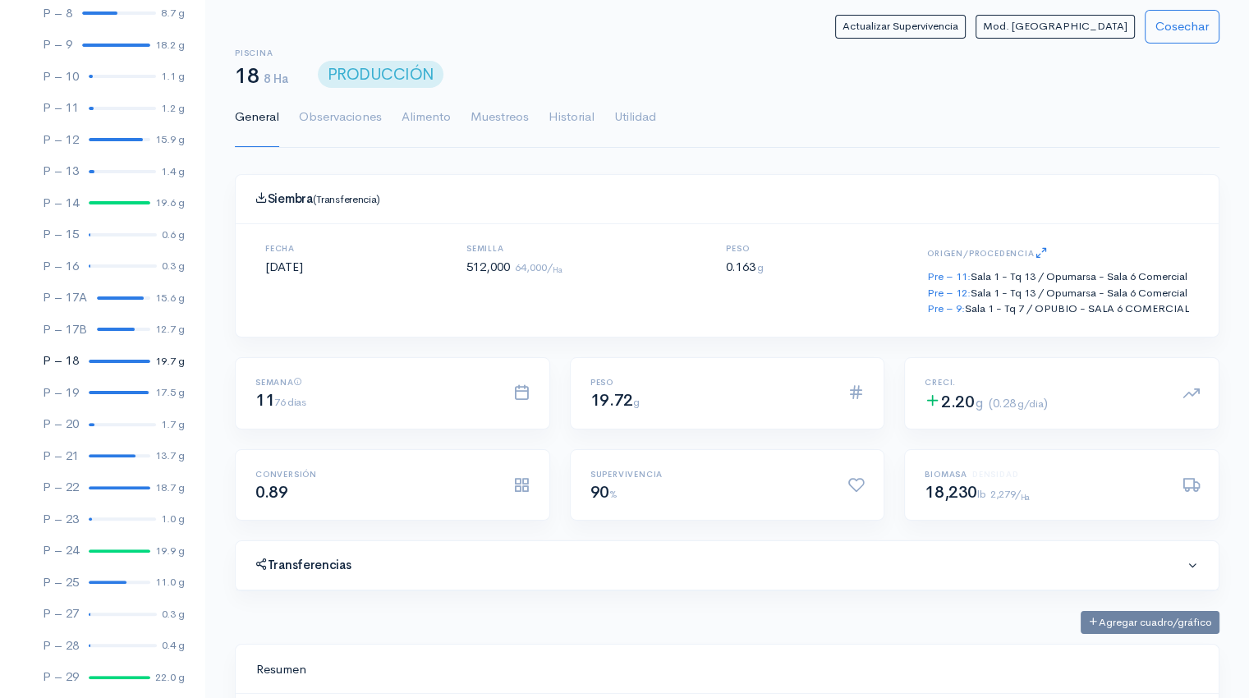
scroll to position [246, 943]
click at [631, 112] on link "Utilidad" at bounding box center [635, 117] width 42 height 59
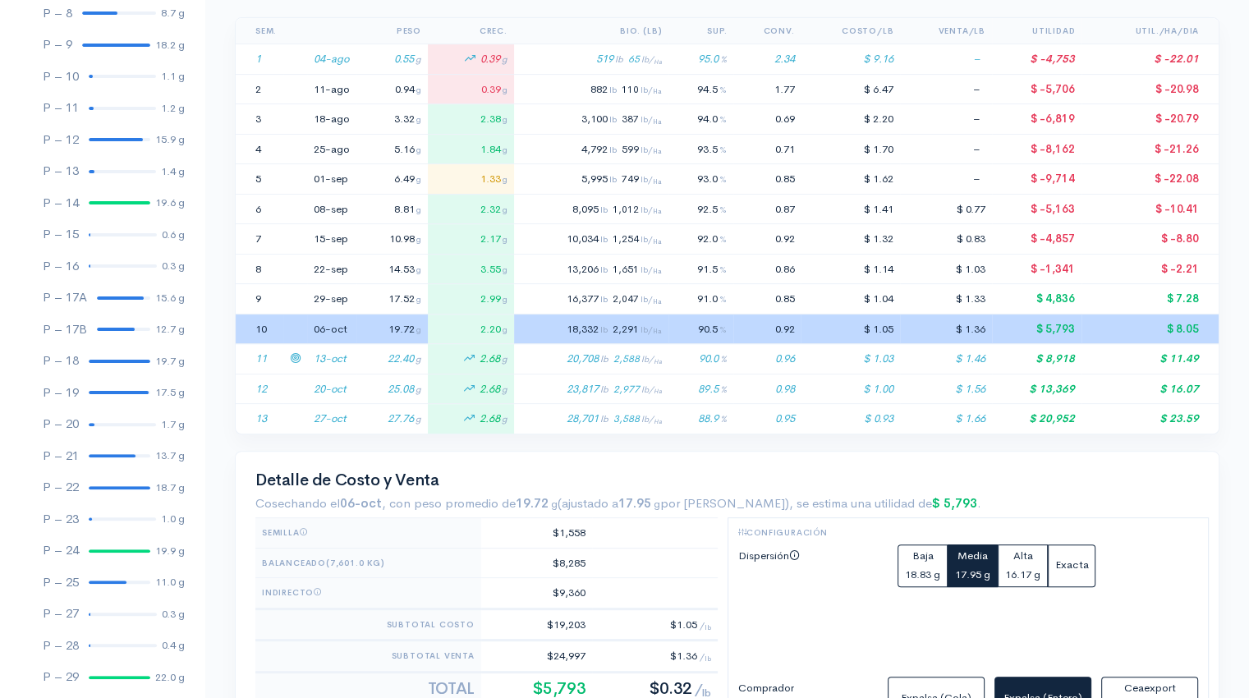
scroll to position [360, 0]
click at [387, 359] on td "22.40 g" at bounding box center [391, 357] width 71 height 30
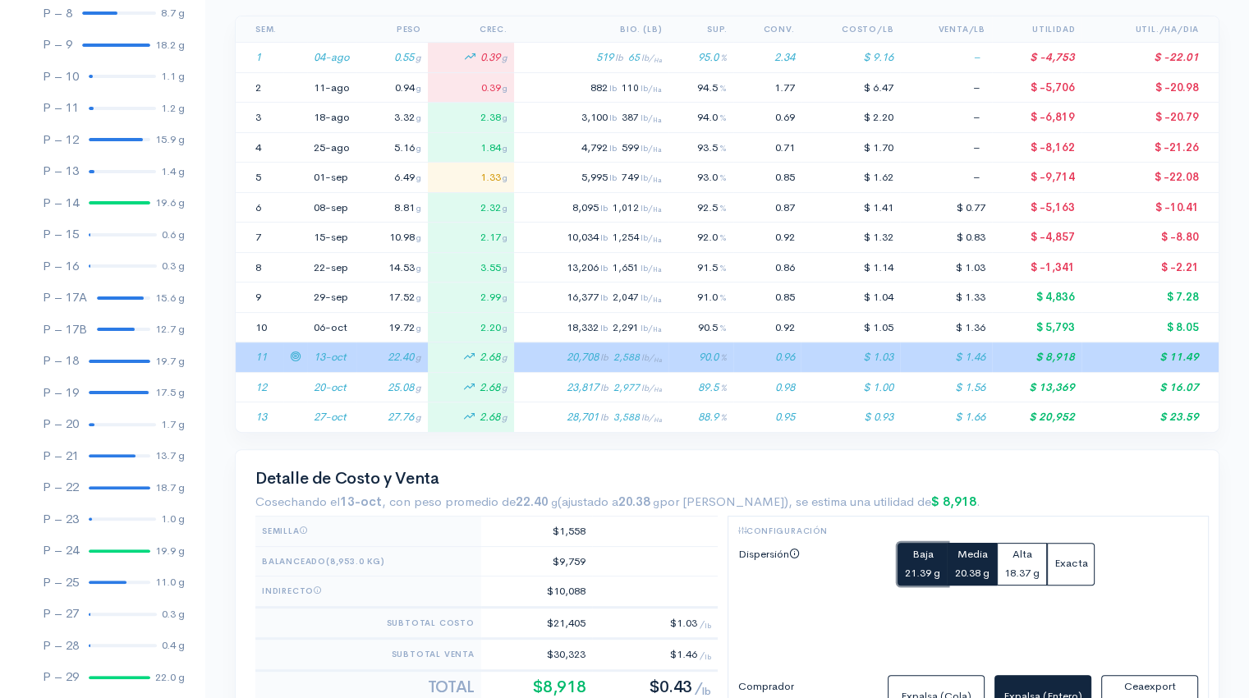
click at [927, 566] on small "21.39 g" at bounding box center [922, 573] width 35 height 14
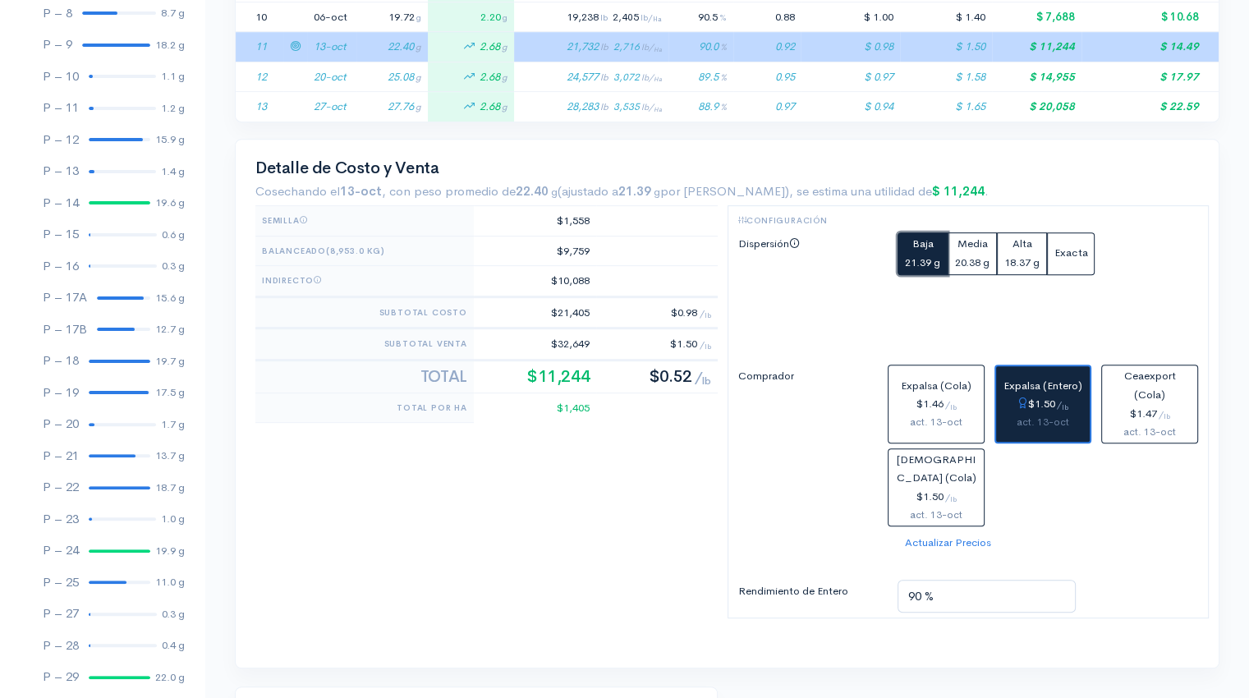
scroll to position [673, 0]
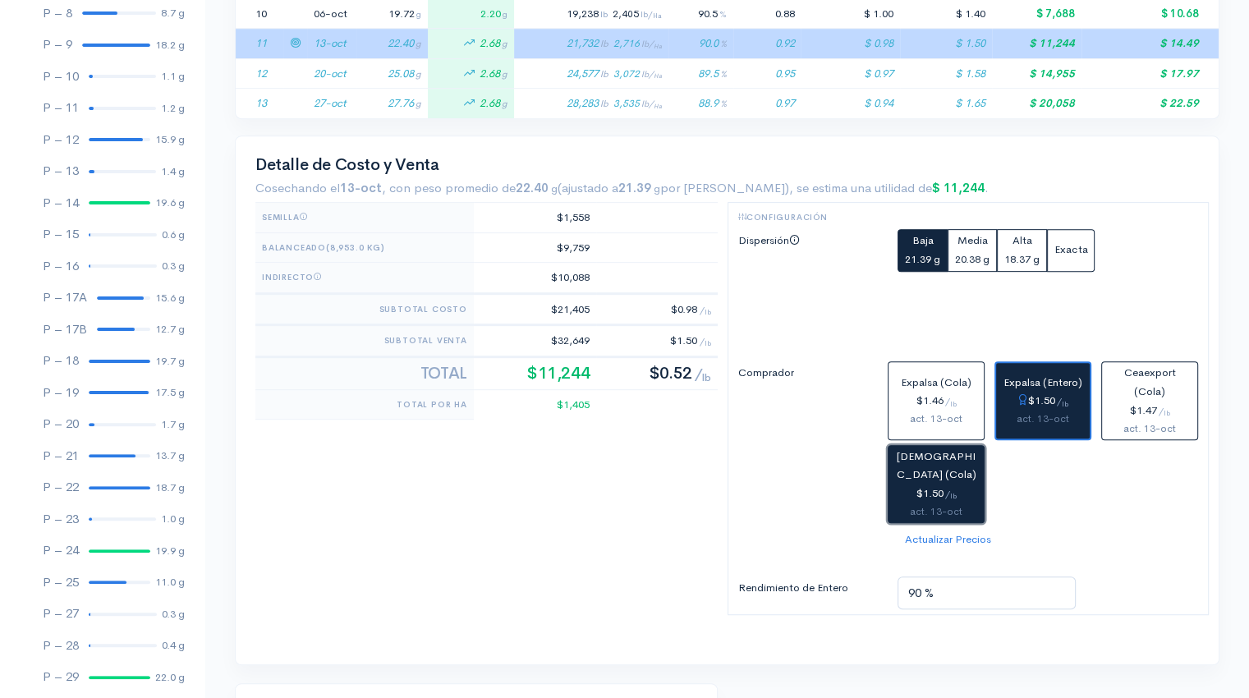
click at [946, 452] on span "Christiansen (Cola)" at bounding box center [937, 465] width 80 height 33
click at [1044, 420] on div "act. 13-oct" at bounding box center [1042, 419] width 80 height 17
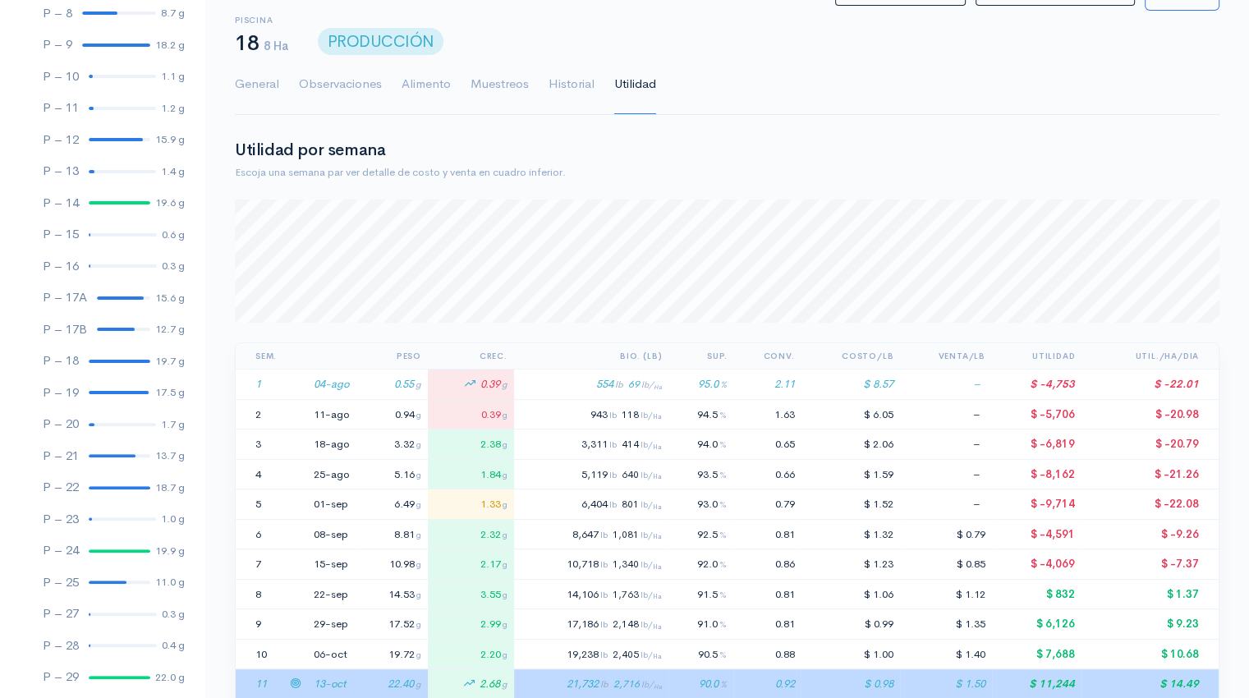
scroll to position [0, 0]
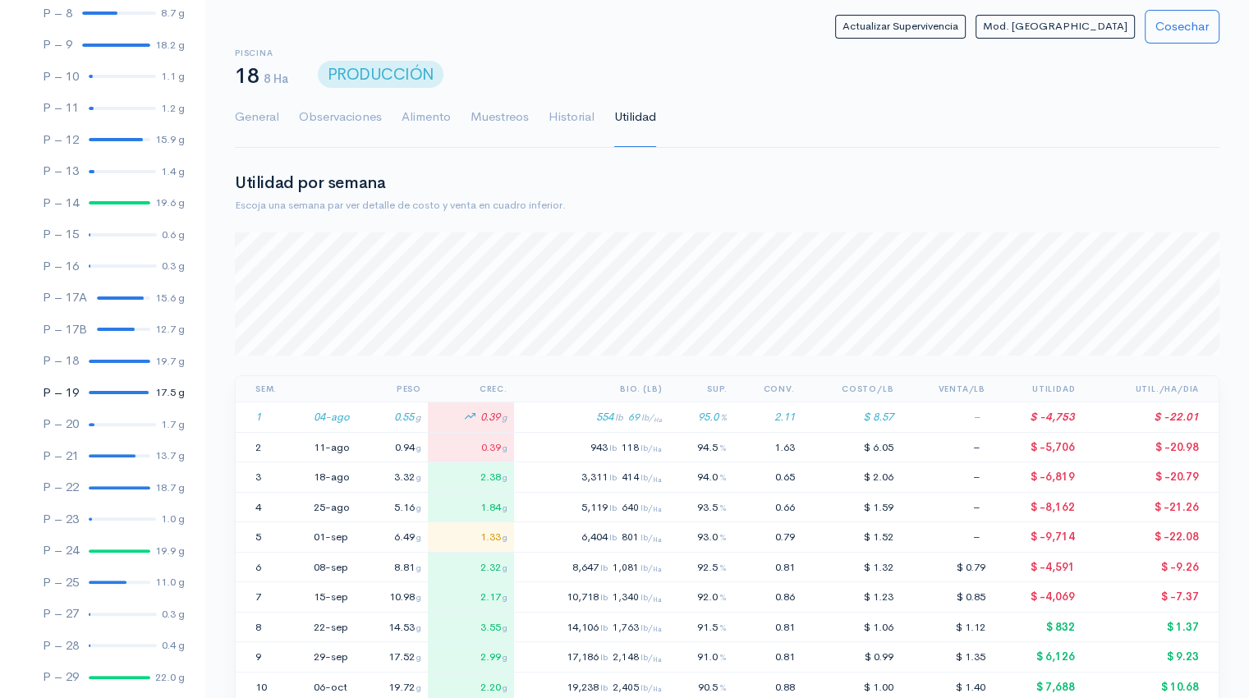
click at [115, 398] on link "P – 19 17.5 g" at bounding box center [102, 393] width 204 height 32
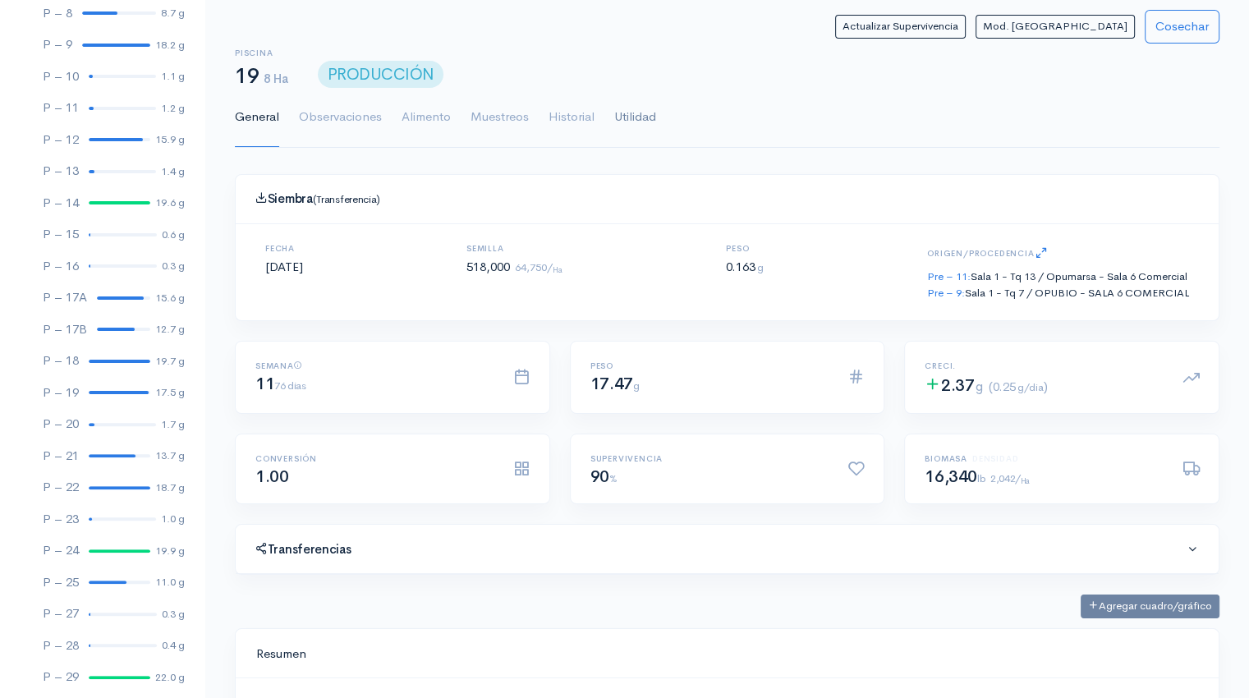
click at [632, 117] on link "Utilidad" at bounding box center [635, 117] width 42 height 59
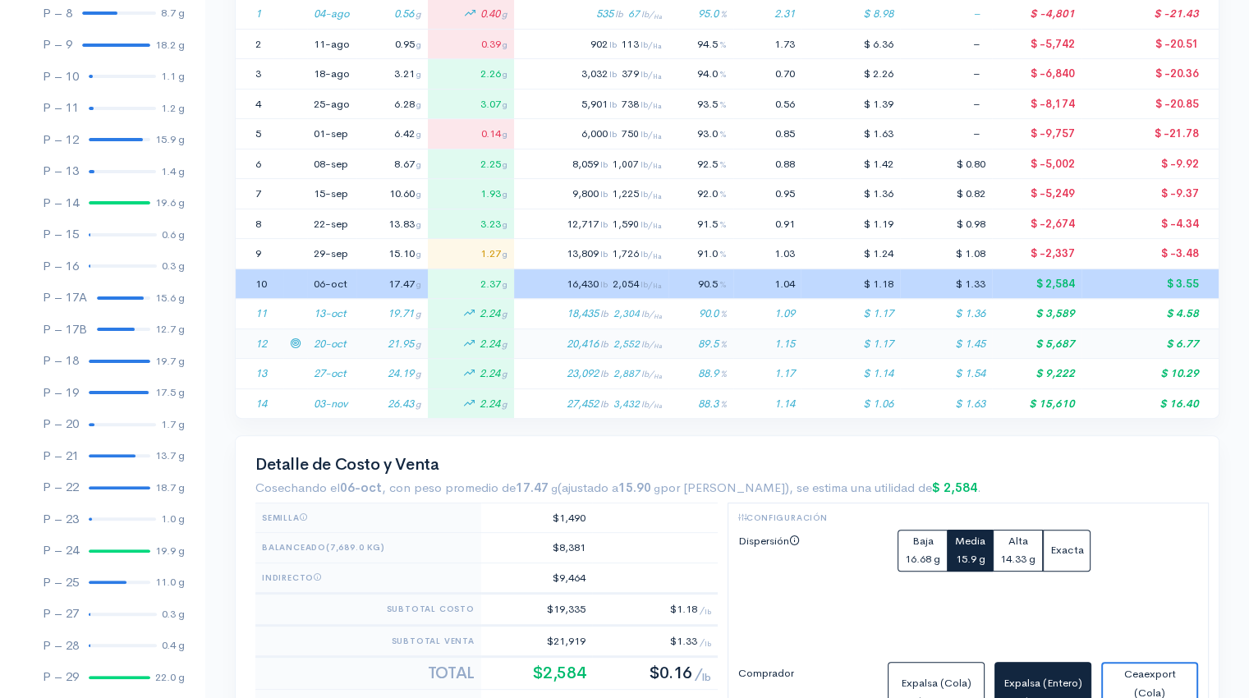
click at [361, 350] on td "21.95 g" at bounding box center [391, 343] width 71 height 30
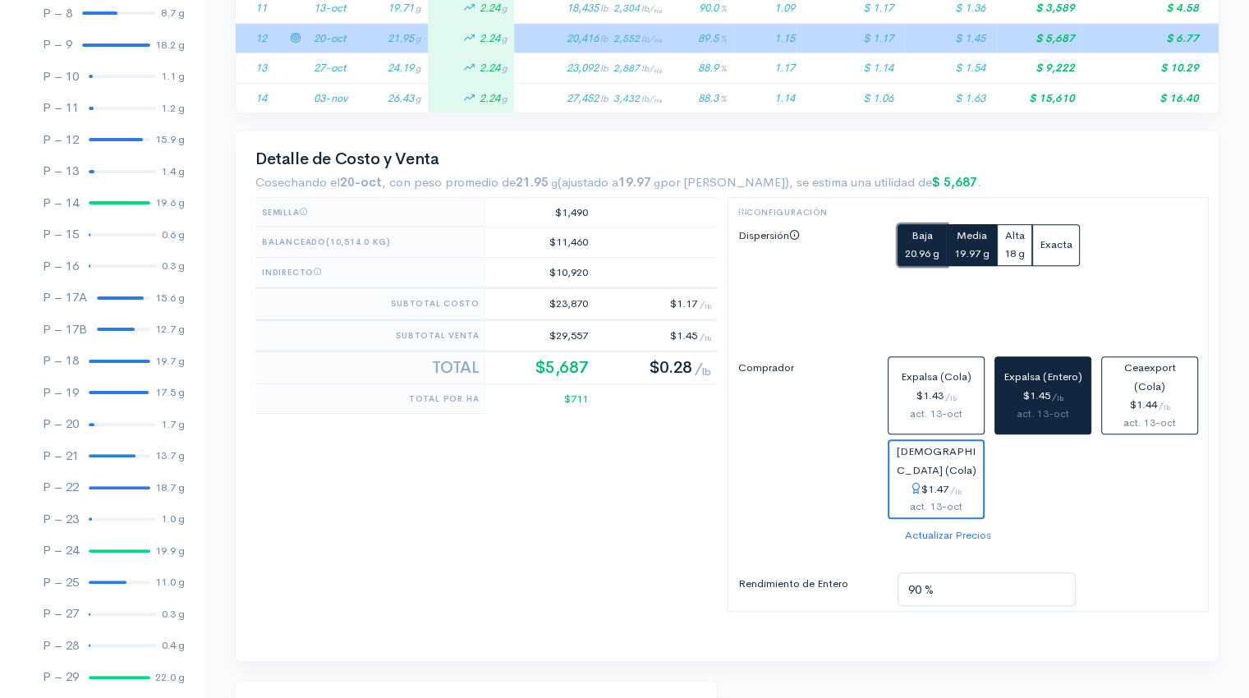
click at [913, 246] on small "20.96 g" at bounding box center [922, 253] width 34 height 14
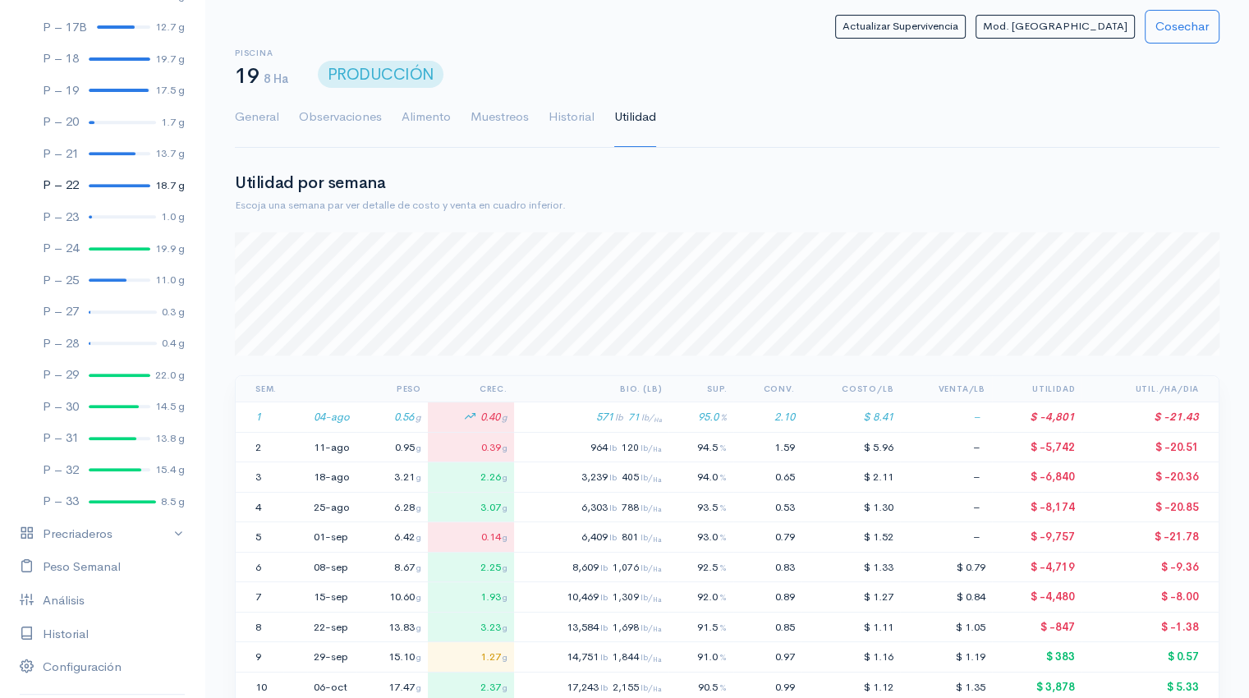
click at [108, 186] on div at bounding box center [120, 185] width 62 height 3
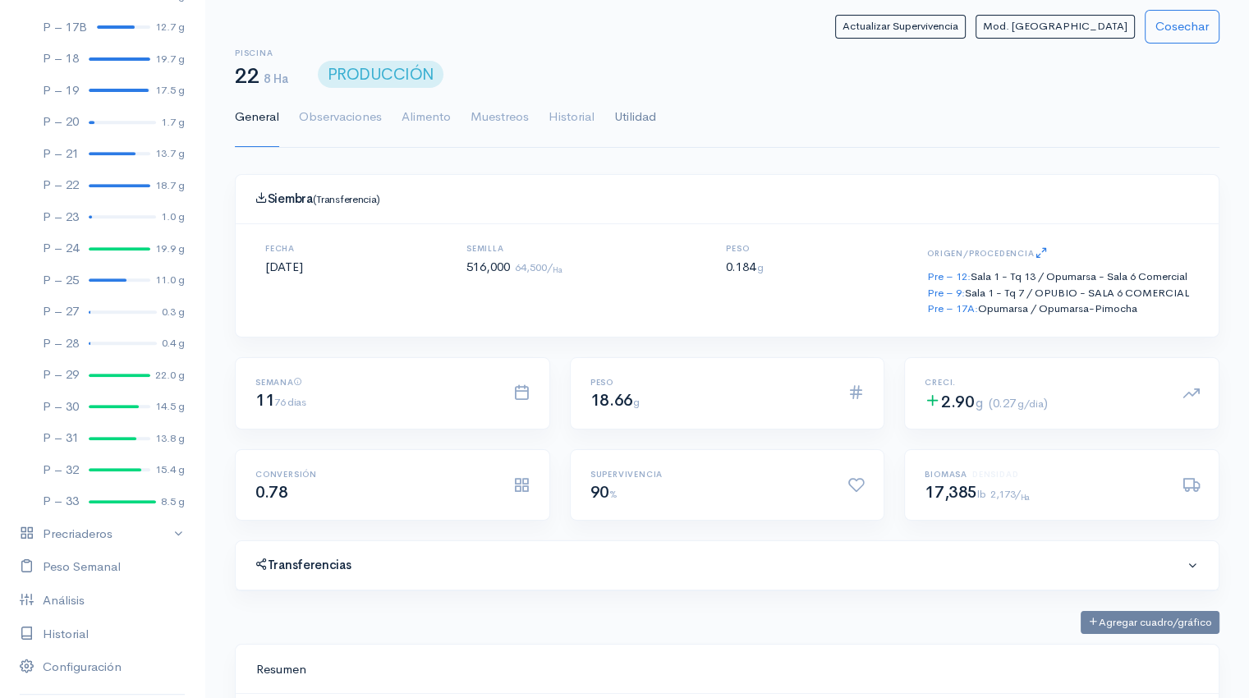
click at [631, 109] on link "Utilidad" at bounding box center [635, 117] width 42 height 59
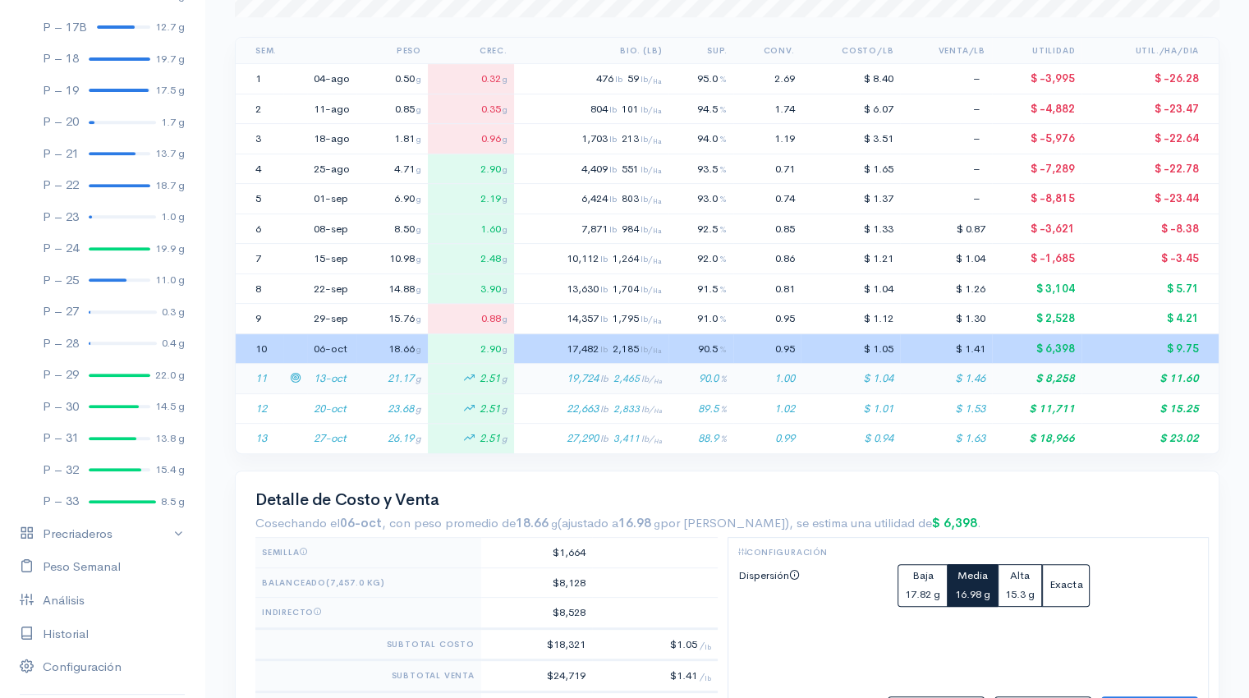
click at [328, 364] on td "13-oct" at bounding box center [331, 379] width 49 height 30
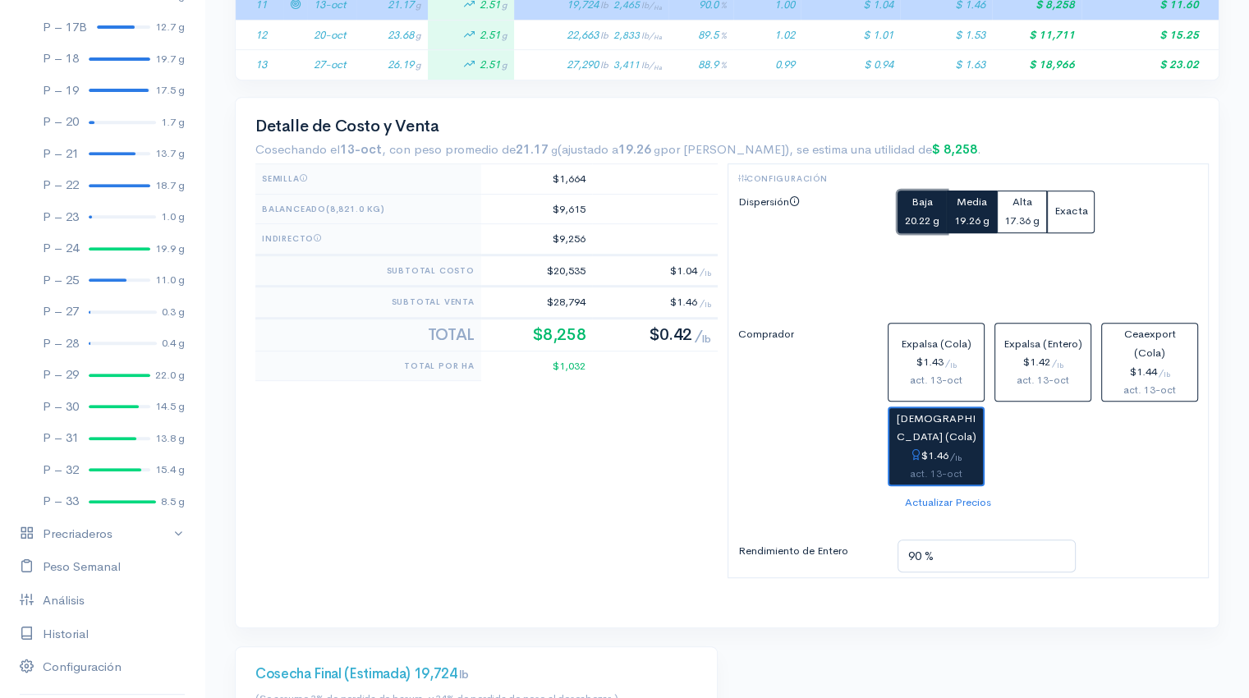
click at [921, 213] on small "20.22 g" at bounding box center [922, 220] width 34 height 14
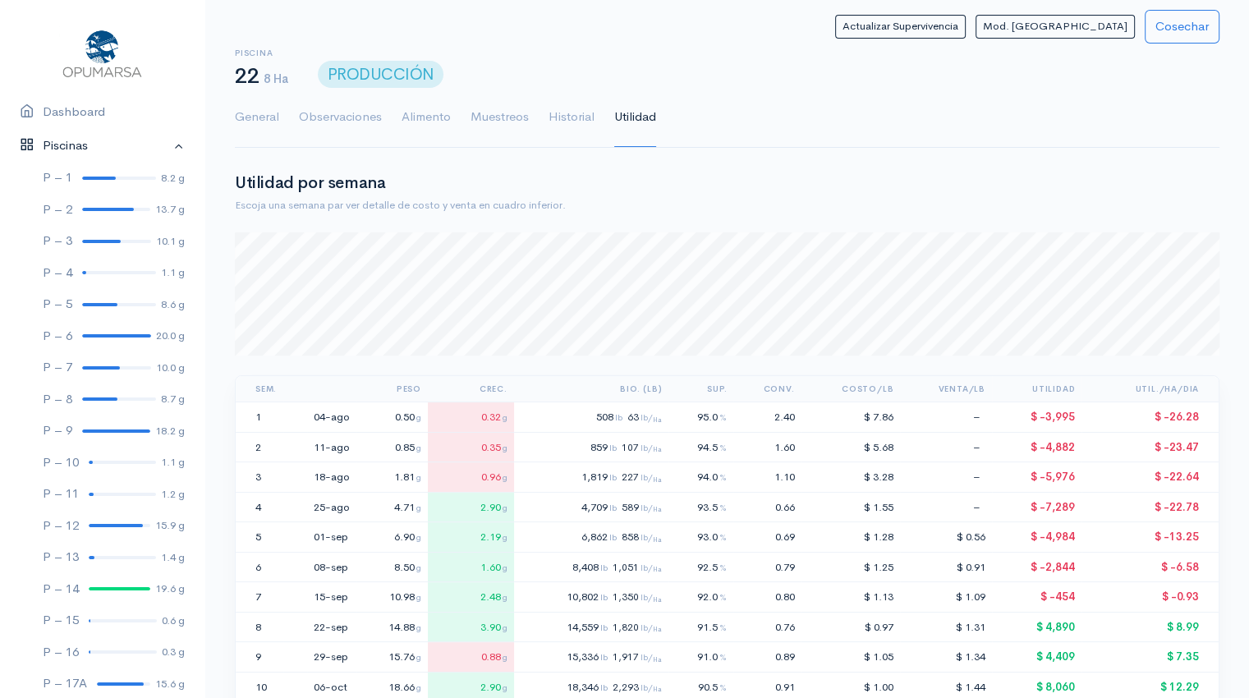
click at [163, 147] on link "Piscinas" at bounding box center [102, 146] width 204 height 34
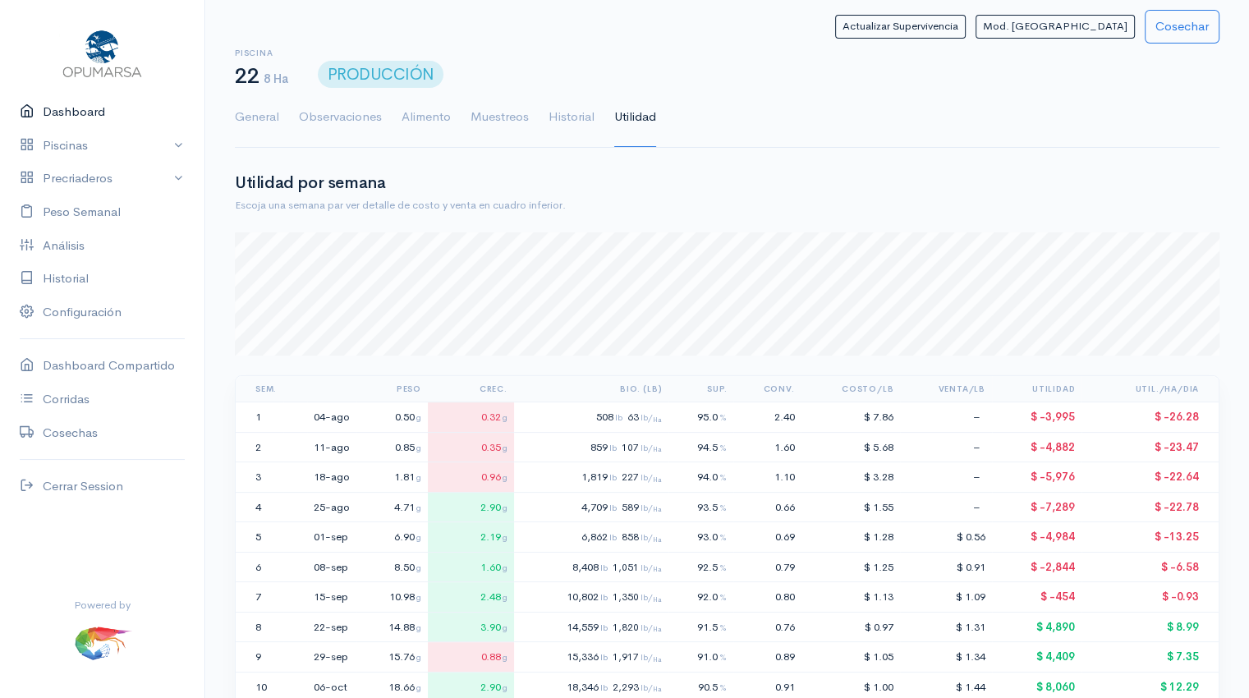
click at [90, 112] on link "Dashboard" at bounding box center [102, 112] width 204 height 34
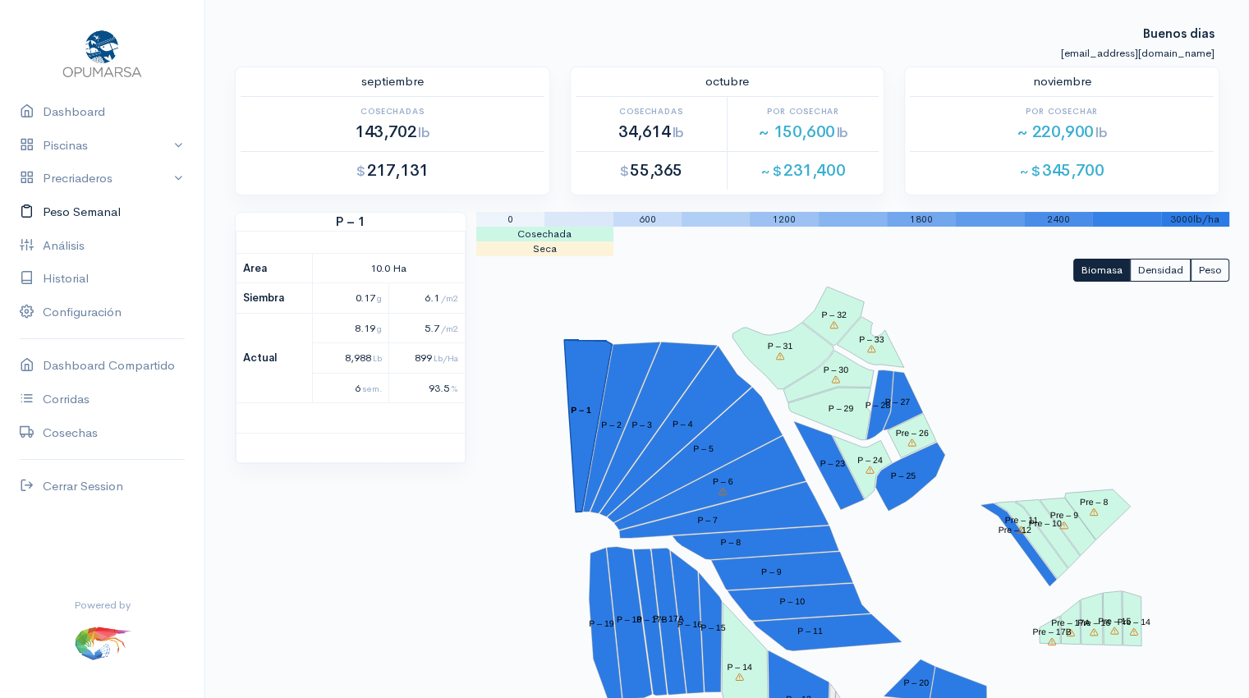
click at [107, 213] on link "Peso Semanal" at bounding box center [102, 212] width 204 height 34
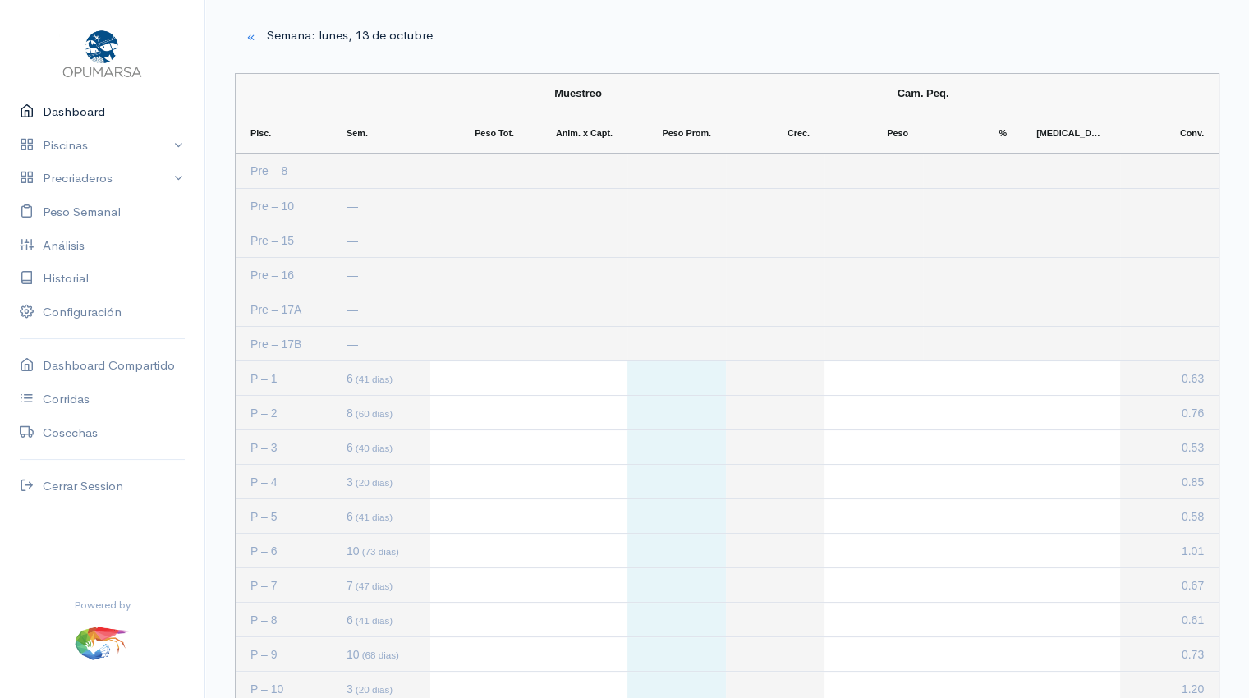
click at [77, 117] on link "Dashboard" at bounding box center [102, 112] width 204 height 34
